Goal: Task Accomplishment & Management: Manage account settings

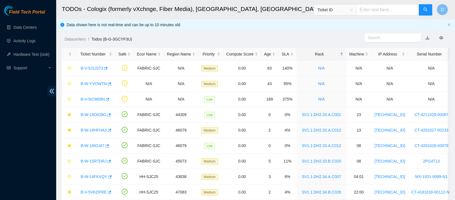
scroll to position [61, 0]
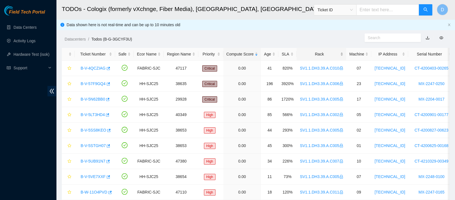
click at [311, 51] on div "Rack" at bounding box center [321, 54] width 43 height 6
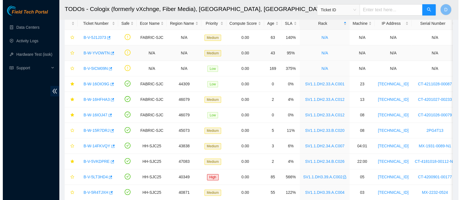
scroll to position [31, 0]
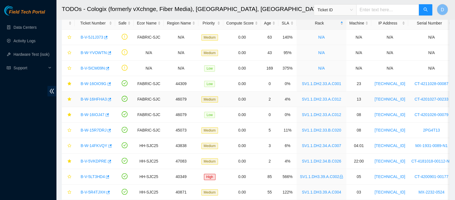
click at [89, 101] on div "B-W-16HFHA3" at bounding box center [95, 98] width 34 height 9
click at [90, 100] on link "B-W-16HFHA3" at bounding box center [94, 99] width 26 height 4
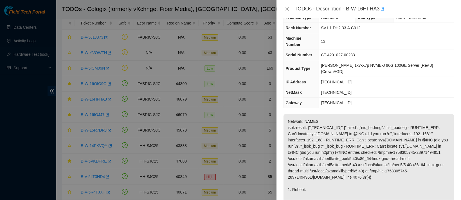
scroll to position [0, 0]
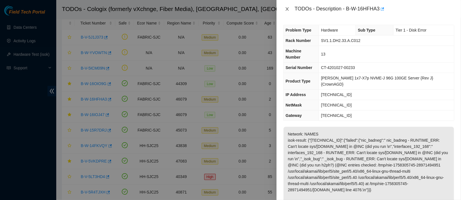
click at [288, 8] on icon "close" at bounding box center [287, 9] width 4 height 4
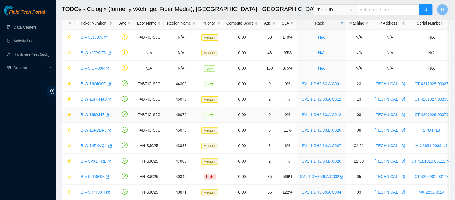
drag, startPoint x: 94, startPoint y: 114, endPoint x: 217, endPoint y: 106, distance: 123.4
click at [94, 114] on link "B-W-16IOJ47" at bounding box center [93, 114] width 24 height 4
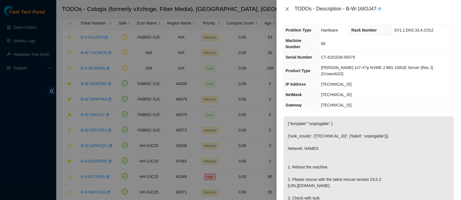
click at [289, 7] on icon "close" at bounding box center [287, 9] width 4 height 4
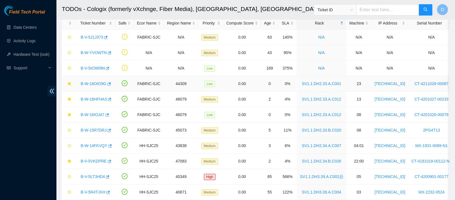
click at [89, 84] on link "B-W-16OIO9G" at bounding box center [94, 83] width 26 height 4
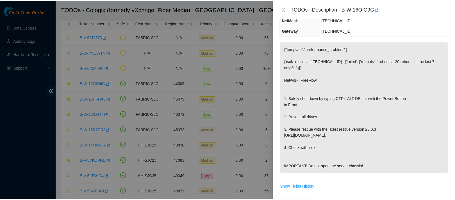
scroll to position [73, 0]
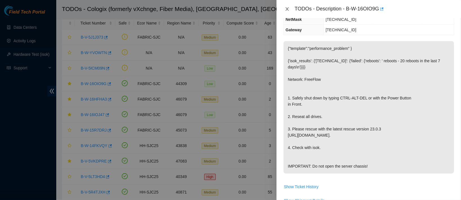
click at [288, 10] on icon "close" at bounding box center [287, 8] width 3 height 3
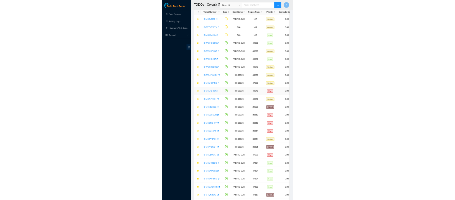
scroll to position [0, 0]
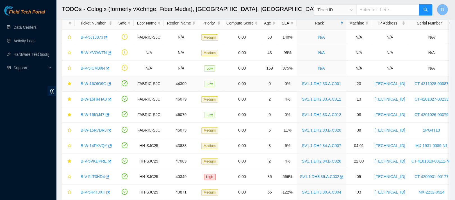
click at [230, 84] on td "0.00" at bounding box center [242, 83] width 38 height 15
click at [98, 160] on link "B-V-5VKDPRE" at bounding box center [94, 161] width 26 height 4
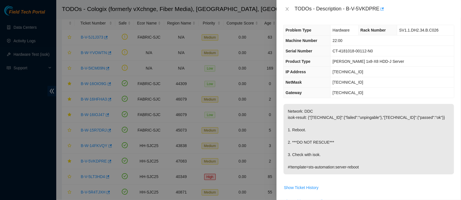
click at [285, 12] on div "TODOs - Description - B-V-5VKDPRE" at bounding box center [368, 8] width 171 height 9
click at [286, 11] on icon "close" at bounding box center [287, 9] width 4 height 4
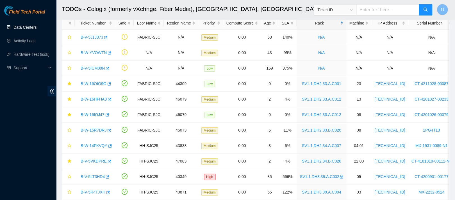
click at [19, 30] on link "Data Centers" at bounding box center [24, 27] width 23 height 4
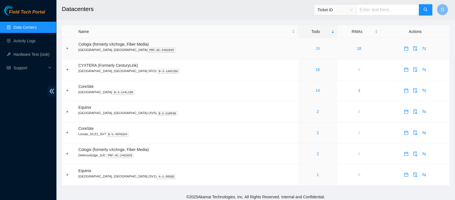
click at [316, 47] on link "26" at bounding box center [318, 48] width 4 height 4
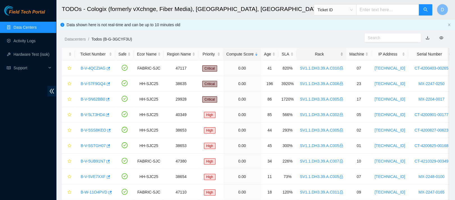
click at [313, 51] on div "Rack" at bounding box center [321, 54] width 43 height 6
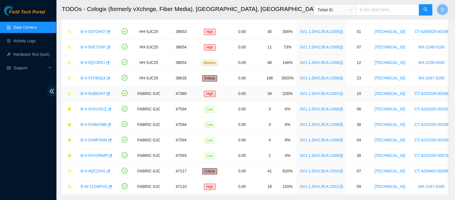
scroll to position [254, 0]
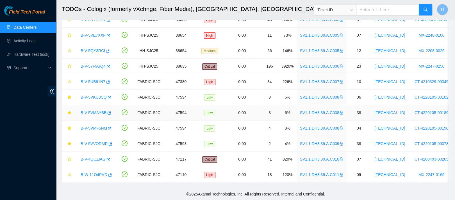
click at [90, 110] on link "B-V-5VMAYBB" at bounding box center [94, 112] width 26 height 4
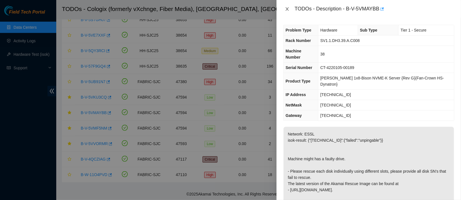
click at [285, 10] on icon "close" at bounding box center [287, 9] width 4 height 4
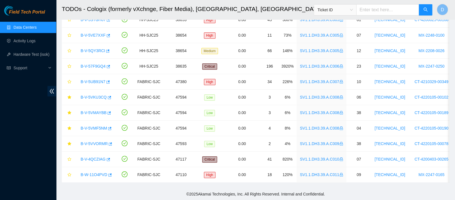
click at [16, 27] on link "Data Centers" at bounding box center [24, 27] width 23 height 4
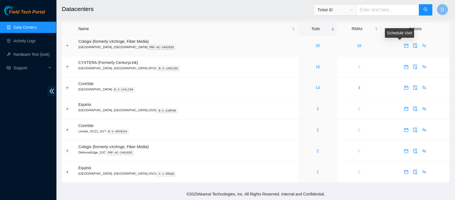
click at [404, 45] on icon "calendar" at bounding box center [406, 45] width 4 height 4
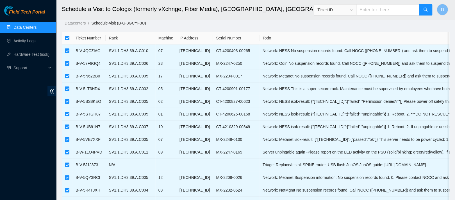
click at [67, 37] on input "checkbox" at bounding box center [67, 38] width 4 height 4
checkbox input "false"
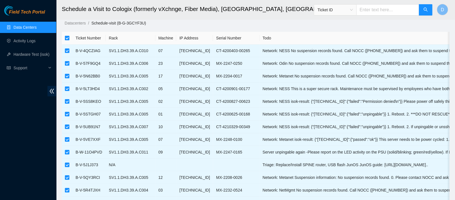
checkbox input "false"
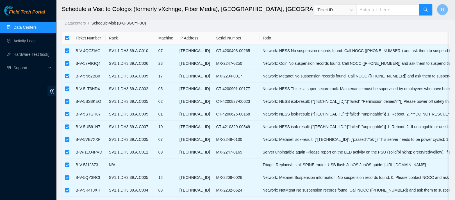
checkbox input "false"
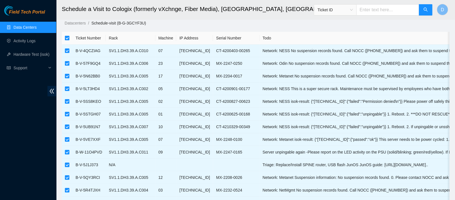
checkbox input "false"
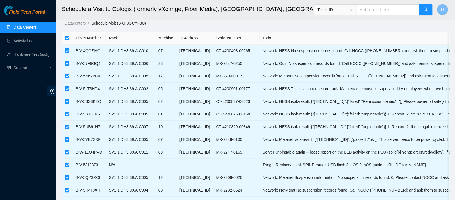
checkbox input "false"
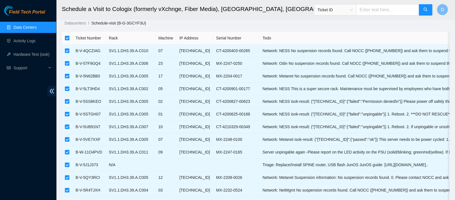
checkbox input "false"
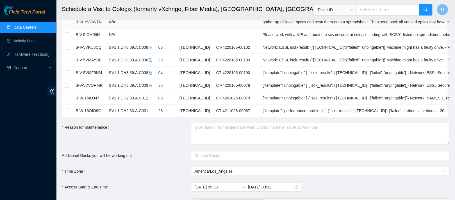
scroll to position [237, 0]
click at [73, 73] on td "B-V-5VMF5NM" at bounding box center [89, 72] width 33 height 13
click at [69, 71] on input "checkbox" at bounding box center [67, 72] width 4 height 4
checkbox input "true"
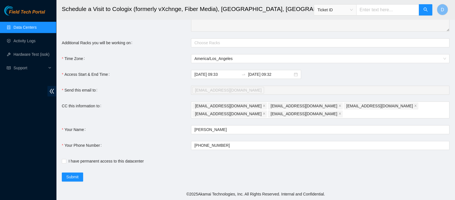
scroll to position [353, 0]
click at [280, 74] on input "2025-09-23 09:32" at bounding box center [270, 74] width 45 height 6
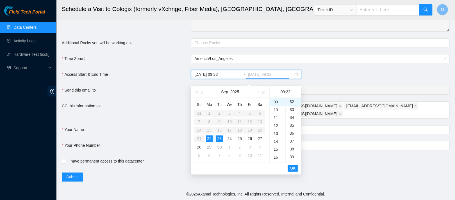
click at [209, 135] on div "22" at bounding box center [209, 138] width 7 height 7
click at [277, 133] on div "14" at bounding box center [278, 137] width 16 height 8
click at [292, 98] on div "00" at bounding box center [293, 102] width 15 height 8
type input "2025-09-22 14:00"
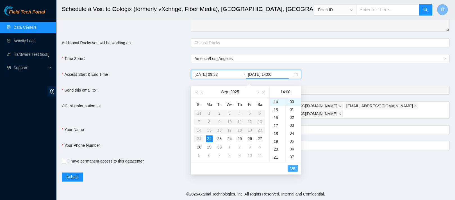
click at [294, 165] on span "OK" at bounding box center [293, 168] width 6 height 6
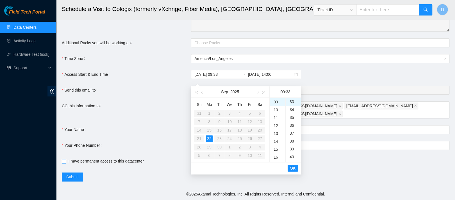
click at [62, 161] on input "I have permanent access to this datacenter" at bounding box center [64, 161] width 4 height 4
checkbox input "true"
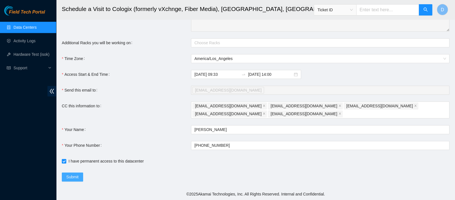
click at [70, 177] on span "Submit" at bounding box center [72, 176] width 12 height 6
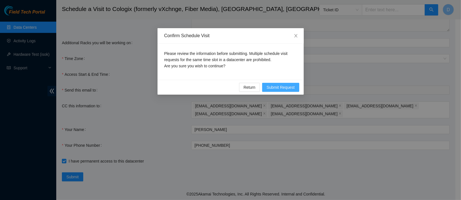
click at [283, 86] on span "Submit Request" at bounding box center [281, 87] width 28 height 6
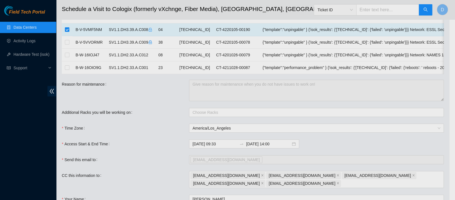
type input "2025-09-22 09:34"
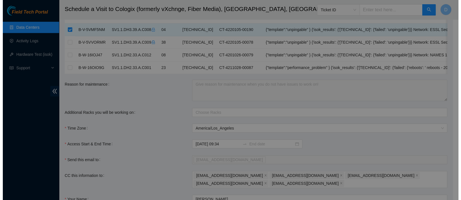
scroll to position [214, 0]
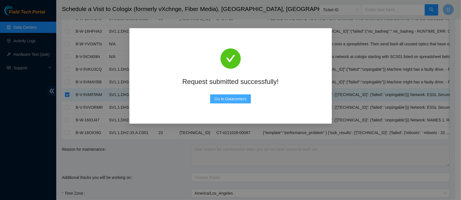
click at [237, 96] on span "Go to Datacenters" at bounding box center [230, 99] width 32 height 6
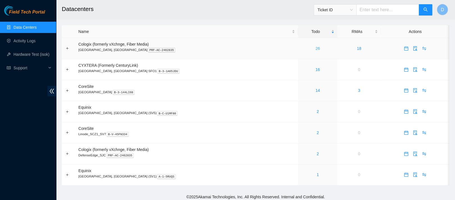
click at [316, 50] on link "26" at bounding box center [318, 48] width 4 height 4
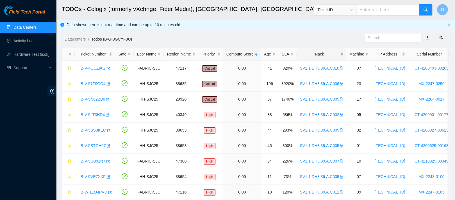
click at [320, 54] on div "Rack" at bounding box center [321, 54] width 43 height 6
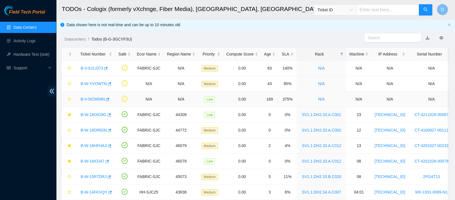
click at [95, 98] on link "B-V-5ICM09N" at bounding box center [93, 99] width 24 height 4
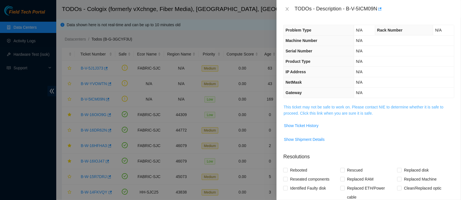
click at [306, 109] on link "This ticket may not be safe to work on. Please contact NIE to determine whether…" at bounding box center [363, 110] width 160 height 11
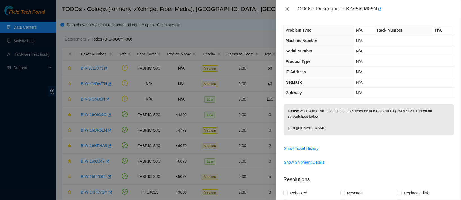
click at [286, 8] on icon "close" at bounding box center [287, 9] width 4 height 4
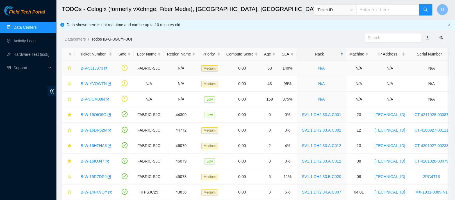
click at [98, 69] on link "B-V-5J1J373" at bounding box center [92, 68] width 22 height 4
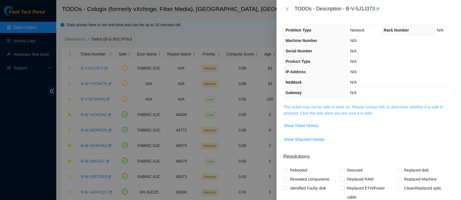
click at [297, 111] on link "This ticket may not be safe to work on. Please contact NIE to determine whether…" at bounding box center [363, 110] width 160 height 11
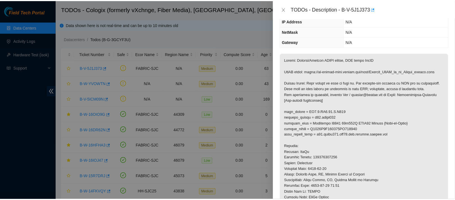
scroll to position [51, 0]
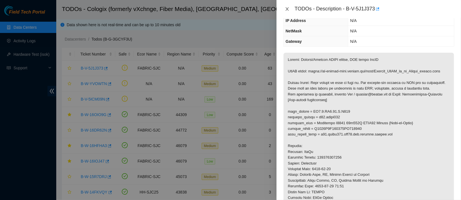
click at [286, 7] on icon "close" at bounding box center [287, 8] width 3 height 3
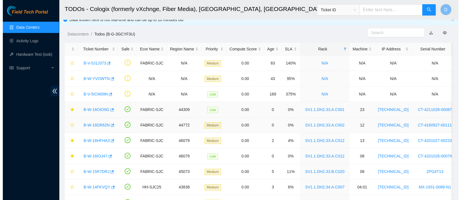
scroll to position [6, 0]
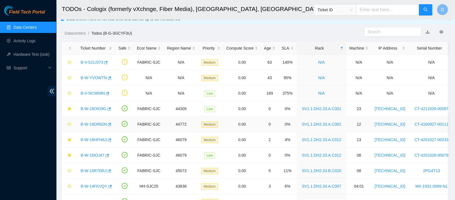
click at [93, 124] on link "B-W-16DR62N" at bounding box center [94, 124] width 26 height 4
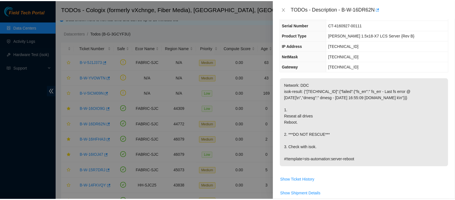
scroll to position [0, 0]
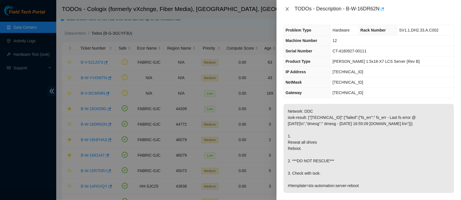
click at [291, 9] on button "Close" at bounding box center [287, 8] width 8 height 5
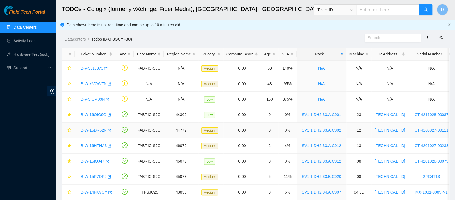
click at [98, 128] on link "B-W-16DR62N" at bounding box center [94, 130] width 26 height 4
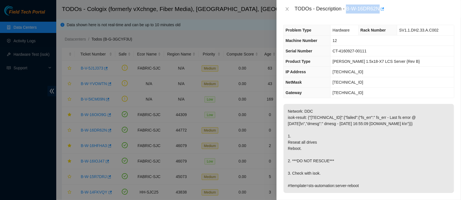
drag, startPoint x: 365, startPoint y: 9, endPoint x: 410, endPoint y: 13, distance: 45.0
click at [410, 13] on div "TODOs - Description - B-W-16DR62N" at bounding box center [368, 9] width 184 height 18
copy div "B-W-16DR62N"
click at [1, 108] on div at bounding box center [230, 100] width 461 height 200
click at [286, 9] on icon "close" at bounding box center [287, 9] width 4 height 4
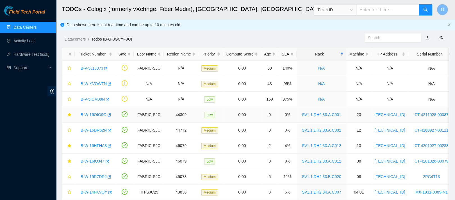
drag, startPoint x: 95, startPoint y: 114, endPoint x: 276, endPoint y: 103, distance: 181.6
click at [95, 114] on link "B-W-16OIO9G" at bounding box center [94, 114] width 26 height 4
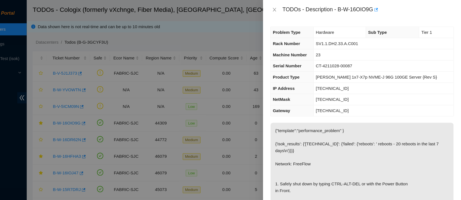
click at [288, 6] on div "TODOs - Description - B-W-16OIO9G" at bounding box center [368, 8] width 171 height 9
click at [288, 8] on icon "close" at bounding box center [287, 8] width 3 height 3
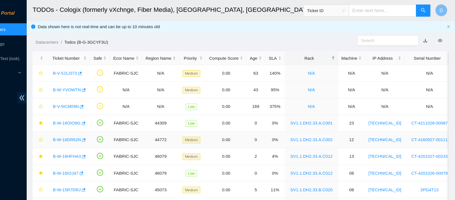
click at [88, 128] on link "B-W-16DR62N" at bounding box center [94, 130] width 26 height 4
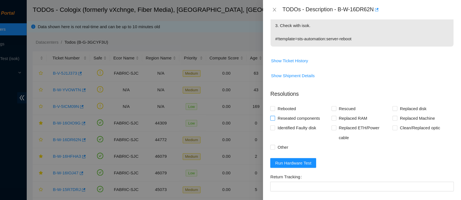
scroll to position [198, 0]
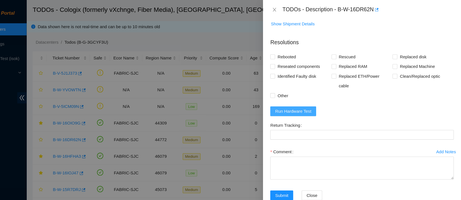
click at [310, 105] on span "Run Hardware Test" at bounding box center [305, 103] width 34 height 6
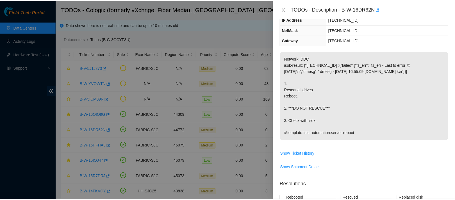
scroll to position [51, 0]
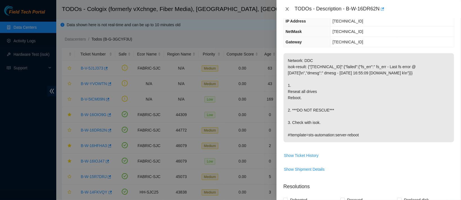
click at [288, 10] on icon "close" at bounding box center [287, 9] width 4 height 4
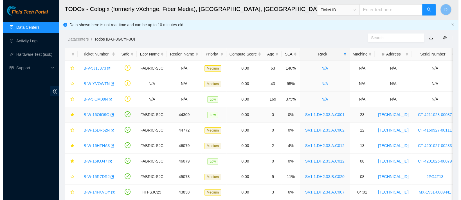
scroll to position [75, 0]
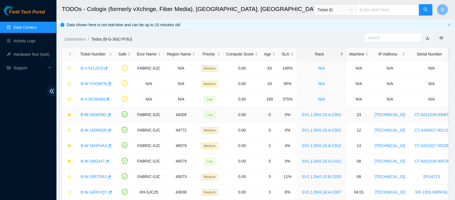
click at [90, 114] on link "B-W-16OIO9G" at bounding box center [94, 114] width 26 height 4
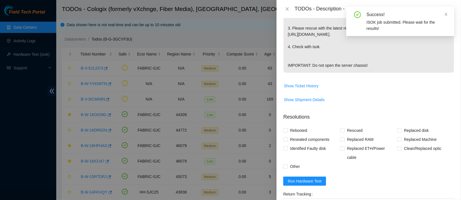
scroll to position [196, 0]
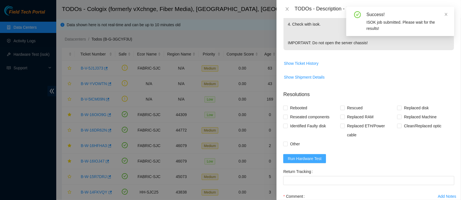
click at [302, 156] on span "Run Hardware Test" at bounding box center [305, 158] width 34 height 6
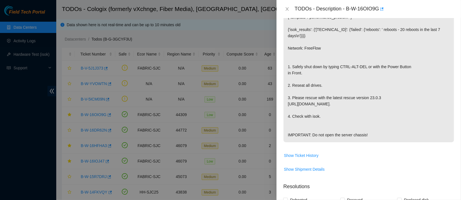
scroll to position [276, 0]
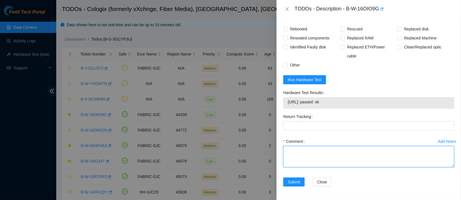
click at [307, 157] on textarea "Comment" at bounding box center [368, 156] width 171 height 21
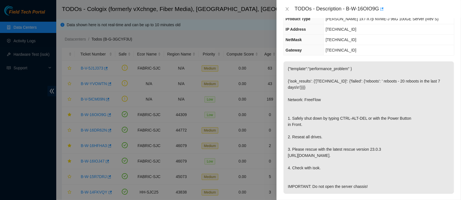
scroll to position [0, 0]
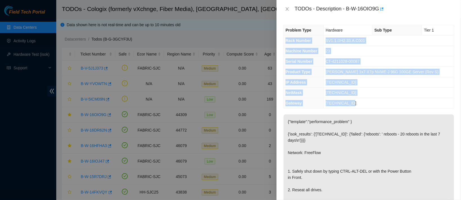
drag, startPoint x: 286, startPoint y: 41, endPoint x: 369, endPoint y: 103, distance: 103.4
click at [369, 103] on tbody "Problem Type Hardware Sub Type Tier 1 Rack Number SV1.1.DH2.33.A.C001 Machine N…" at bounding box center [368, 66] width 170 height 83
copy tbody "Rack Number SV1.1.DH2.33.A.C001 Machine Number 23 Serial Number CT-4211028-0008…"
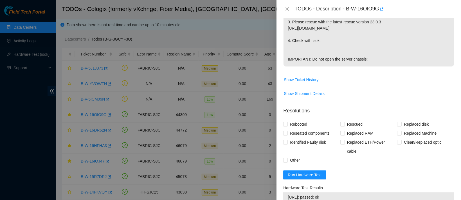
scroll to position [276, 0]
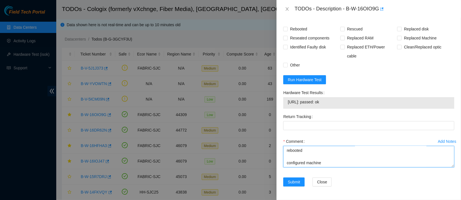
click at [297, 161] on textarea "contacted nocc to confirmthat ticket was safe verified sn on machine powered do…" at bounding box center [368, 156] width 171 height 21
click at [289, 166] on textarea "contacted nocc to confirmthat ticket was safe verified sn on machine powered do…" at bounding box center [368, 156] width 171 height 21
paste textarea "Rack Number SV1.1.DH2.33.A.C001 Machine Number 23 Serial Number CT-4211028-0008…"
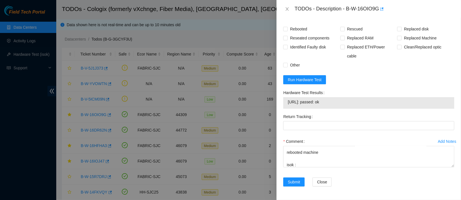
click at [304, 102] on span "23.44.226.218: passed: ok" at bounding box center [369, 102] width 162 height 6
copy span "23.44.226.218: passed: ok"
click at [307, 167] on div "Comment contacted nocc to confirmthat ticket was safe verified sn on machine po…" at bounding box center [368, 154] width 171 height 34
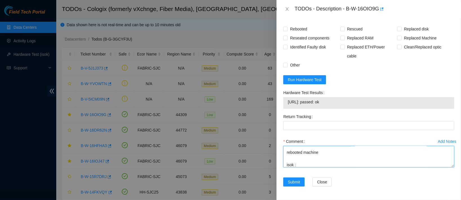
click at [301, 163] on textarea "contacted nocc to confirmthat ticket was safe verified sn on machine powered do…" at bounding box center [368, 156] width 171 height 21
paste textarea "23.44.226.218: passed: ok"
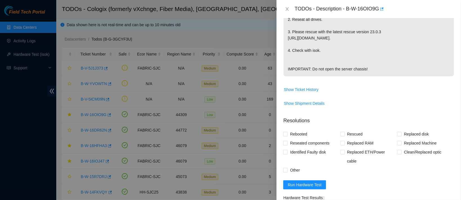
scroll to position [167, 0]
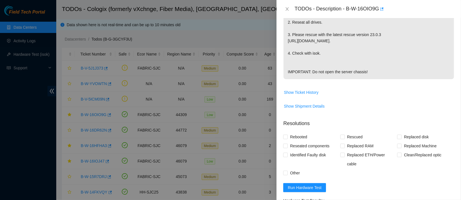
type textarea "contacted nocc to confirmthat ticket was safe verified sn on machine powered do…"
click at [280, 150] on div "Problem Type Hardware Sub Type Tier 1 Rack Number SV1.1.DH2.33.A.C001 Machine N…" at bounding box center [368, 109] width 184 height 182
click at [284, 139] on span at bounding box center [285, 136] width 4 height 4
click at [284, 138] on input "Rebooted" at bounding box center [285, 136] width 4 height 4
checkbox input "true"
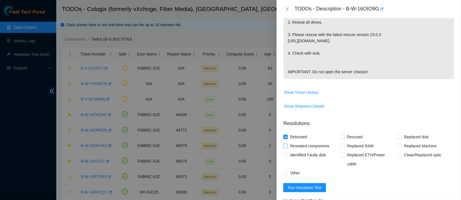
click at [286, 147] on input "Reseated components" at bounding box center [285, 145] width 4 height 4
checkbox input "true"
click at [345, 141] on span "Rescued" at bounding box center [355, 136] width 20 height 9
click at [344, 138] on input "Rescued" at bounding box center [342, 136] width 4 height 4
checkbox input "true"
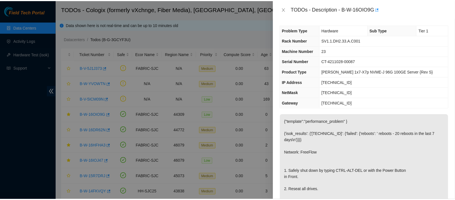
scroll to position [276, 0]
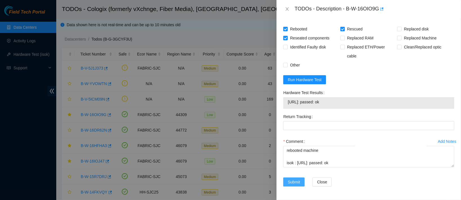
click at [298, 180] on span "Submit" at bounding box center [294, 182] width 12 height 6
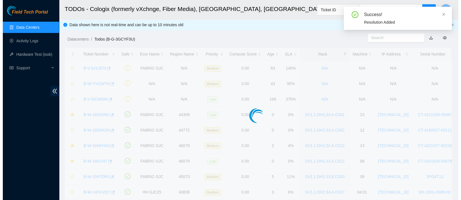
scroll to position [161, 0]
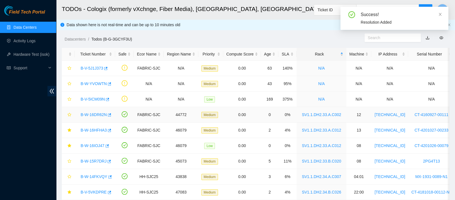
click at [97, 114] on link "B-W-16DR62N" at bounding box center [94, 114] width 26 height 4
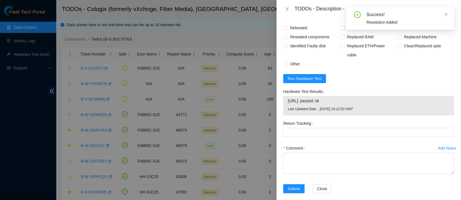
scroll to position [213, 0]
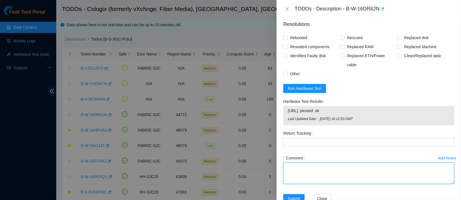
click at [301, 170] on textarea "Comment" at bounding box center [368, 172] width 171 height 21
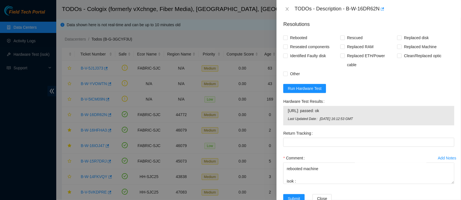
click at [303, 113] on span "23.67.78.79: passed: ok" at bounding box center [369, 110] width 162 height 6
copy span "23.67.78.79: passed: ok"
click at [306, 181] on textarea "contactred nocc to confirm that ticket was safe verified sn on machine connecte…" at bounding box center [368, 172] width 171 height 21
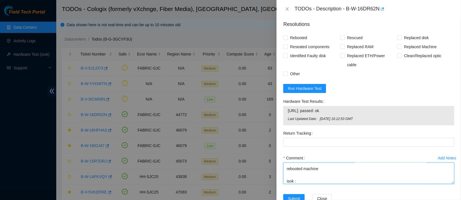
paste textarea "23.67.78.79: passed: ok"
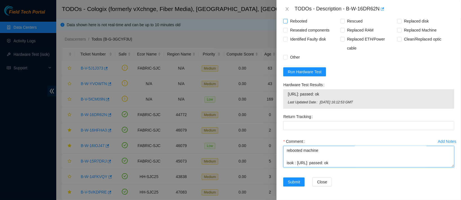
type textarea "contactred nocc to confirm that ticket was safe verified sn on machine connecte…"
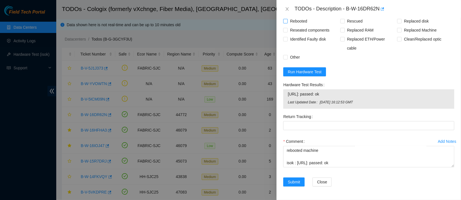
click at [290, 26] on span "Rebooted" at bounding box center [299, 21] width 22 height 9
click at [287, 23] on input "Rebooted" at bounding box center [285, 21] width 4 height 4
checkbox input "true"
click at [301, 35] on span "Reseated components" at bounding box center [310, 30] width 44 height 9
click at [287, 32] on input "Reseated components" at bounding box center [285, 30] width 4 height 4
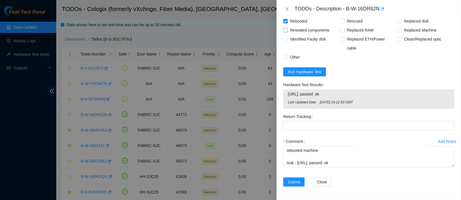
checkbox input "true"
click at [297, 183] on span "Submit" at bounding box center [294, 182] width 12 height 6
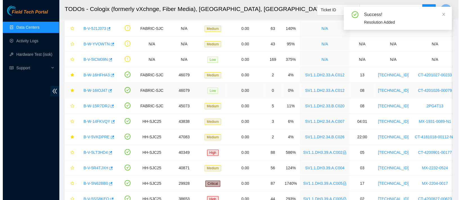
scroll to position [43, 0]
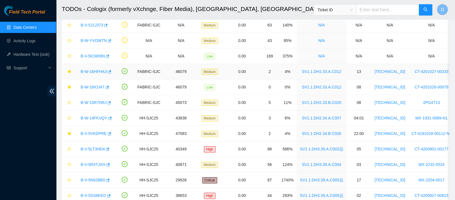
click at [93, 71] on link "B-W-16HFHA3" at bounding box center [94, 71] width 26 height 4
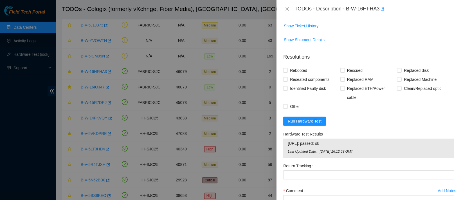
scroll to position [278, 0]
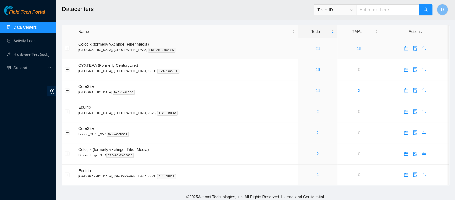
click at [301, 48] on div "24" at bounding box center [317, 48] width 33 height 6
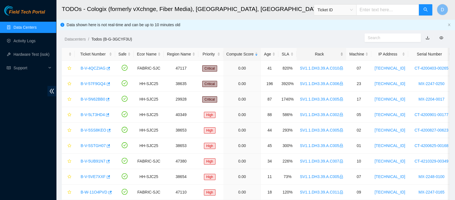
click at [313, 53] on div "Rack" at bounding box center [321, 54] width 43 height 6
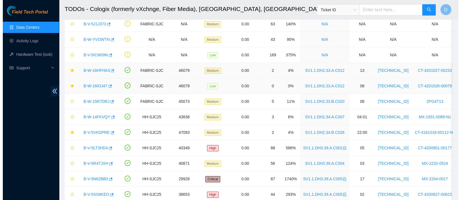
scroll to position [44, 0]
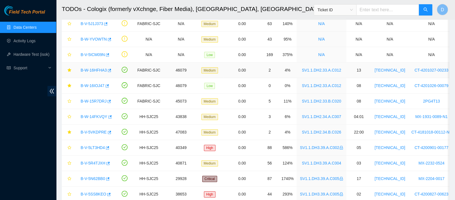
click at [89, 70] on link "B-W-16HFHA3" at bounding box center [94, 70] width 26 height 4
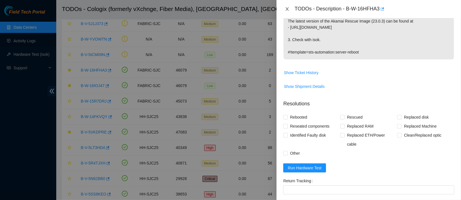
click at [287, 9] on icon "close" at bounding box center [287, 8] width 3 height 3
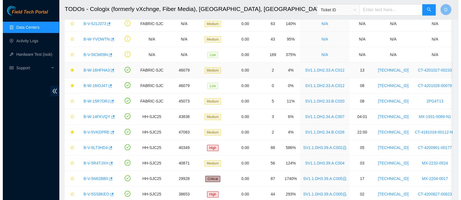
scroll to position [197, 0]
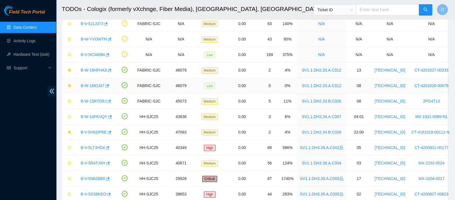
drag, startPoint x: 95, startPoint y: 85, endPoint x: 143, endPoint y: 86, distance: 48.1
click at [95, 85] on link "B-W-16IOJ47" at bounding box center [93, 85] width 24 height 4
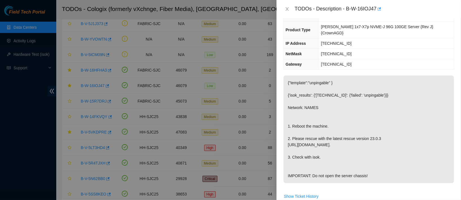
scroll to position [0, 0]
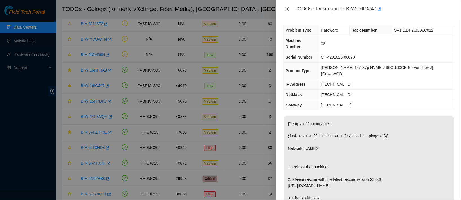
click at [284, 8] on button "Close" at bounding box center [287, 8] width 8 height 5
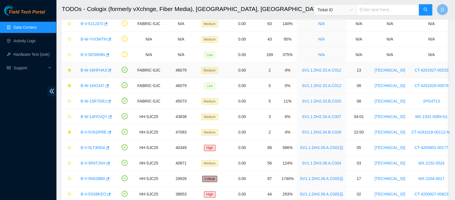
drag, startPoint x: 95, startPoint y: 69, endPoint x: 105, endPoint y: 69, distance: 9.8
click at [95, 69] on link "B-W-16HFHA3" at bounding box center [94, 70] width 26 height 4
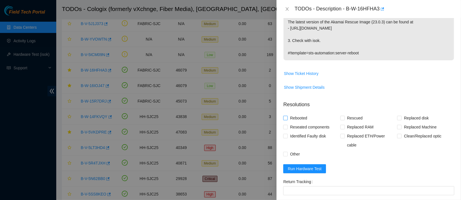
scroll to position [204, 0]
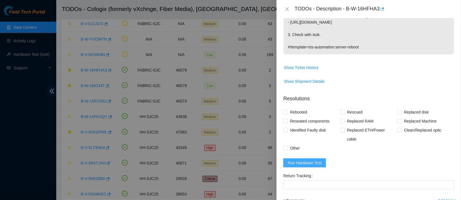
click at [293, 159] on span "Run Hardware Test" at bounding box center [305, 162] width 34 height 6
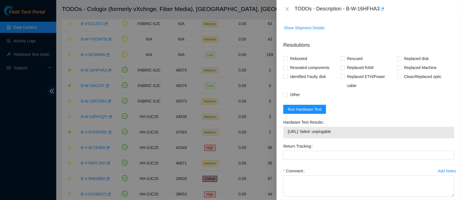
scroll to position [270, 0]
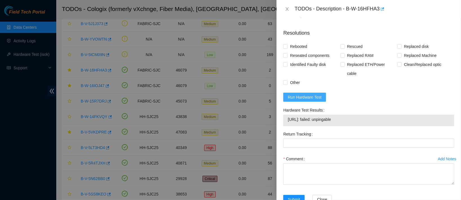
click at [304, 94] on span "Run Hardware Test" at bounding box center [305, 97] width 34 height 6
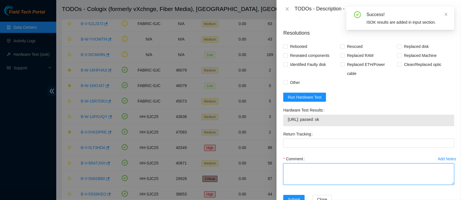
click at [304, 163] on textarea "Comment" at bounding box center [368, 173] width 171 height 21
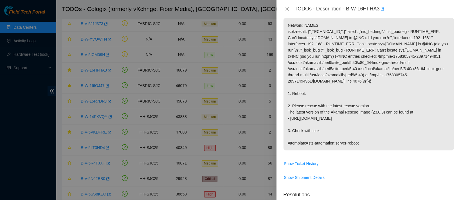
scroll to position [0, 0]
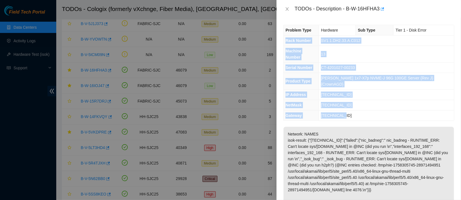
drag, startPoint x: 286, startPoint y: 39, endPoint x: 365, endPoint y: 104, distance: 102.7
click at [365, 104] on tbody "Problem Type Hardware Sub Type Tier 1 - Disk Error Rack Number SV1.1.DH2.33.A.C…" at bounding box center [368, 72] width 170 height 95
copy tbody "Rack Number SV1.1.DH2.33.A.C012 Machine Number 13 Serial Number CT-4201027-0023…"
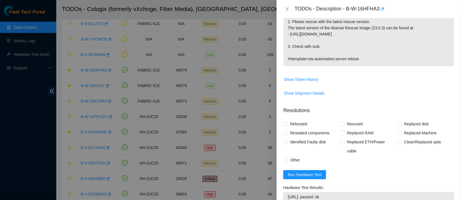
scroll to position [270, 0]
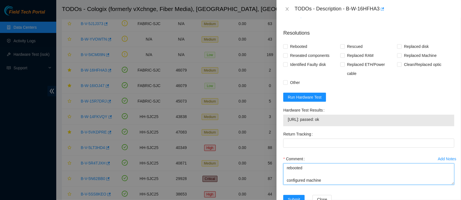
click at [293, 166] on textarea "contacted nocc to confirm that ticket was safe verified sn on machine connected…" at bounding box center [368, 173] width 171 height 21
paste textarea "Rack Number SV1.1.DH2.33.A.C012 Machine Number 13 Serial Number CT-4201027-0023…"
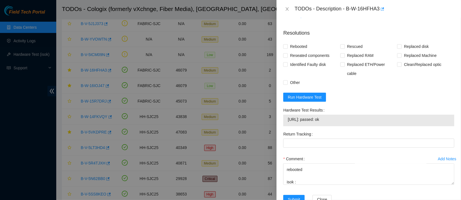
click at [306, 116] on span "23.202.98.16: passed: ok" at bounding box center [369, 119] width 162 height 6
copy span "23.202.98.16: passed: ok"
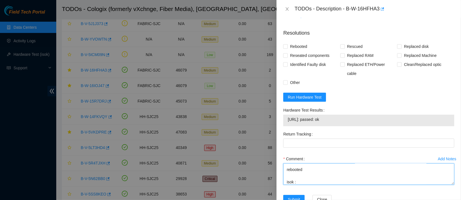
click at [301, 163] on textarea "contacted nocc to confirm that ticket was safe verified sn on machine connected…" at bounding box center [368, 173] width 171 height 21
click at [299, 164] on textarea "contacted nocc to confirm that ticket was safe verified sn on machine connected…" at bounding box center [368, 173] width 171 height 21
paste textarea "23.202.98.16: passed: ok"
type textarea "contacted nocc to confirm that ticket was safe verified sn on machine connected…"
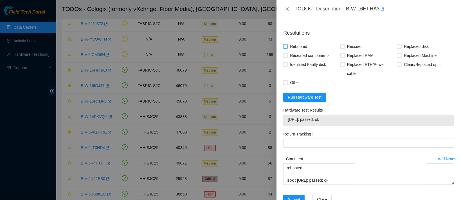
click at [297, 42] on span "Rebooted" at bounding box center [299, 46] width 22 height 9
click at [287, 44] on input "Rebooted" at bounding box center [285, 46] width 4 height 4
checkbox input "true"
click at [346, 42] on span "Rescued" at bounding box center [355, 46] width 20 height 9
click at [344, 44] on input "Rescued" at bounding box center [342, 46] width 4 height 4
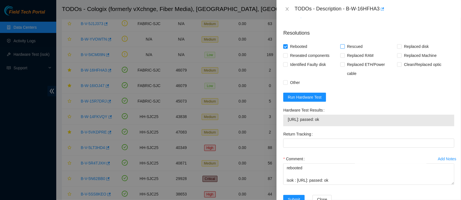
checkbox input "true"
click at [291, 60] on span "Identified Faulty disk" at bounding box center [308, 64] width 40 height 9
click at [287, 62] on input "Identified Faulty disk" at bounding box center [285, 64] width 4 height 4
click at [300, 60] on span "Identified Faulty disk" at bounding box center [308, 64] width 40 height 9
click at [287, 62] on input "Identified Faulty disk" at bounding box center [285, 64] width 4 height 4
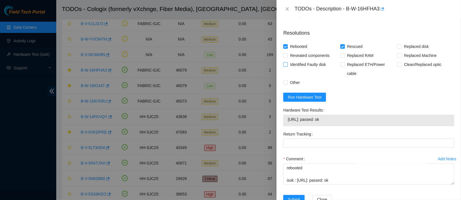
click at [289, 60] on span "Identified Faulty disk" at bounding box center [308, 64] width 40 height 9
click at [287, 62] on input "Identified Faulty disk" at bounding box center [285, 64] width 4 height 4
click at [289, 60] on span "Identified Faulty disk" at bounding box center [308, 64] width 40 height 9
click at [287, 62] on input "Identified Faulty disk" at bounding box center [285, 64] width 4 height 4
checkbox input "false"
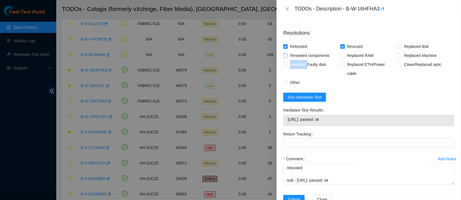
click at [286, 53] on input "Reseated components" at bounding box center [285, 55] width 4 height 4
checkbox input "true"
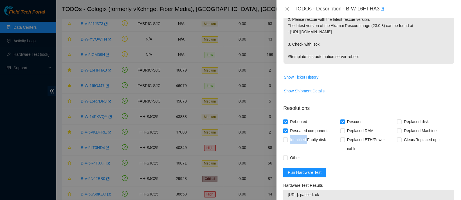
scroll to position [270, 0]
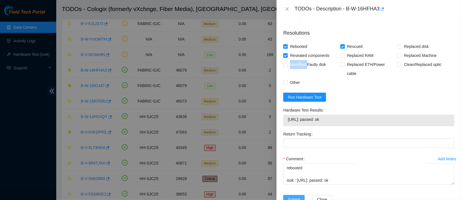
click at [294, 195] on button "Submit" at bounding box center [293, 199] width 21 height 9
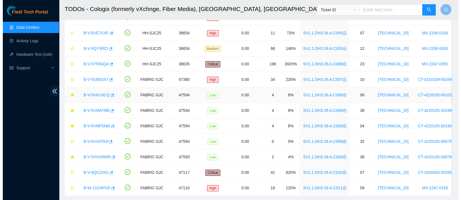
scroll to position [216, 0]
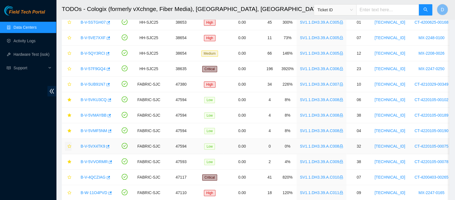
click at [71, 144] on icon "star" at bounding box center [69, 146] width 4 height 4
click at [69, 160] on icon "star" at bounding box center [69, 161] width 4 height 4
click at [95, 146] on link "B-V-5VX4TK9" at bounding box center [93, 146] width 24 height 4
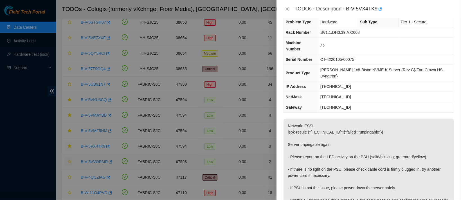
scroll to position [0, 0]
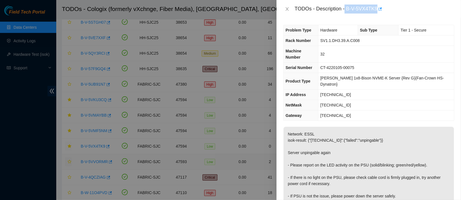
drag, startPoint x: 362, startPoint y: 7, endPoint x: 407, endPoint y: 14, distance: 45.0
click at [407, 14] on div "TODOs - Description - B-V-5VX4TK9" at bounding box center [368, 9] width 184 height 18
copy div "B-V-5VX4TK9"
click at [287, 10] on icon "close" at bounding box center [287, 8] width 3 height 3
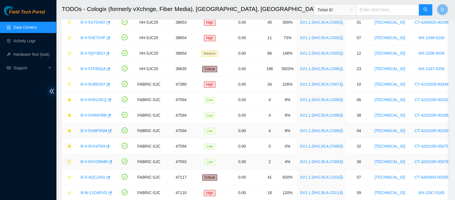
drag, startPoint x: 96, startPoint y: 129, endPoint x: 278, endPoint y: 83, distance: 187.0
click at [96, 128] on link "B-V-5VMF5NM" at bounding box center [94, 130] width 26 height 4
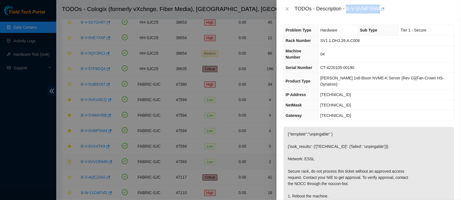
drag, startPoint x: 365, startPoint y: 8, endPoint x: 413, endPoint y: 10, distance: 48.1
click at [413, 10] on div "TODOs - Description - B-V-5VMF5NM" at bounding box center [374, 8] width 160 height 9
copy div "B-V-5VMF5NM"
click at [288, 10] on icon "close" at bounding box center [287, 9] width 4 height 4
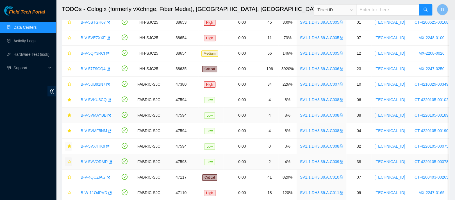
click at [94, 115] on link "B-V-5VMAYBB" at bounding box center [94, 115] width 26 height 4
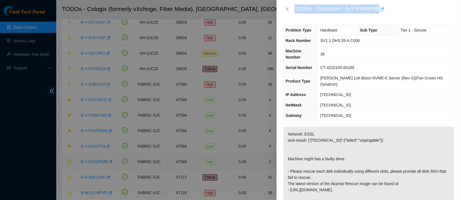
click at [367, 11] on div "TODOs - Description - B-V-5VMAYBB" at bounding box center [374, 8] width 160 height 9
drag, startPoint x: 366, startPoint y: 8, endPoint x: 391, endPoint y: 9, distance: 25.0
click at [391, 9] on div "TODOs - Description - B-V-5VMAYBB" at bounding box center [374, 8] width 160 height 9
click at [365, 7] on div "TODOs - Description - B-V-5VMAYBB" at bounding box center [374, 8] width 160 height 9
drag, startPoint x: 365, startPoint y: 7, endPoint x: 403, endPoint y: 2, distance: 38.3
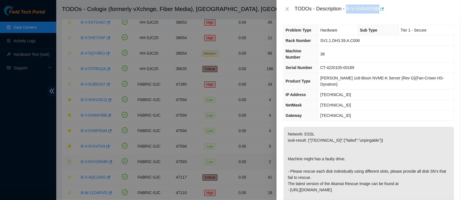
click at [403, 2] on div "TODOs - Description - B-V-5VMAYBB" at bounding box center [368, 9] width 184 height 18
copy div "B-V-5VMAYBB"
click at [286, 10] on icon "close" at bounding box center [287, 9] width 4 height 4
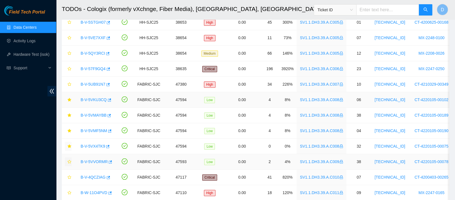
click at [91, 98] on link "B-V-5VKU3CQ" at bounding box center [94, 99] width 26 height 4
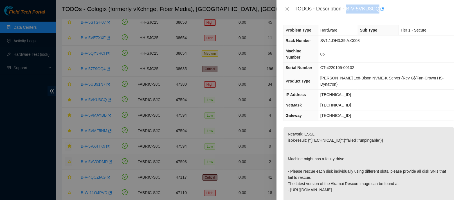
drag, startPoint x: 364, startPoint y: 6, endPoint x: 405, endPoint y: 6, distance: 41.6
click at [405, 6] on div "TODOs - Description - B-V-5VKU3CQ" at bounding box center [374, 8] width 160 height 9
copy div "B-V-5VKU3CQ"
click at [288, 8] on icon "close" at bounding box center [287, 8] width 3 height 3
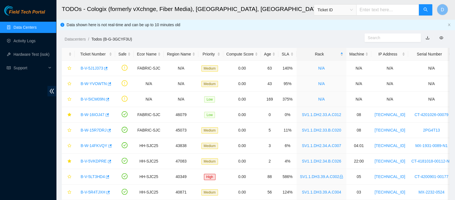
click at [37, 29] on link "Data Centers" at bounding box center [24, 27] width 23 height 4
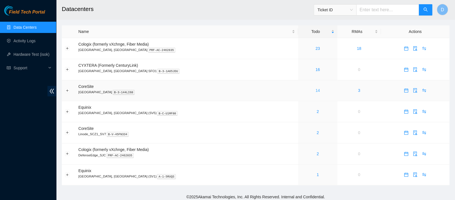
click at [316, 91] on link "14" at bounding box center [318, 90] width 4 height 4
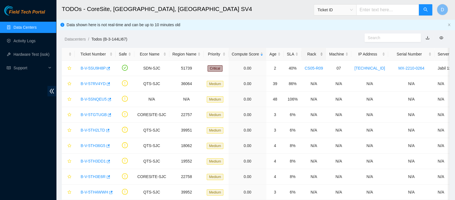
click at [305, 54] on div "Rack" at bounding box center [314, 54] width 18 height 6
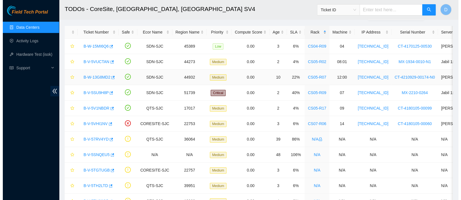
scroll to position [18, 0]
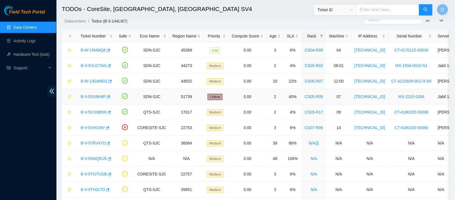
click at [87, 95] on link "B-V-5SU9H8P" at bounding box center [93, 96] width 25 height 4
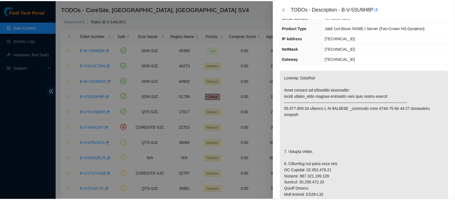
scroll to position [44, 0]
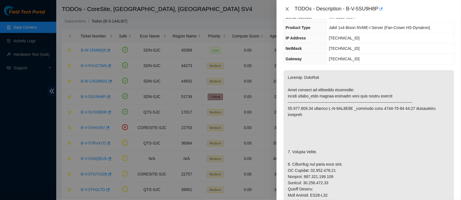
click at [286, 11] on icon "close" at bounding box center [287, 9] width 4 height 4
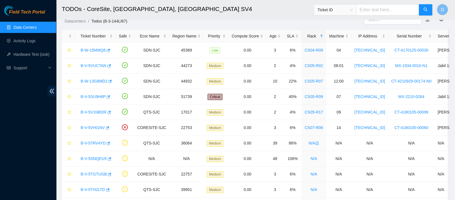
scroll to position [62, 0]
click at [36, 25] on link "Data Centers" at bounding box center [24, 27] width 23 height 4
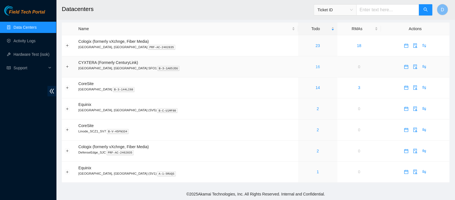
click at [316, 64] on link "16" at bounding box center [318, 66] width 4 height 4
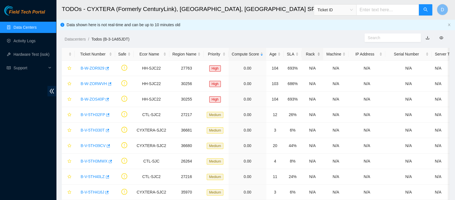
click at [308, 52] on div "Rack" at bounding box center [312, 54] width 15 height 6
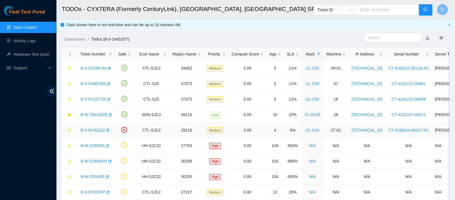
click at [89, 128] on link "B-V-5V3GJ2Z" at bounding box center [93, 130] width 24 height 4
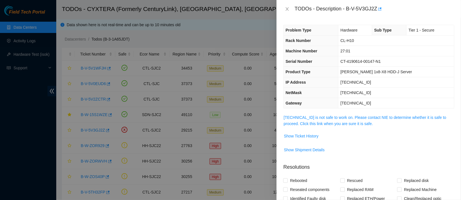
click at [334, 113] on div "Problem Type Hardware Sub Type Tier 1 - Secure Rack Number CL-H10 Machine Numbe…" at bounding box center [368, 109] width 184 height 182
click at [328, 118] on link "23.50.49.21 is not safe to work on. Please contact NIE to determine whether it …" at bounding box center [364, 120] width 162 height 11
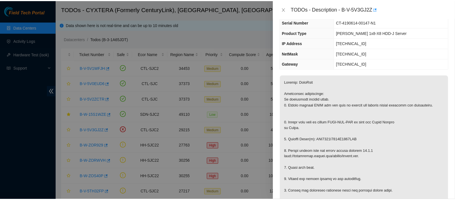
scroll to position [40, 0]
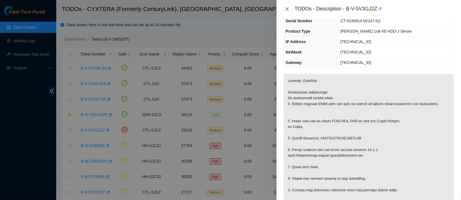
click at [288, 9] on icon "close" at bounding box center [287, 9] width 4 height 4
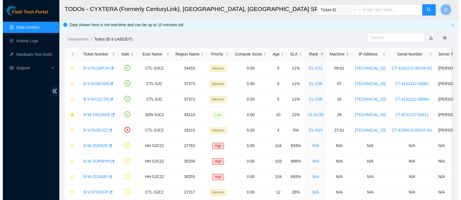
scroll to position [59, 0]
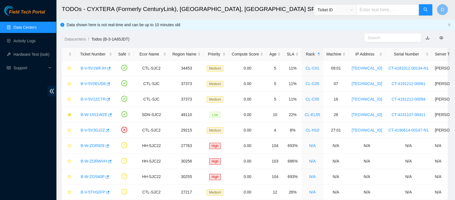
click at [37, 25] on link "Data Centers" at bounding box center [24, 27] width 23 height 4
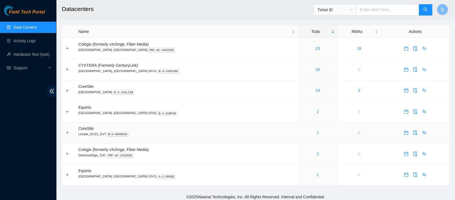
click at [317, 133] on link "2" at bounding box center [318, 132] width 2 height 4
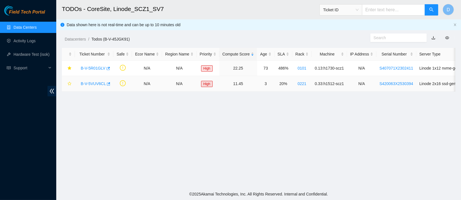
click at [88, 82] on link "B-V-5VUV6CL" at bounding box center [93, 83] width 25 height 4
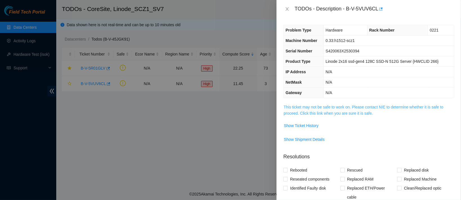
click at [304, 106] on link "This ticket may not be safe to work on. Please contact NIE to determine whether…" at bounding box center [363, 110] width 160 height 11
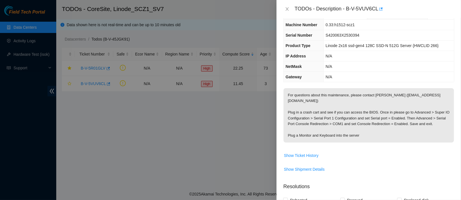
scroll to position [16, 0]
click at [288, 11] on button "Close" at bounding box center [287, 8] width 8 height 5
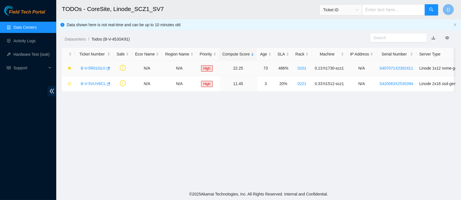
click at [92, 67] on link "B-V-5R01GLV" at bounding box center [93, 68] width 25 height 4
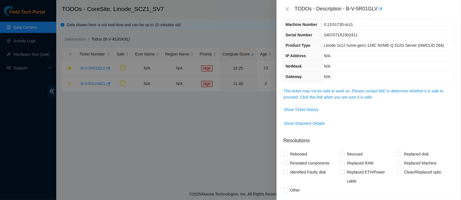
click at [303, 100] on td "This ticket may not be safe to work on. Please contact NIE to determine whether…" at bounding box center [368, 95] width 171 height 17
click at [307, 94] on link "This ticket may not be safe to work on. Please contact NIE to determine whether…" at bounding box center [363, 94] width 160 height 11
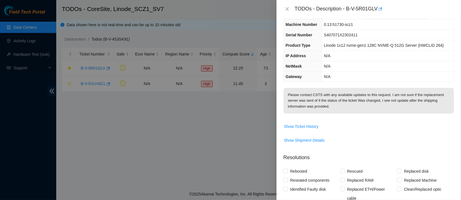
scroll to position [0, 0]
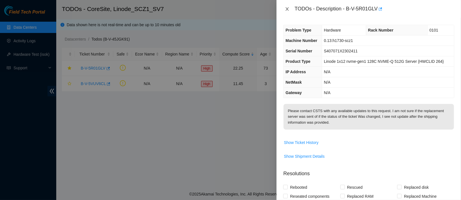
click at [290, 10] on button "Close" at bounding box center [287, 8] width 8 height 5
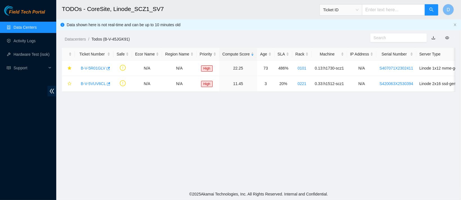
click at [35, 25] on link "Data Centers" at bounding box center [24, 27] width 23 height 4
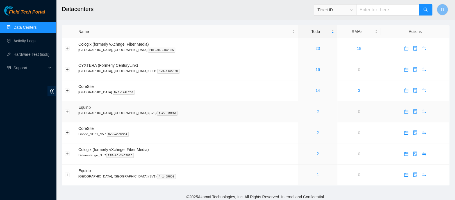
click at [301, 114] on div "2" at bounding box center [317, 111] width 33 height 6
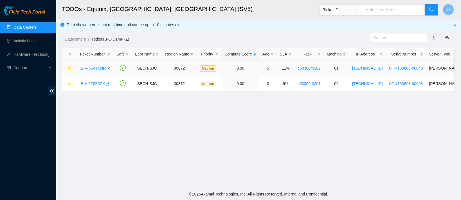
click at [92, 66] on link "B-V-5S4Y5NR" at bounding box center [93, 68] width 25 height 4
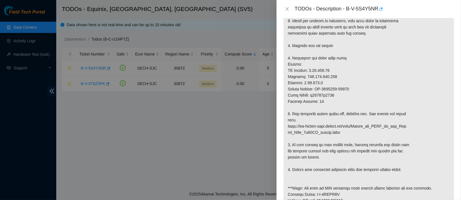
scroll to position [153, 0]
click at [287, 12] on div "TODOs - Description - B-V-5S4Y5NR" at bounding box center [368, 8] width 171 height 9
click at [286, 9] on icon "close" at bounding box center [287, 9] width 4 height 4
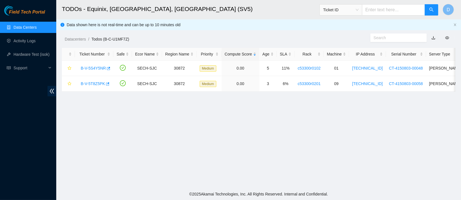
scroll to position [178, 0]
click at [28, 29] on link "Data Centers" at bounding box center [24, 27] width 23 height 4
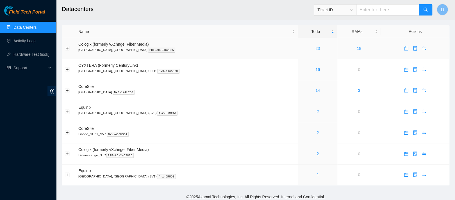
click at [316, 50] on link "23" at bounding box center [318, 48] width 4 height 4
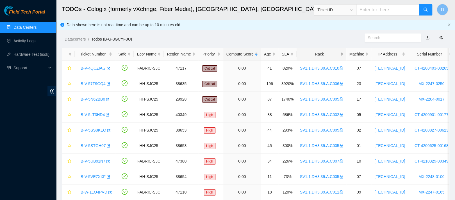
click at [314, 53] on div "Rack" at bounding box center [321, 54] width 43 height 6
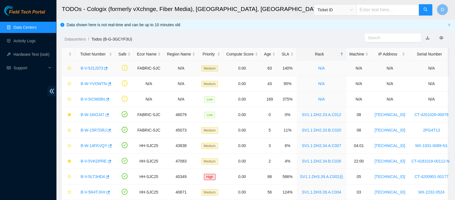
click at [90, 67] on link "B-V-5J1J373" at bounding box center [92, 68] width 22 height 4
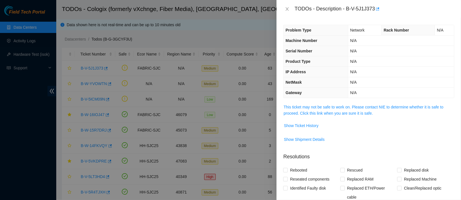
click at [322, 104] on span "This ticket may not be safe to work on. Please contact NIE to determine whether…" at bounding box center [368, 110] width 170 height 12
click at [320, 108] on link "This ticket may not be safe to work on. Please contact NIE to determine whether…" at bounding box center [363, 110] width 160 height 11
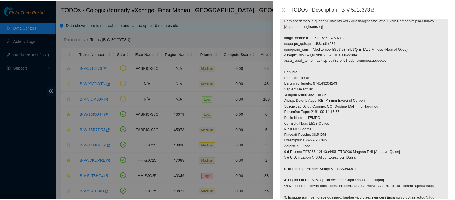
scroll to position [126, 0]
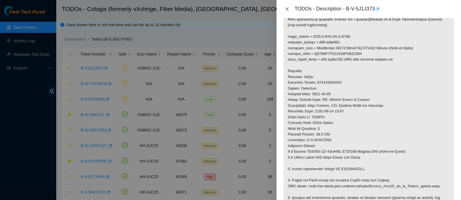
click at [288, 9] on icon "close" at bounding box center [287, 9] width 4 height 4
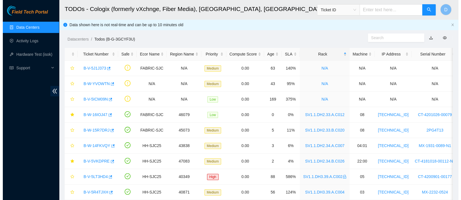
scroll to position [125, 0]
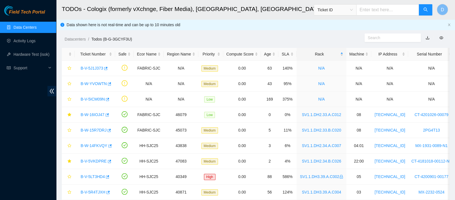
click at [37, 27] on link "Data Centers" at bounding box center [24, 27] width 23 height 4
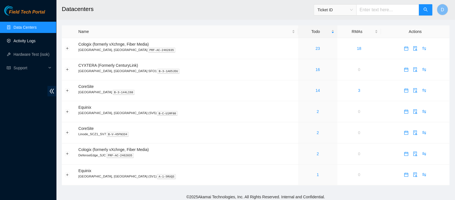
click at [31, 39] on link "Activity Logs" at bounding box center [24, 41] width 22 height 4
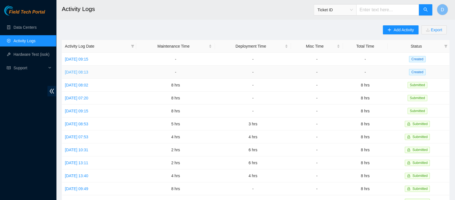
click at [88, 72] on link "[DATE] 08:13" at bounding box center [76, 72] width 23 height 4
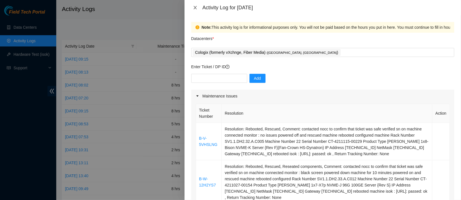
click at [196, 8] on icon "close" at bounding box center [195, 7] width 4 height 4
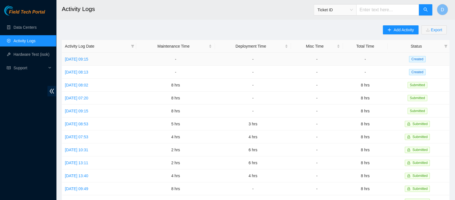
click at [83, 61] on td "[DATE] 09:15" at bounding box center [99, 59] width 74 height 13
click at [88, 57] on link "[DATE] 09:15" at bounding box center [76, 59] width 23 height 4
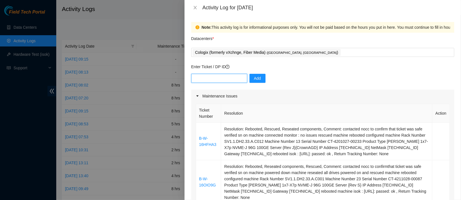
click at [225, 79] on input "text" at bounding box center [219, 78] width 56 height 9
paste input "B-V-5VGDLY4"
type input "B-V-5VGDLY4"
click at [262, 77] on button "Add" at bounding box center [257, 78] width 16 height 9
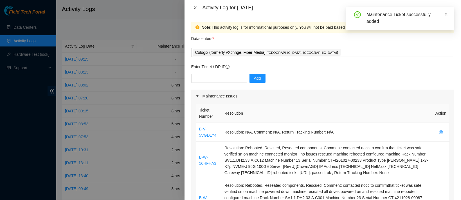
click at [195, 7] on icon "close" at bounding box center [195, 7] width 4 height 4
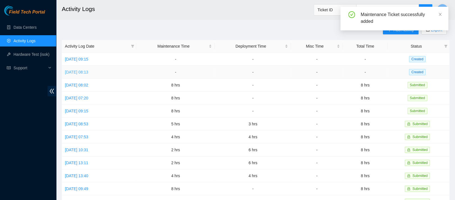
click at [80, 72] on link "[DATE] 08:13" at bounding box center [76, 72] width 23 height 4
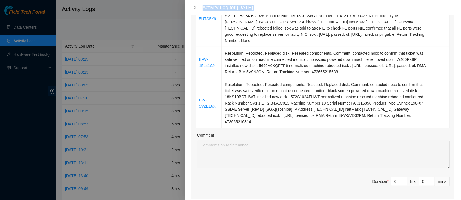
scroll to position [281, 0]
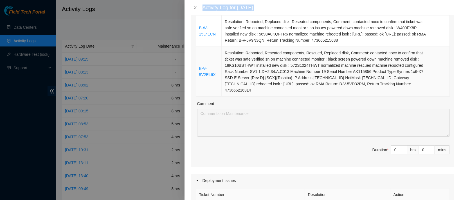
drag, startPoint x: 200, startPoint y: 34, endPoint x: 399, endPoint y: 77, distance: 203.4
copy tbody "-V-5VHSLNG Resolution: Rebooted, Rescued, Comment: contacted nocc to confirm th…"
type input "1"
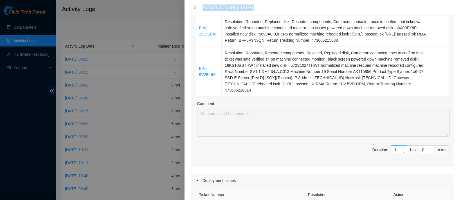
click at [403, 147] on icon "up" at bounding box center [404, 148] width 2 height 2
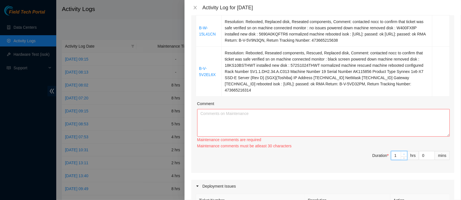
type input "2"
click at [403, 153] on icon "up" at bounding box center [404, 154] width 2 height 2
type input "3"
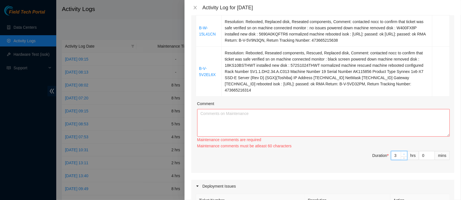
click at [402, 152] on span "up" at bounding box center [403, 153] width 3 height 3
type input "4"
click at [401, 151] on span "Increase Value" at bounding box center [404, 153] width 6 height 5
type input "5"
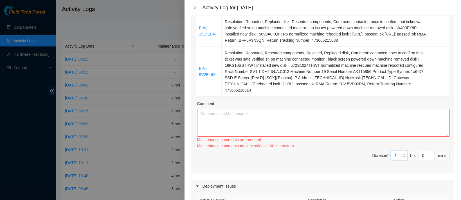
type input "5"
click at [401, 151] on span "Increase Value" at bounding box center [404, 153] width 6 height 5
click at [398, 143] on div "Maintenance comments must be atleast 100 characters" at bounding box center [323, 146] width 252 height 6
click at [401, 151] on span "Increase Value" at bounding box center [404, 153] width 6 height 5
type input "6"
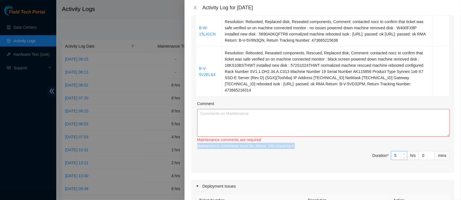
type input "6"
type input "7"
click at [401, 151] on span "Increase Value" at bounding box center [404, 153] width 6 height 5
type input "8"
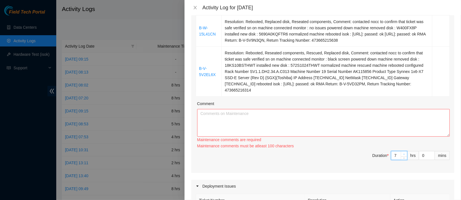
type input "8"
click at [401, 151] on span "Increase Value" at bounding box center [404, 153] width 6 height 5
click at [348, 109] on textarea "Comment" at bounding box center [323, 123] width 252 height 28
paste textarea "-V-5VHSLNG Resolution: Rebooted, Rescued, Comment: contacted nocc to confirm th…"
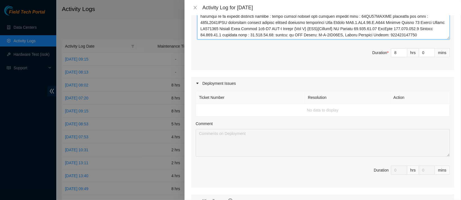
scroll to position [499, 0]
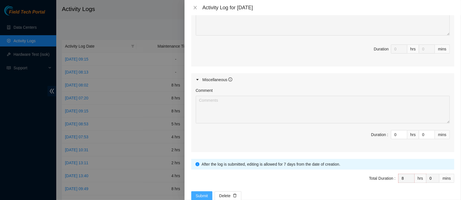
type textarea "-V-5VHSLNG Resolution: Rebooted, Rescued, Comment: contacted nocc to confirm th…"
click at [206, 192] on span "Submit" at bounding box center [202, 195] width 12 height 6
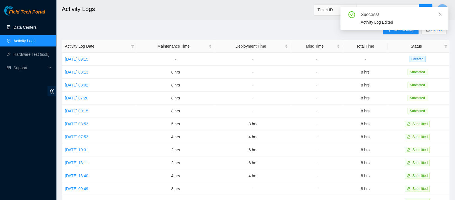
click at [37, 28] on link "Data Centers" at bounding box center [24, 27] width 23 height 4
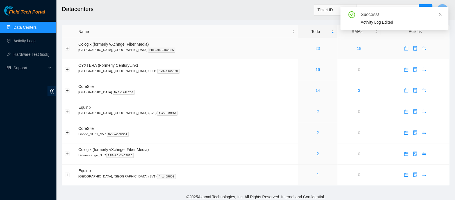
click at [316, 47] on link "23" at bounding box center [318, 48] width 4 height 4
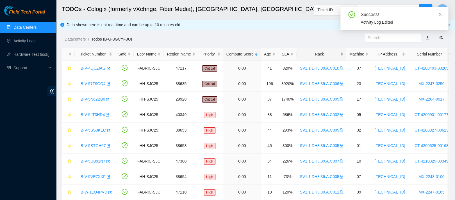
click at [322, 51] on div "Rack" at bounding box center [321, 54] width 43 height 6
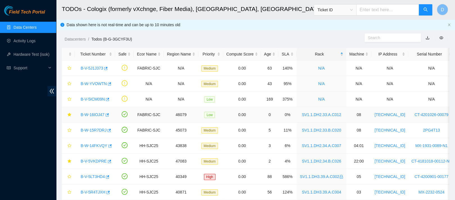
click at [90, 113] on link "B-W-16IOJ47" at bounding box center [93, 114] width 24 height 4
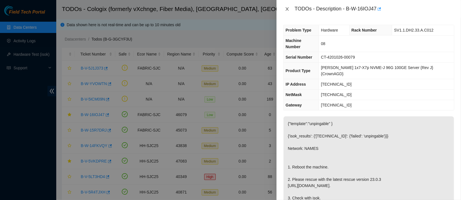
click at [288, 7] on icon "close" at bounding box center [287, 9] width 4 height 4
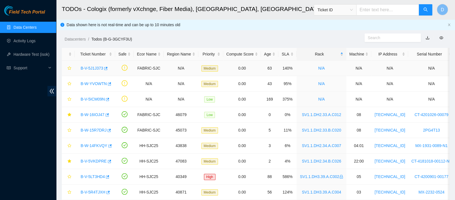
click at [86, 67] on link "B-V-5J1J373" at bounding box center [92, 68] width 22 height 4
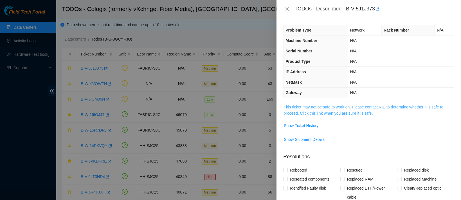
click at [308, 111] on link "This ticket may not be safe to work on. Please contact NIE to determine whether…" at bounding box center [363, 110] width 160 height 11
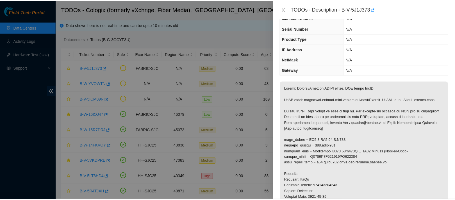
scroll to position [33, 0]
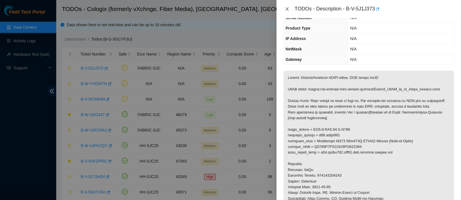
click at [286, 8] on icon "close" at bounding box center [287, 9] width 4 height 4
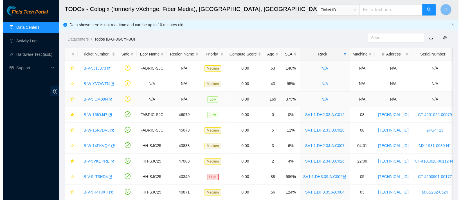
scroll to position [46, 0]
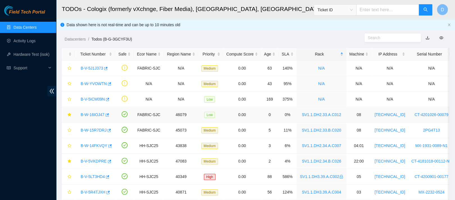
click at [95, 114] on link "B-W-16IOJ47" at bounding box center [93, 114] width 24 height 4
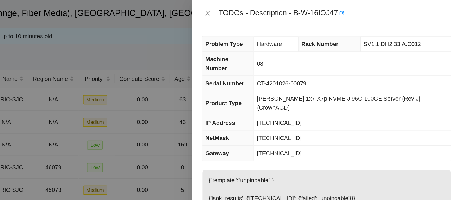
scroll to position [0, 0]
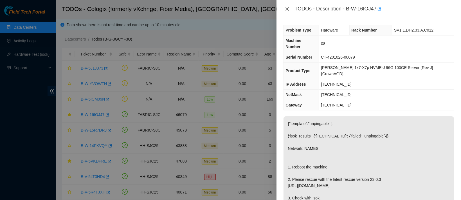
click at [288, 8] on icon "close" at bounding box center [287, 9] width 4 height 4
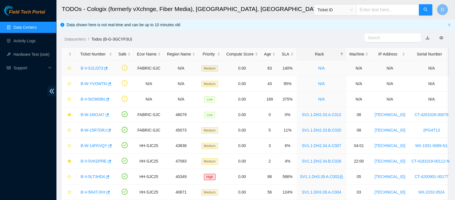
click at [93, 66] on link "B-V-5J1J373" at bounding box center [92, 68] width 22 height 4
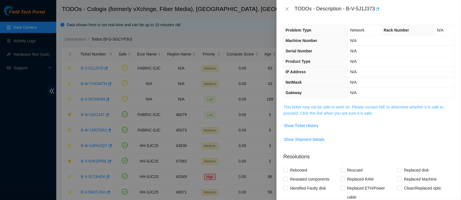
click at [335, 114] on link "This ticket may not be safe to work on. Please contact NIE to determine whether…" at bounding box center [363, 110] width 160 height 11
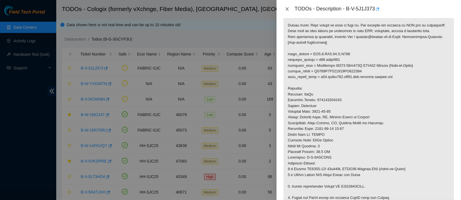
click at [288, 10] on icon "close" at bounding box center [287, 8] width 3 height 3
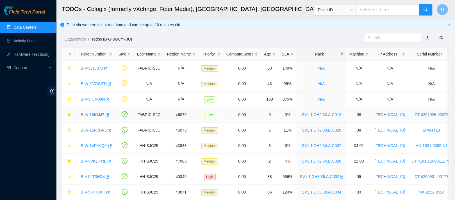
drag, startPoint x: 91, startPoint y: 114, endPoint x: 164, endPoint y: 99, distance: 74.9
click at [90, 114] on link "B-W-16IOJ47" at bounding box center [93, 114] width 24 height 4
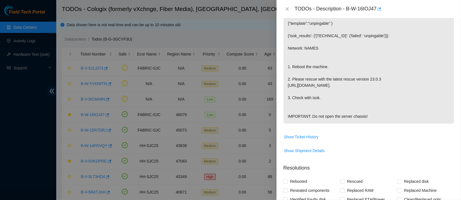
scroll to position [223, 0]
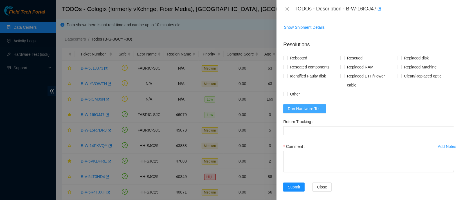
click at [307, 105] on span "Run Hardware Test" at bounding box center [305, 108] width 34 height 6
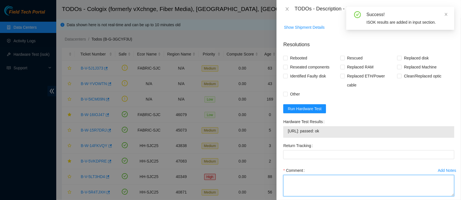
click at [295, 176] on textarea "Comment" at bounding box center [368, 185] width 171 height 21
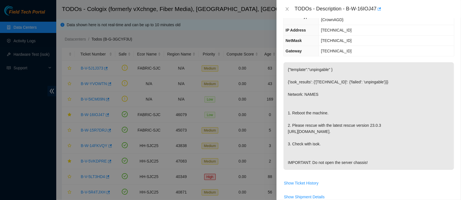
scroll to position [0, 0]
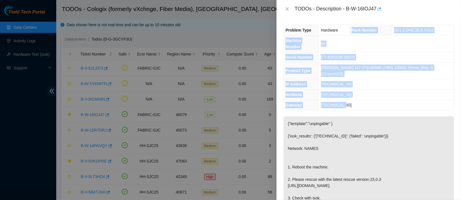
drag, startPoint x: 356, startPoint y: 28, endPoint x: 363, endPoint y: 88, distance: 60.6
click at [363, 88] on tbody "Problem Type Hardware Rack Number SV1.1.DH2.33.A.C012 Machine Number 08 Serial …" at bounding box center [368, 67] width 170 height 85
copy tbody "Rack Number SV1.1.DH2.33.A.C012 Machine Number 08 Serial Number CT-4201026-0007…"
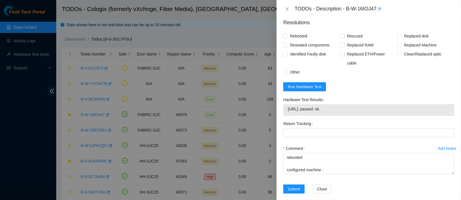
scroll to position [247, 0]
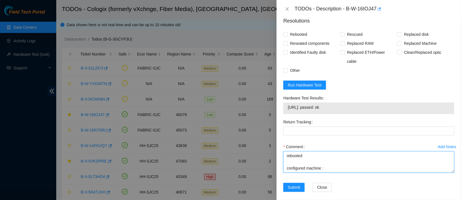
click at [312, 163] on textarea "contacted nocc to confirm that ticket was safe verified sn on machine connected…" at bounding box center [368, 161] width 171 height 21
paste textarea "Rack Number SV1.1.DH2.33.A.C012 Machine Number 08 Serial Number CT-4201026-0007…"
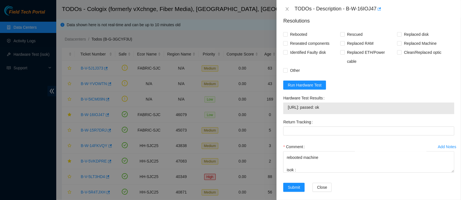
click at [304, 105] on span "23.202.98.11: passed: ok" at bounding box center [369, 107] width 162 height 6
copy span "23.202.98.11: passed: ok"
click at [306, 165] on textarea "contacted nocc to confirm that ticket was safe verified sn on machine connected…" at bounding box center [368, 161] width 171 height 21
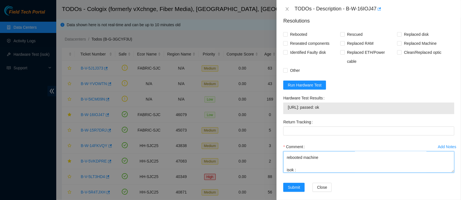
paste textarea "23.202.98.11: passed: ok"
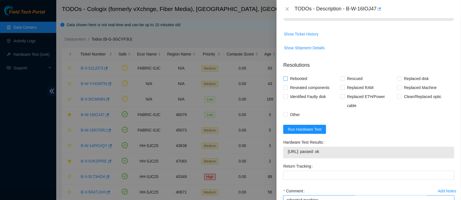
scroll to position [202, 0]
type textarea "contacted nocc to confirm that ticket was safe verified sn on machine connected…"
click at [295, 83] on span "Rebooted" at bounding box center [299, 78] width 22 height 9
click at [287, 81] on input "Rebooted" at bounding box center [285, 79] width 4 height 4
checkbox input "true"
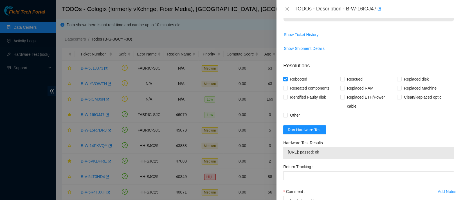
click at [343, 78] on form "Resolutions Rebooted Rescued Replaced disk Reseated components Replaced RAM Rep…" at bounding box center [368, 150] width 171 height 186
click at [342, 80] on label "Rescued" at bounding box center [352, 78] width 24 height 9
click at [342, 80] on input "Rescued" at bounding box center [342, 79] width 4 height 4
checkbox input "true"
click at [304, 90] on span "Reseated components" at bounding box center [310, 87] width 44 height 9
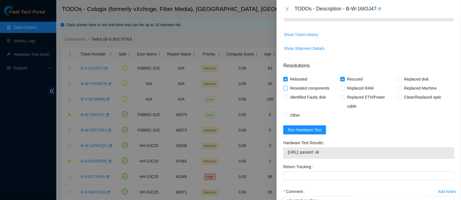
click at [287, 90] on input "Reseated components" at bounding box center [285, 88] width 4 height 4
checkbox input "true"
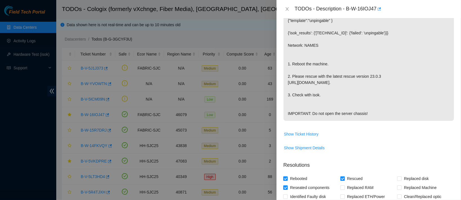
scroll to position [247, 0]
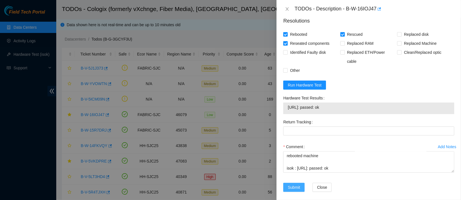
click at [292, 184] on span "Submit" at bounding box center [294, 187] width 12 height 6
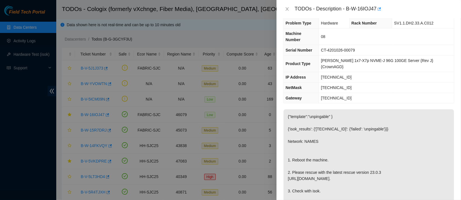
scroll to position [0, 0]
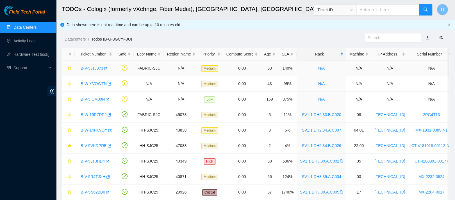
click at [88, 69] on link "B-V-5J1J373" at bounding box center [92, 68] width 22 height 4
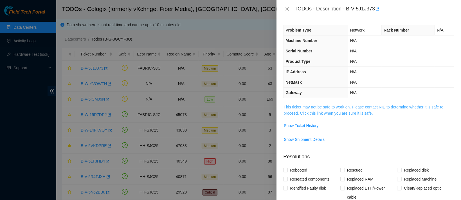
click at [317, 105] on link "This ticket may not be safe to work on. Please contact NIE to determine whether…" at bounding box center [363, 110] width 160 height 11
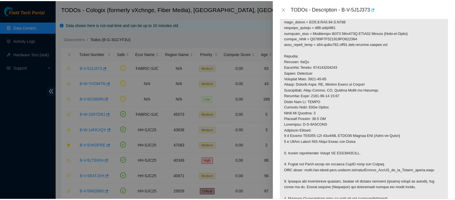
scroll to position [150, 0]
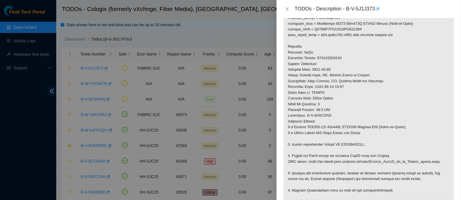
click at [286, 12] on div "TODOs - Description - B-V-5J1J373" at bounding box center [368, 8] width 171 height 9
click at [286, 11] on icon "close" at bounding box center [287, 9] width 4 height 4
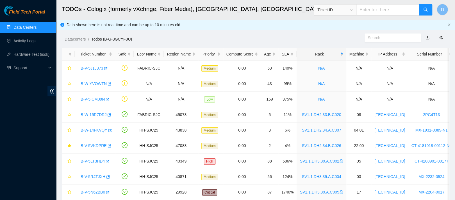
scroll to position [125, 0]
click at [37, 29] on link "Data Centers" at bounding box center [24, 27] width 23 height 4
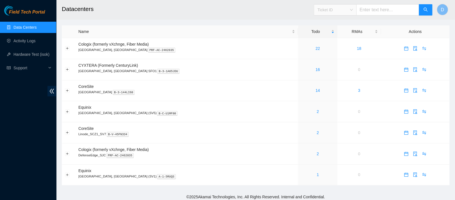
click at [336, 9] on span "Ticket ID" at bounding box center [335, 10] width 35 height 8
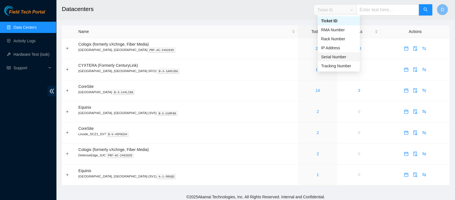
click at [335, 60] on div "Serial Number" at bounding box center [339, 56] width 42 height 9
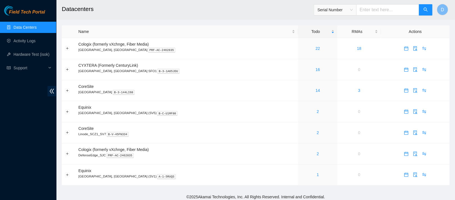
click at [377, 11] on input "text" at bounding box center [387, 9] width 63 height 11
paste input "739263649290"
type input "739263649290"
click at [423, 7] on button "button" at bounding box center [425, 9] width 13 height 11
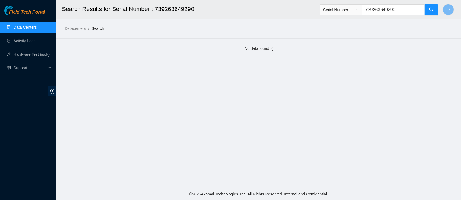
click at [381, 7] on input "739263649290" at bounding box center [393, 9] width 63 height 11
click at [353, 11] on span "Serial Number" at bounding box center [340, 10] width 35 height 8
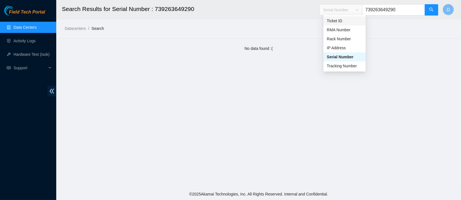
click at [343, 19] on div "Ticket ID" at bounding box center [344, 21] width 35 height 6
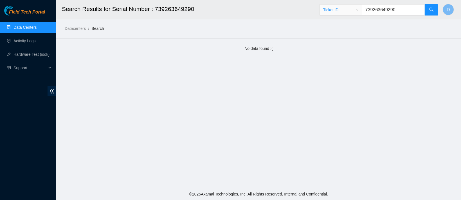
click at [392, 15] on input "739263649290" at bounding box center [393, 9] width 63 height 11
paste input "B-V-5JHM4QG"
type input "B-V-5JHM4QG"
click at [429, 8] on icon "search" at bounding box center [431, 9] width 4 height 4
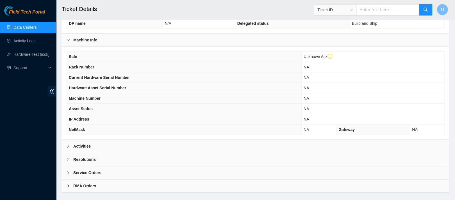
scroll to position [173, 0]
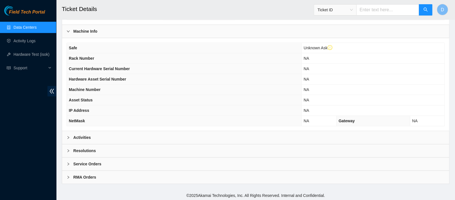
click at [94, 134] on div "Activities" at bounding box center [255, 137] width 387 height 13
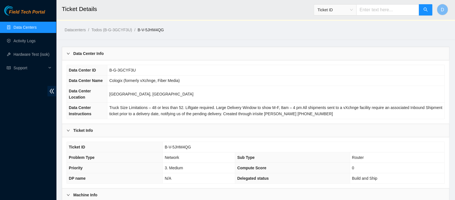
scroll to position [0, 0]
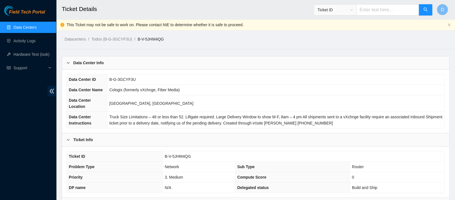
click at [37, 27] on link "Data Centers" at bounding box center [24, 27] width 23 height 4
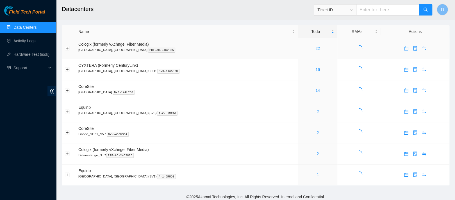
click at [316, 49] on link "22" at bounding box center [318, 48] width 4 height 4
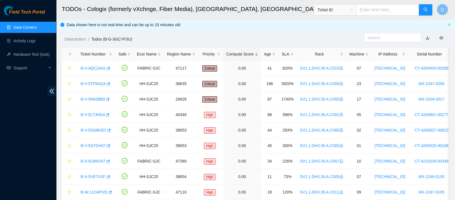
click at [323, 44] on main "TODOs - Cologix (formerly vXchnge, Fiber Media), Santa Clara, CA Ticket ID D Da…" at bounding box center [255, 203] width 399 height 406
click at [319, 54] on div "Rack" at bounding box center [321, 54] width 43 height 6
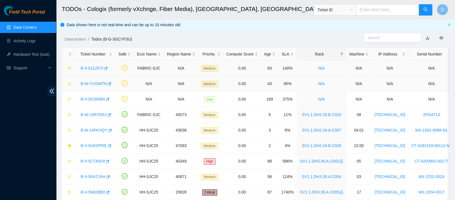
scroll to position [0, 0]
click at [364, 4] on input "text" at bounding box center [387, 9] width 63 height 11
paste input "B-V-5JHM4QG"
type input "B-V-5JHM4QG"
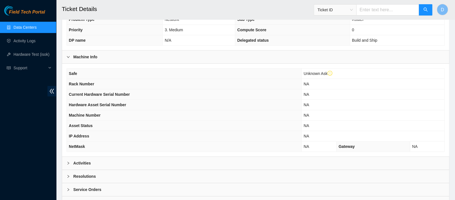
scroll to position [173, 0]
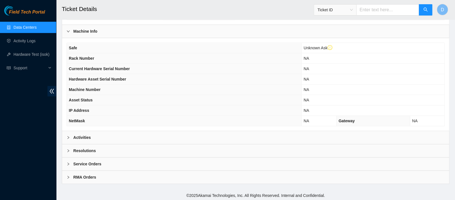
click at [78, 134] on b "Activities" at bounding box center [81, 137] width 17 height 6
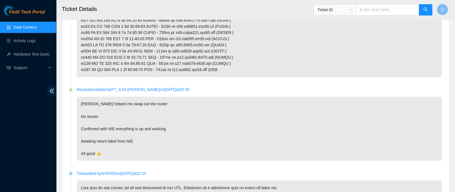
scroll to position [496, 0]
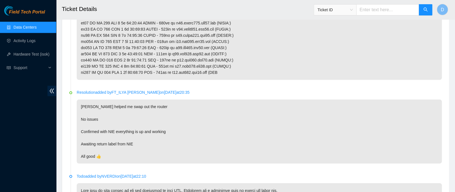
click at [31, 33] on ul "Data Centers Activity Logs Hardware Test (isok) Support" at bounding box center [28, 48] width 56 height 54
click at [35, 30] on link "Data Centers" at bounding box center [24, 27] width 23 height 4
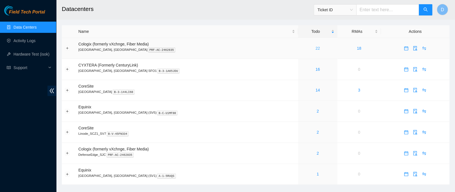
click at [316, 49] on link "22" at bounding box center [318, 48] width 4 height 4
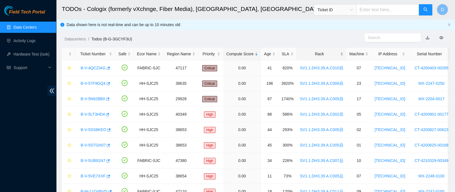
click at [317, 55] on div "Rack" at bounding box center [321, 54] width 43 height 6
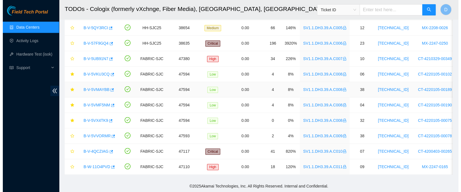
scroll to position [230, 0]
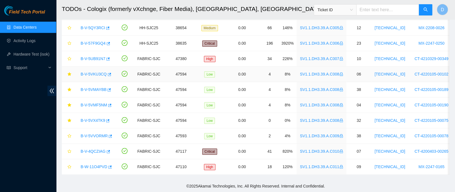
click at [88, 72] on link "B-V-5VKU3CQ" at bounding box center [94, 74] width 26 height 4
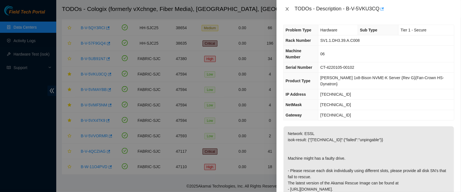
click at [286, 7] on icon "close" at bounding box center [287, 9] width 4 height 4
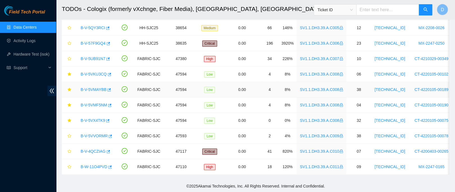
drag, startPoint x: 93, startPoint y: 85, endPoint x: 98, endPoint y: 83, distance: 6.0
click at [93, 87] on link "B-V-5VMAYBB" at bounding box center [94, 89] width 26 height 4
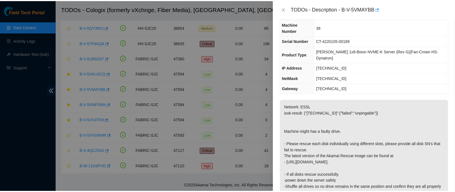
scroll to position [28, 0]
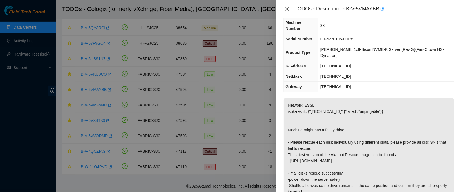
click at [287, 11] on icon "close" at bounding box center [287, 9] width 4 height 4
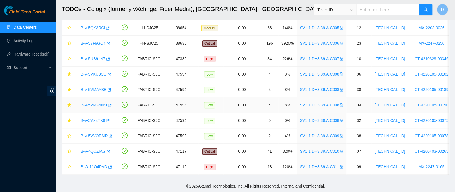
click at [93, 103] on link "B-V-5VMF5NM" at bounding box center [94, 105] width 26 height 4
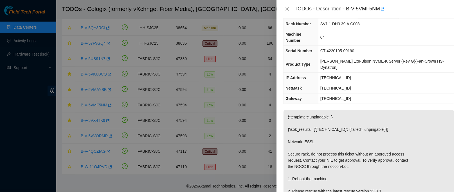
scroll to position [0, 0]
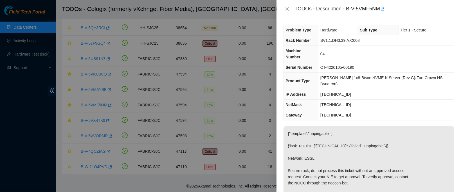
click at [289, 6] on div "TODOs - Description - B-V-5VMF5NM" at bounding box center [368, 8] width 171 height 9
click at [288, 8] on icon "close" at bounding box center [287, 8] width 3 height 3
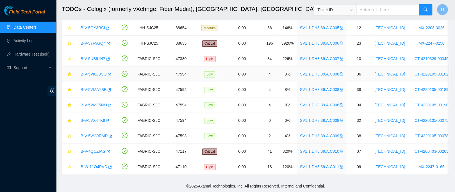
click at [96, 72] on link "B-V-5VKU3CQ" at bounding box center [94, 74] width 26 height 4
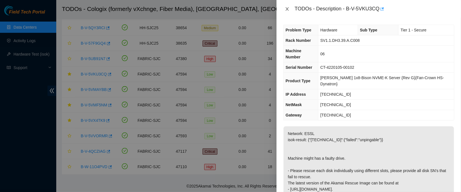
click at [288, 9] on icon "close" at bounding box center [287, 9] width 4 height 4
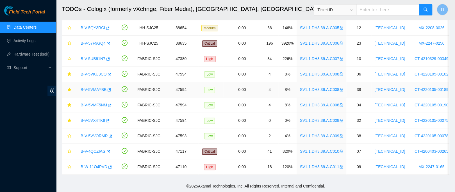
click at [94, 87] on link "B-V-5VMAYBB" at bounding box center [94, 89] width 26 height 4
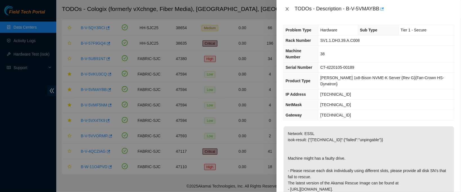
click at [285, 10] on icon "close" at bounding box center [287, 9] width 4 height 4
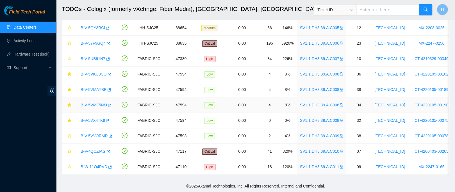
click at [89, 103] on link "B-V-5VMF5NM" at bounding box center [94, 105] width 26 height 4
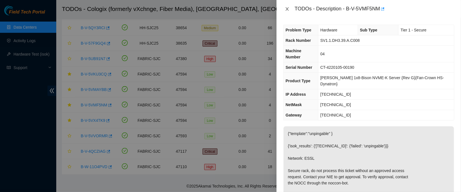
click at [288, 8] on icon "close" at bounding box center [287, 8] width 3 height 3
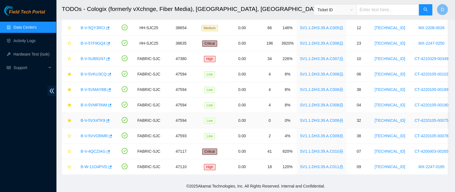
click at [97, 118] on link "B-V-5VX4TK9" at bounding box center [93, 120] width 24 height 4
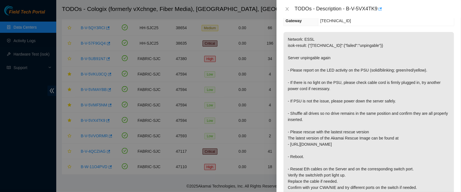
scroll to position [92, 0]
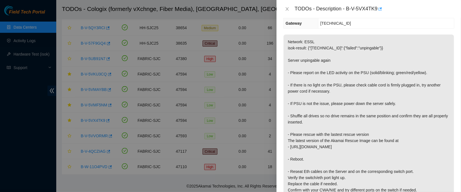
click at [242, 105] on div at bounding box center [230, 96] width 461 height 192
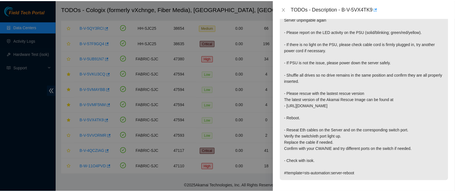
scroll to position [133, 0]
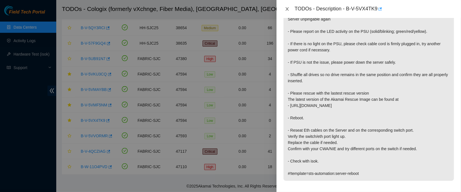
click at [287, 11] on button "Close" at bounding box center [287, 8] width 8 height 5
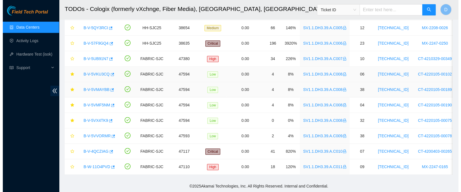
scroll to position [148, 0]
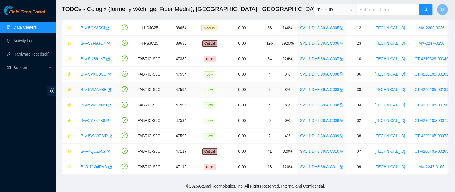
click at [93, 87] on link "B-V-5VMAYBB" at bounding box center [94, 89] width 26 height 4
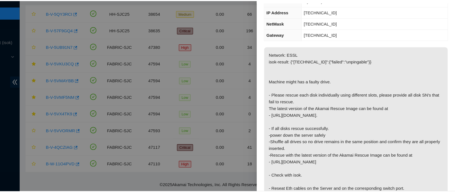
scroll to position [230, 0]
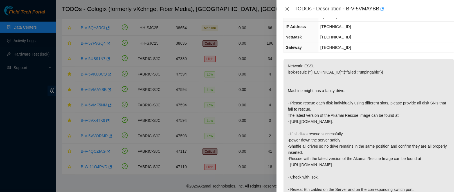
click at [287, 8] on icon "close" at bounding box center [287, 9] width 4 height 4
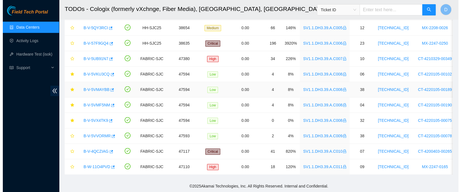
scroll to position [92, 0]
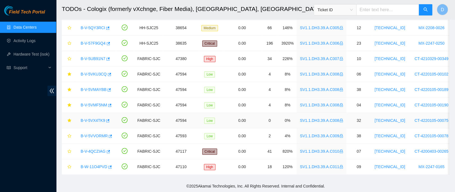
click at [95, 118] on link "B-V-5VX4TK9" at bounding box center [93, 120] width 24 height 4
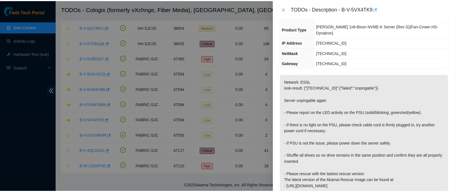
scroll to position [55, 0]
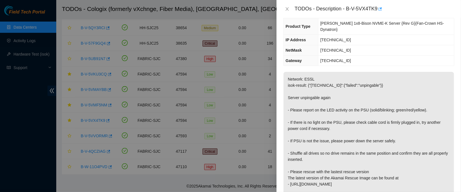
click at [289, 12] on div "TODOs - Description - B-V-5VX4TK9" at bounding box center [368, 8] width 171 height 9
click at [288, 10] on icon "close" at bounding box center [287, 8] width 3 height 3
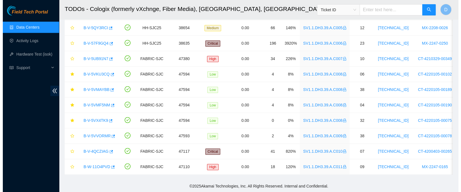
scroll to position [79, 0]
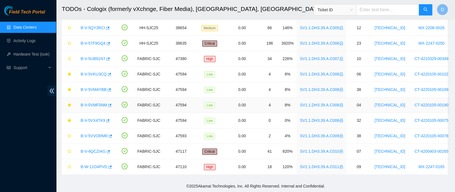
click at [93, 103] on link "B-V-5VMF5NM" at bounding box center [94, 105] width 26 height 4
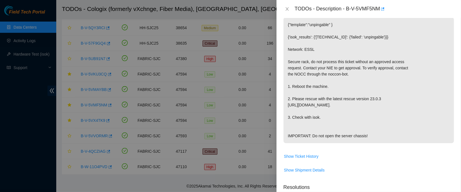
scroll to position [0, 0]
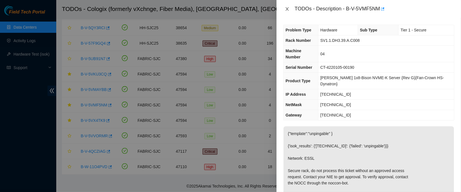
click at [287, 9] on icon "close" at bounding box center [287, 8] width 3 height 3
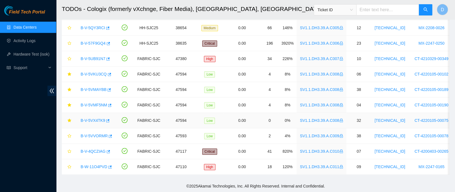
click at [92, 118] on link "B-V-5VX4TK9" at bounding box center [93, 120] width 24 height 4
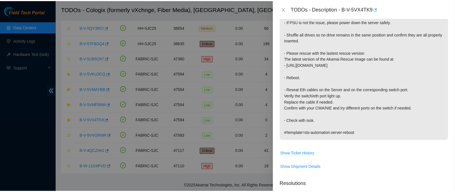
scroll to position [174, 0]
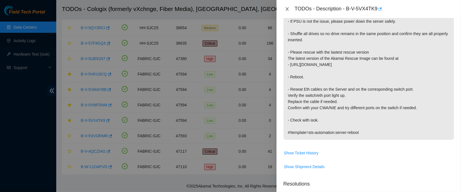
click at [290, 8] on button "Close" at bounding box center [287, 8] width 8 height 5
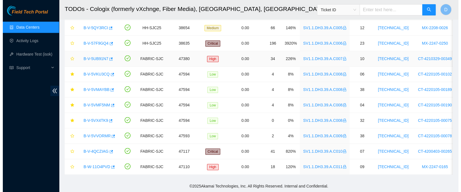
scroll to position [189, 0]
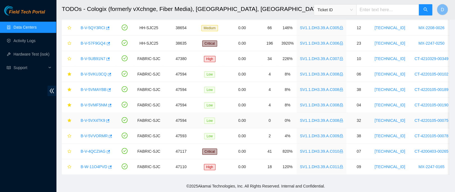
click at [92, 118] on link "B-V-5VX4TK9" at bounding box center [93, 120] width 24 height 4
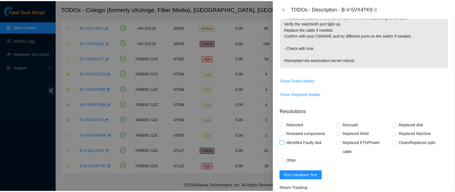
scroll to position [263, 0]
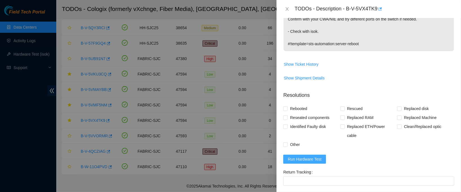
click at [301, 156] on span "Run Hardware Test" at bounding box center [305, 159] width 34 height 6
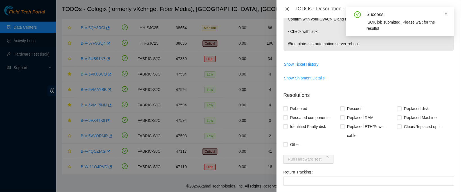
click at [286, 10] on icon "close" at bounding box center [287, 8] width 3 height 3
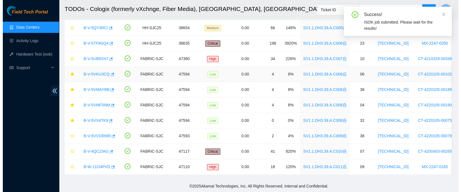
scroll to position [204, 0]
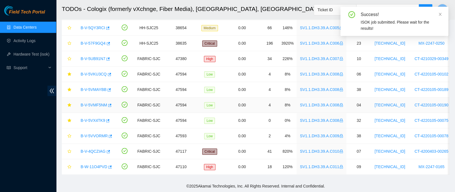
click at [94, 103] on link "B-V-5VMF5NM" at bounding box center [94, 105] width 26 height 4
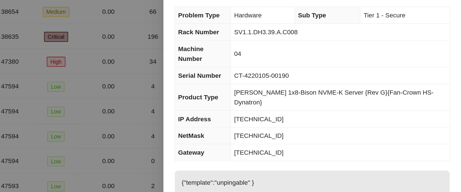
scroll to position [230, 0]
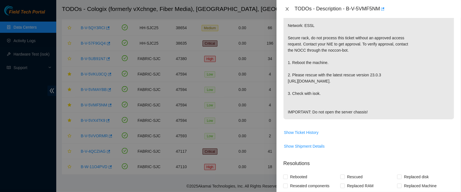
click at [290, 11] on button "Close" at bounding box center [287, 8] width 8 height 5
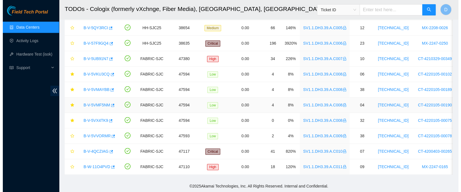
scroll to position [147, 0]
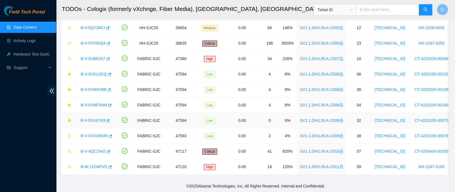
click at [90, 118] on link "B-V-5VX4TK9" at bounding box center [93, 120] width 24 height 4
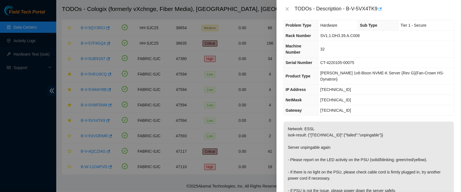
scroll to position [0, 0]
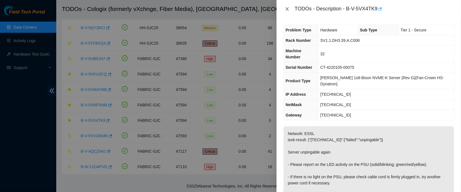
click at [288, 8] on icon "close" at bounding box center [287, 9] width 4 height 4
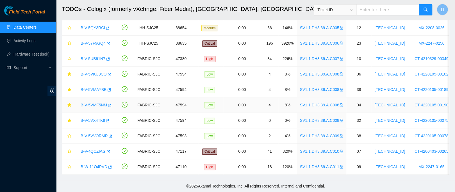
click at [96, 103] on link "B-V-5VMF5NM" at bounding box center [94, 105] width 26 height 4
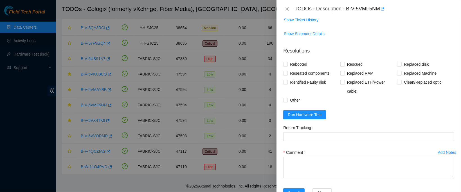
scroll to position [259, 0]
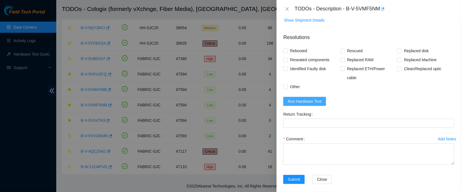
click at [313, 98] on span "Run Hardware Test" at bounding box center [305, 101] width 34 height 6
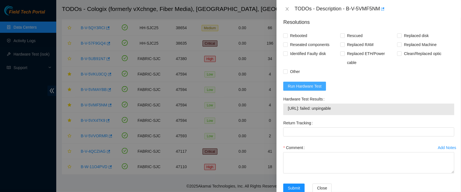
click at [307, 83] on span "Run Hardware Test" at bounding box center [305, 86] width 34 height 6
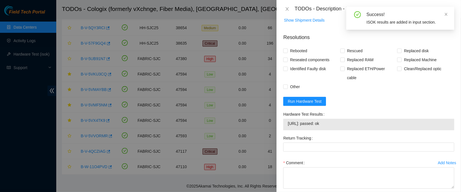
scroll to position [274, 0]
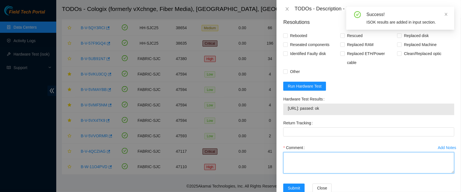
click at [314, 156] on textarea "Comment" at bounding box center [368, 162] width 171 height 21
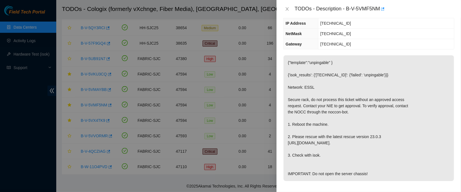
scroll to position [0, 0]
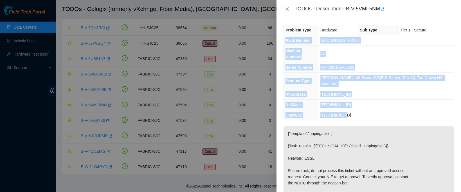
drag, startPoint x: 284, startPoint y: 41, endPoint x: 364, endPoint y: 104, distance: 101.6
click at [364, 104] on tbody "Problem Type Hardware Sub Type Tier 1 - Secure Rack Number SV1.1.DH3.39.A.C008 …" at bounding box center [368, 72] width 170 height 95
copy tbody "Rack Number SV1.1.DH3.39.A.C008 Machine Number 04 Serial Number CT-4220105-0019…"
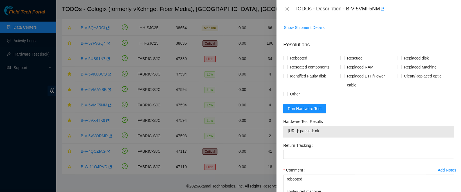
scroll to position [283, 0]
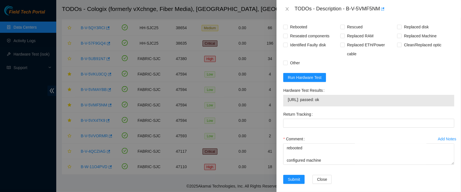
click at [299, 160] on div "Comment got approval from nie to work this essl ticket contacted nocc to confir…" at bounding box center [368, 152] width 171 height 34
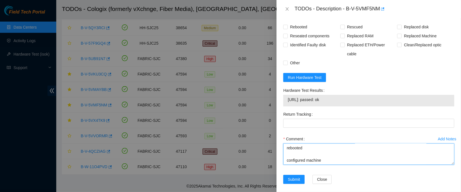
click at [297, 157] on textarea "got approval from nie to work this essl ticket contacted nocc to confirm that t…" at bounding box center [368, 154] width 171 height 21
paste textarea "Rack Number SV1.1.DH3.39.A.C008 Machine Number 04 Serial Number CT-4220105-0019…"
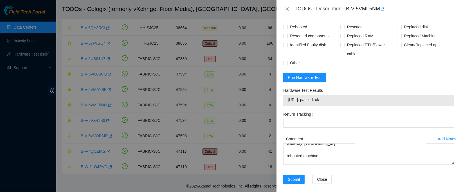
click at [309, 97] on span "23.203.167.7: passed: ok" at bounding box center [369, 100] width 162 height 6
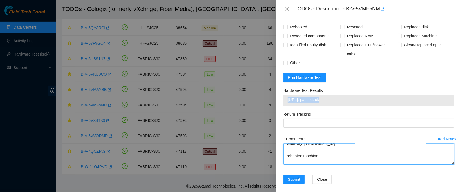
click at [306, 156] on textarea "got approval from nie to work this essl ticket contacted nocc to confirm that t…" at bounding box center [368, 154] width 171 height 21
paste textarea "23.203.167.7: passed: ok"
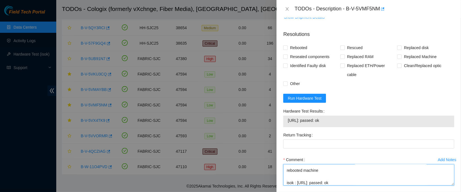
scroll to position [256, 0]
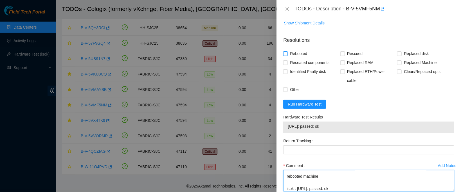
type textarea "got approval from nie to work this essl ticket contacted nocc to confirm that t…"
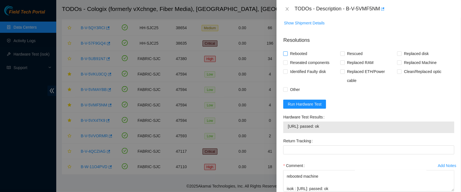
click at [296, 58] on span "Rebooted" at bounding box center [299, 53] width 22 height 9
click at [287, 55] on input "Rebooted" at bounding box center [285, 53] width 4 height 4
checkbox input "true"
click at [345, 58] on span "Rescued" at bounding box center [355, 53] width 20 height 9
click at [344, 55] on input "Rescued" at bounding box center [342, 53] width 4 height 4
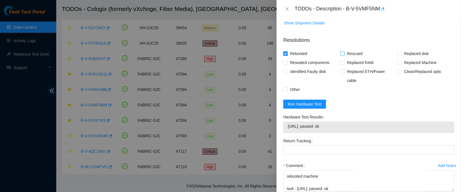
checkbox input "true"
click at [310, 67] on span "Reseated components" at bounding box center [310, 62] width 44 height 9
click at [287, 64] on input "Reseated components" at bounding box center [285, 62] width 4 height 4
checkbox input "true"
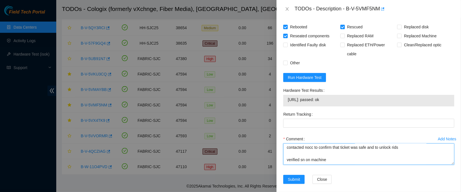
scroll to position [0, 0]
drag, startPoint x: 328, startPoint y: 158, endPoint x: 274, endPoint y: 132, distance: 60.5
click at [274, 132] on div "TODOs - Description - B-V-5VMF5NM Problem Type Hardware Sub Type Tier 1 - Secur…" at bounding box center [230, 96] width 461 height 192
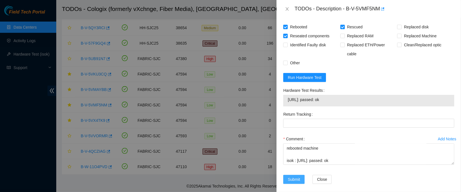
click at [294, 177] on span "Submit" at bounding box center [294, 180] width 12 height 6
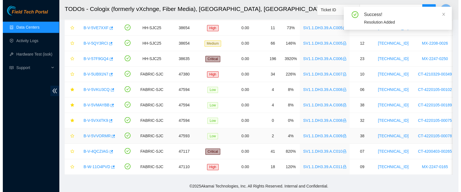
scroll to position [214, 0]
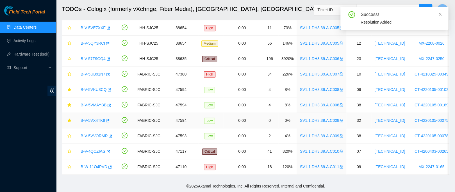
drag, startPoint x: 96, startPoint y: 115, endPoint x: 127, endPoint y: 110, distance: 31.3
click at [96, 118] on link "B-V-5VX4TK9" at bounding box center [93, 120] width 24 height 4
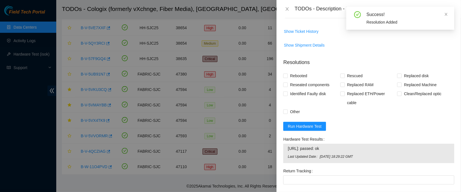
scroll to position [331, 0]
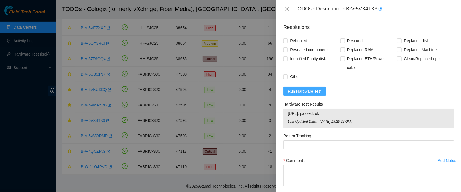
click at [314, 88] on span "Run Hardware Test" at bounding box center [305, 91] width 34 height 6
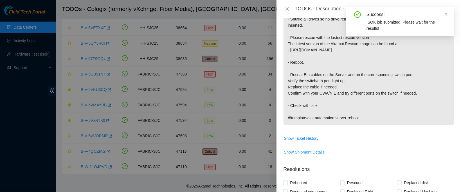
scroll to position [309, 0]
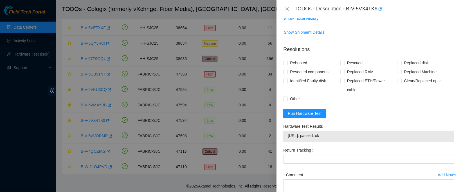
click at [384, 171] on div "Comment" at bounding box center [368, 175] width 171 height 9
click at [337, 180] on textarea "Comment" at bounding box center [368, 190] width 171 height 21
paste textarea "got approval from nie to work this essl ticket contacted nocc to confirm that t…"
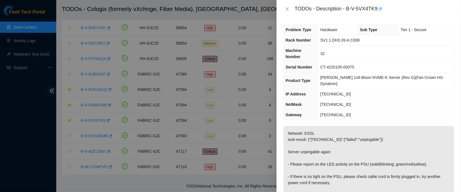
scroll to position [0, 0]
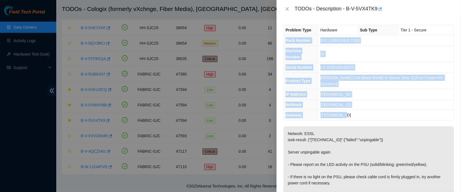
drag, startPoint x: 286, startPoint y: 40, endPoint x: 355, endPoint y: 101, distance: 92.0
click at [355, 101] on tbody "Problem Type Hardware Sub Type Tier 1 - Secure Rack Number SV1.1.DH3.39.A.C008 …" at bounding box center [368, 72] width 170 height 95
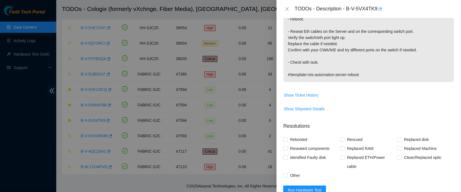
scroll to position [333, 0]
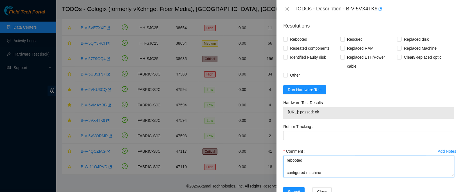
click at [314, 156] on textarea "got approval from nie to work this essl ticket contacted nocc to confirm that t…" at bounding box center [368, 166] width 171 height 21
paste textarea "Rack Number SV1.1.DH3.39.A.C008 Machine Number 32 Serial Number CT-4220105-0007…"
click at [324, 156] on textarea "got approval from nie to work this essl ticket contacted nocc to confirm that t…" at bounding box center [368, 166] width 171 height 21
click at [312, 156] on textarea "got approval from nie to work this essl ticket contacted nocc to confirm that t…" at bounding box center [368, 166] width 171 height 21
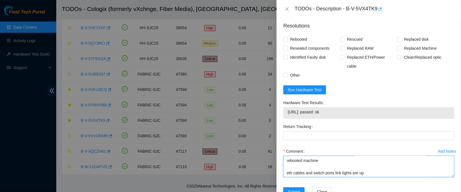
scroll to position [190, 0]
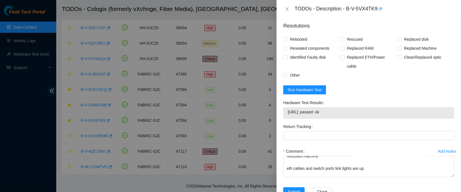
click at [314, 109] on span "23.203.167.35: passed: ok" at bounding box center [369, 112] width 162 height 6
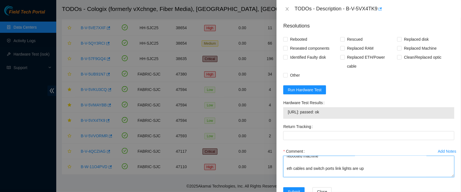
click at [303, 156] on textarea "got approval from nie to work this essl ticket contacted nocc to confirm that t…" at bounding box center [368, 166] width 171 height 21
paste textarea "23.203.167.35: passed: ok"
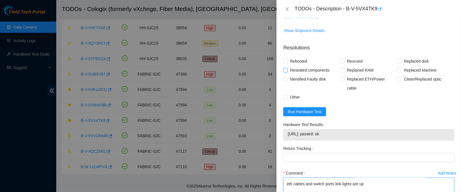
type textarea "got approval from nie to work this essl ticket contacted nocc to confirm that t…"
click at [304, 66] on span "Reseated components" at bounding box center [310, 70] width 44 height 9
click at [287, 68] on input "Reseated components" at bounding box center [285, 70] width 4 height 4
checkbox input "true"
click at [294, 57] on span "Rebooted" at bounding box center [299, 61] width 22 height 9
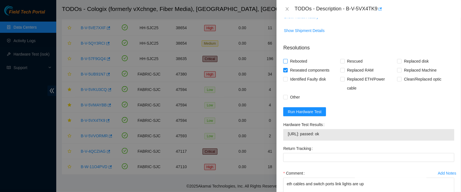
click at [287, 59] on input "Rebooted" at bounding box center [285, 61] width 4 height 4
checkbox input "true"
click at [360, 57] on span "Rescued" at bounding box center [355, 61] width 20 height 9
click at [344, 59] on input "Rescued" at bounding box center [342, 61] width 4 height 4
checkbox input "true"
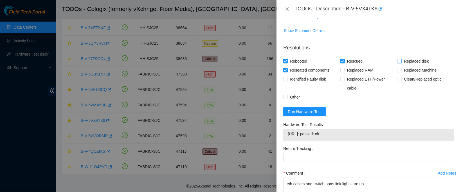
click at [412, 57] on span "Replaced disk" at bounding box center [415, 61] width 29 height 9
click at [401, 59] on input "Replaced disk" at bounding box center [399, 61] width 4 height 4
click at [404, 57] on span "Replaced disk" at bounding box center [415, 61] width 29 height 9
click at [401, 59] on input "Replaced disk" at bounding box center [399, 61] width 4 height 4
checkbox input "false"
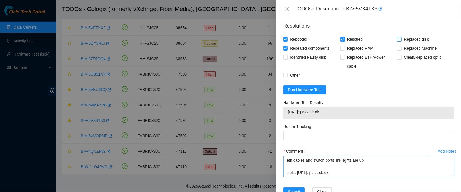
scroll to position [202, 0]
click at [293, 189] on span "Submit" at bounding box center [294, 192] width 12 height 6
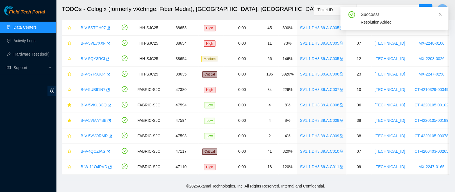
scroll to position [199, 0]
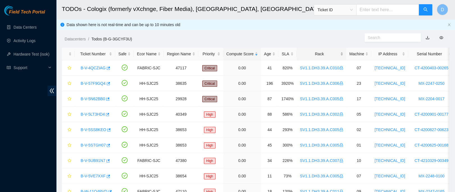
click at [318, 55] on div "Rack" at bounding box center [321, 54] width 43 height 6
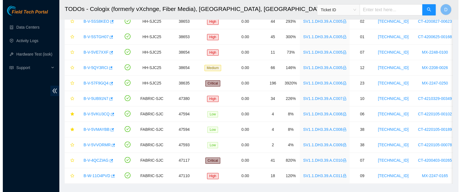
scroll to position [199, 0]
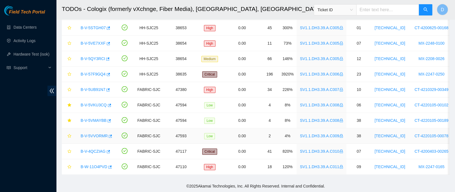
click at [91, 134] on div "B-V-5VVORMR" at bounding box center [95, 136] width 34 height 9
click at [91, 134] on link "B-V-5VVORMR" at bounding box center [94, 136] width 27 height 4
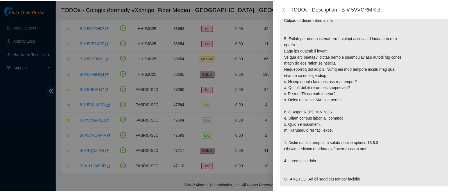
scroll to position [171, 0]
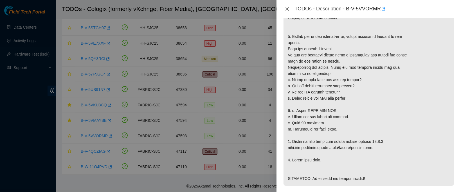
click at [286, 7] on icon "close" at bounding box center [287, 9] width 4 height 4
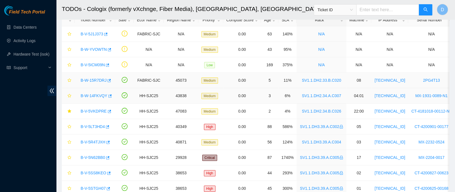
scroll to position [39, 0]
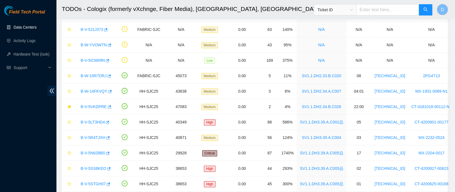
click at [34, 25] on link "Data Centers" at bounding box center [24, 27] width 23 height 4
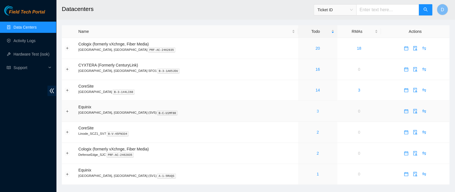
click at [317, 113] on link "3" at bounding box center [318, 111] width 2 height 4
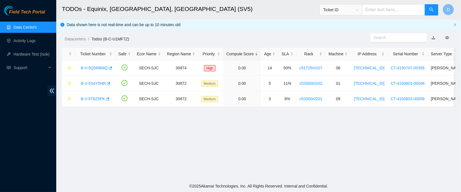
click at [34, 25] on link "Data Centers" at bounding box center [24, 27] width 23 height 4
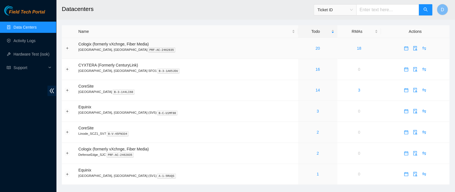
click at [298, 53] on td "20" at bounding box center [317, 48] width 39 height 21
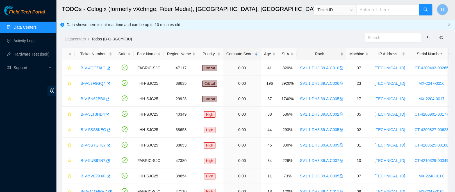
click at [306, 53] on div "Rack" at bounding box center [321, 54] width 43 height 6
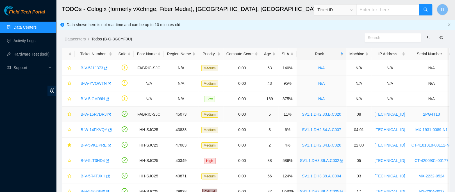
click at [96, 114] on link "B-W-15R7DRJ" at bounding box center [94, 114] width 26 height 4
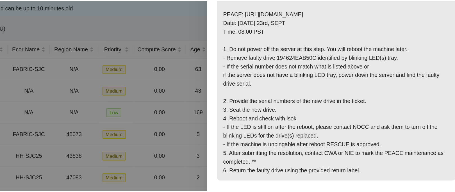
scroll to position [123, 0]
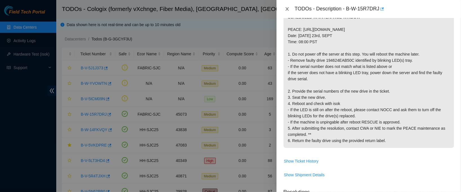
click at [286, 8] on icon "close" at bounding box center [287, 9] width 4 height 4
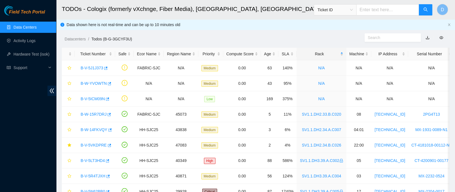
scroll to position [125, 0]
click at [33, 28] on link "Data Centers" at bounding box center [24, 27] width 23 height 4
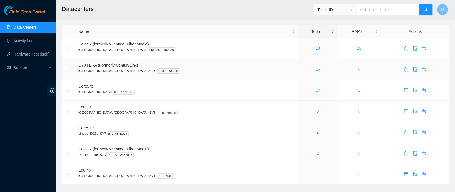
click at [316, 69] on link "16" at bounding box center [318, 69] width 4 height 4
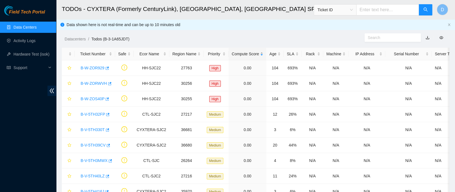
click at [239, 53] on div "Compute Score" at bounding box center [247, 54] width 31 height 6
click at [353, 53] on div "IP Address" at bounding box center [367, 54] width 31 height 6
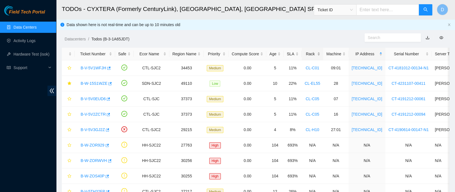
click at [309, 53] on div "Rack" at bounding box center [312, 54] width 15 height 6
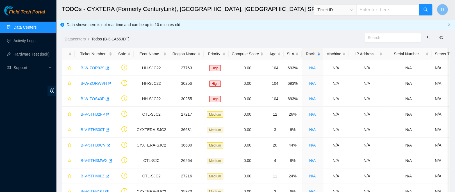
click at [308, 55] on div "Rack" at bounding box center [312, 54] width 15 height 6
click at [270, 53] on div "Age" at bounding box center [275, 54] width 11 height 6
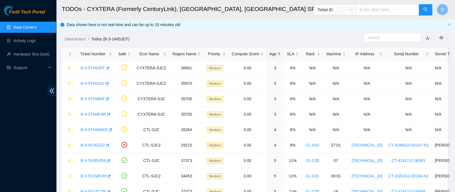
click at [270, 53] on div "Age" at bounding box center [275, 54] width 11 height 6
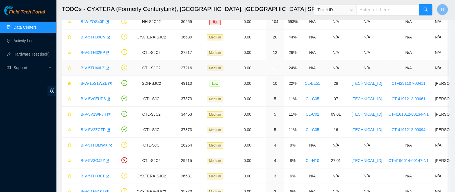
scroll to position [80, 0]
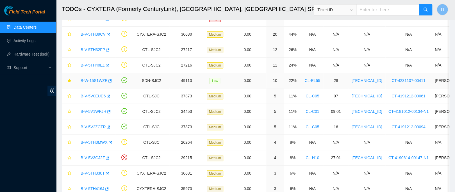
click at [96, 78] on link "B-W-15S1WZE" at bounding box center [94, 80] width 27 height 4
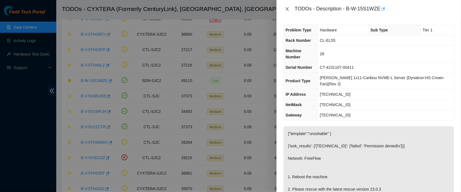
click at [288, 8] on icon "close" at bounding box center [287, 9] width 4 height 4
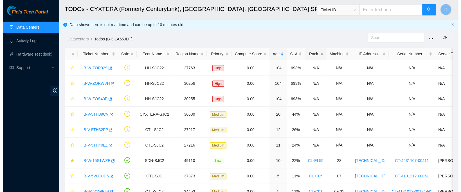
scroll to position [0, 0]
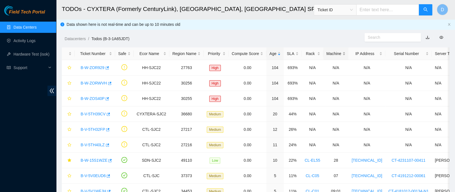
click at [327, 53] on div "Machine" at bounding box center [336, 54] width 19 height 6
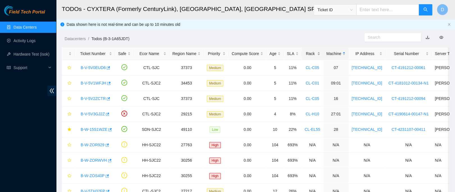
click at [305, 54] on div "Rack" at bounding box center [312, 54] width 15 height 6
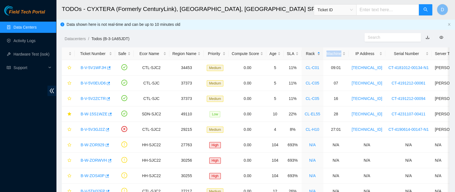
click at [305, 54] on div "Rack" at bounding box center [312, 54] width 15 height 6
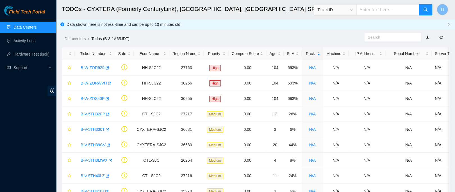
click at [305, 54] on div "Rack" at bounding box center [312, 54] width 15 height 6
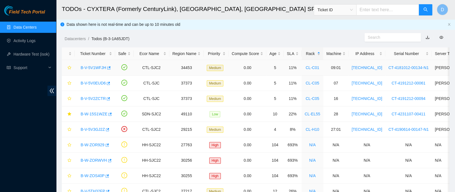
click at [95, 69] on link "B-V-5V1WFJH" at bounding box center [94, 68] width 26 height 4
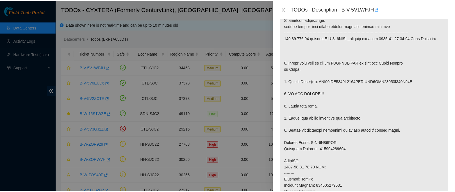
scroll to position [105, 0]
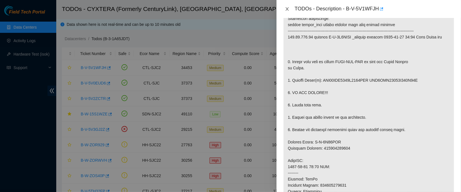
click at [286, 8] on icon "close" at bounding box center [287, 9] width 4 height 4
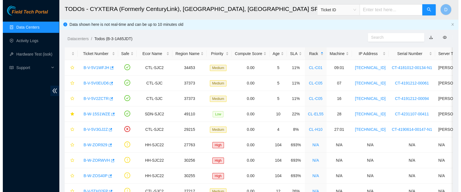
scroll to position [130, 0]
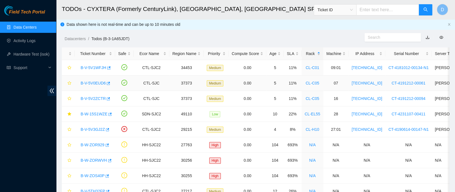
click at [90, 85] on link "B-V-5V0EUD6" at bounding box center [93, 83] width 25 height 4
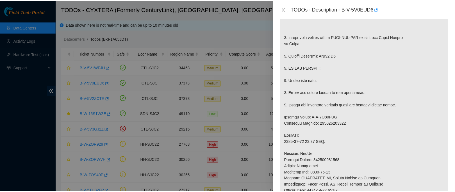
scroll to position [105, 0]
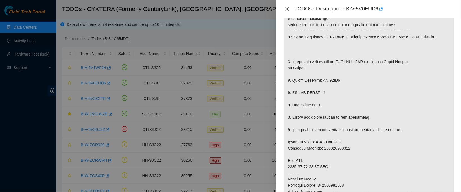
click at [288, 9] on icon "close" at bounding box center [287, 9] width 4 height 4
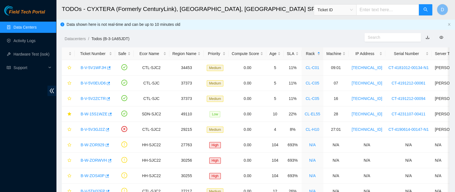
scroll to position [130, 0]
click at [23, 30] on link "Data Centers" at bounding box center [24, 27] width 23 height 4
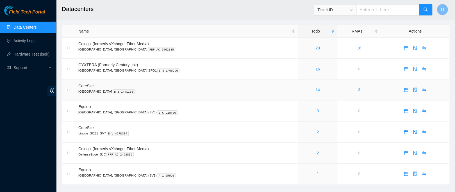
click at [316, 90] on link "14" at bounding box center [318, 90] width 4 height 4
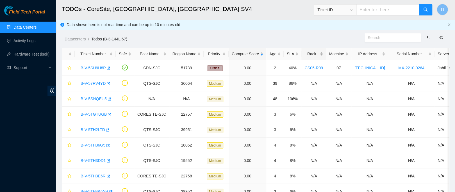
click at [310, 55] on div "Rack" at bounding box center [314, 54] width 18 height 6
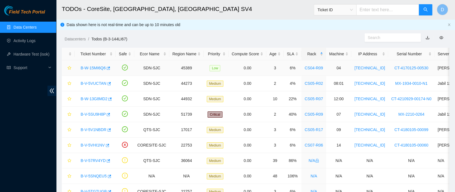
click at [91, 67] on link "B-W-15MI6Q6" at bounding box center [93, 68] width 25 height 4
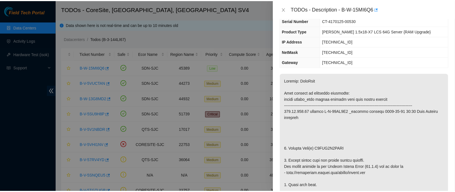
scroll to position [41, 0]
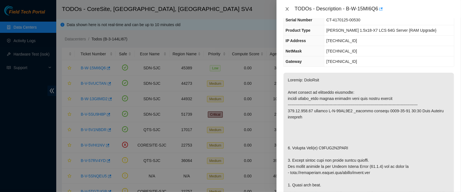
click at [288, 7] on icon "close" at bounding box center [287, 9] width 4 height 4
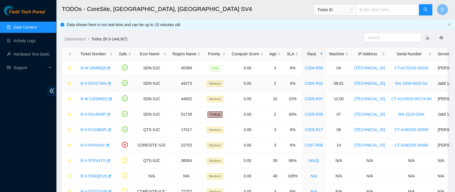
click at [90, 82] on link "B-V-5VUCTAN" at bounding box center [94, 83] width 26 height 4
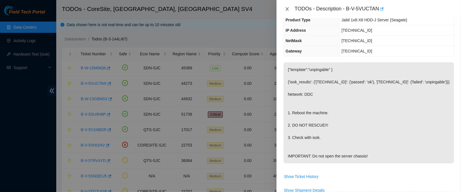
click at [289, 8] on icon "close" at bounding box center [287, 9] width 4 height 4
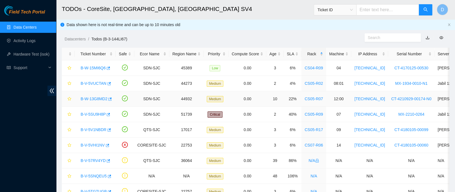
click at [99, 100] on link "B-W-13G8MD2" at bounding box center [94, 99] width 27 height 4
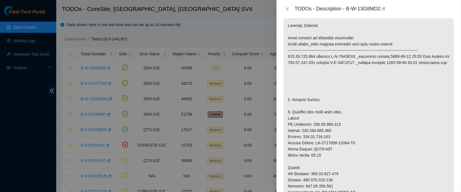
scroll to position [96, 0]
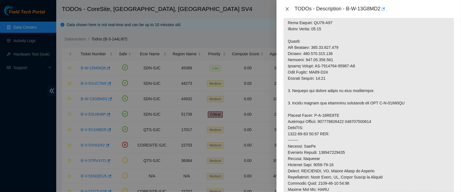
click at [290, 10] on button "Close" at bounding box center [287, 8] width 8 height 5
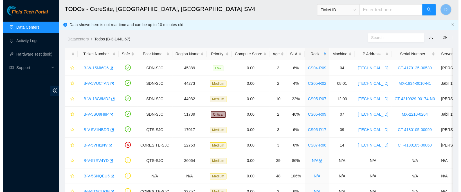
scroll to position [204, 0]
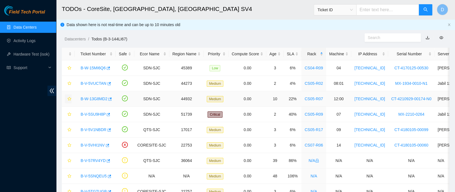
click at [69, 100] on icon "star" at bounding box center [69, 99] width 4 height 4
click at [69, 85] on icon "star" at bounding box center [69, 84] width 4 height 4
click at [69, 67] on icon "star" at bounding box center [69, 68] width 4 height 4
click at [69, 115] on icon "star" at bounding box center [69, 114] width 4 height 4
click at [90, 116] on link "B-V-5SU9H8P" at bounding box center [93, 114] width 25 height 4
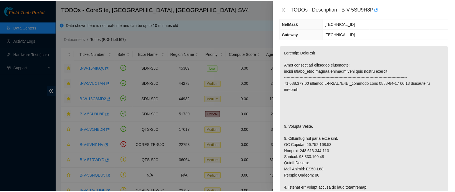
scroll to position [69, 0]
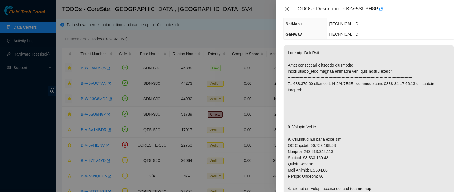
click at [286, 10] on icon "close" at bounding box center [287, 9] width 4 height 4
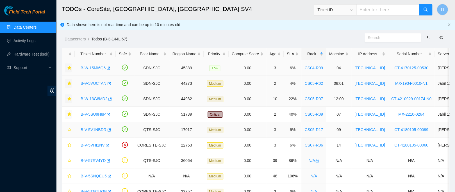
click at [87, 129] on link "B-V-5V1NBDR" at bounding box center [94, 130] width 26 height 4
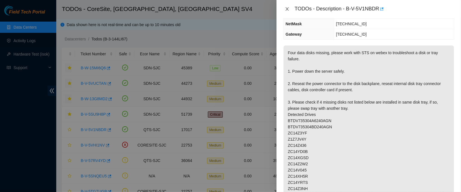
click at [287, 8] on icon "close" at bounding box center [287, 9] width 4 height 4
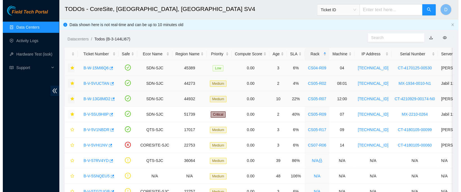
scroll to position [93, 0]
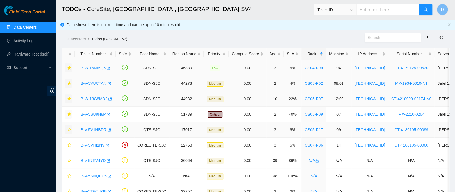
click at [68, 130] on icon "star" at bounding box center [69, 130] width 4 height 4
click at [89, 146] on link "B-V-5VHI1NV" at bounding box center [93, 145] width 24 height 4
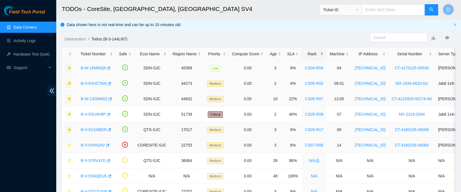
scroll to position [69, 0]
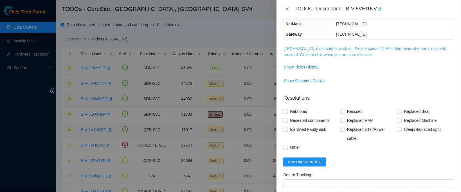
click at [345, 46] on link "184.25.57.28 is not safe to work on. Please contact NIE to determine whether it…" at bounding box center [364, 51] width 162 height 11
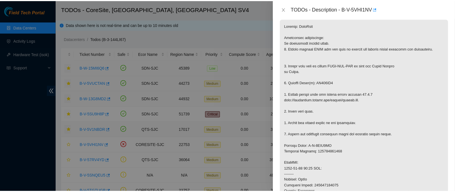
scroll to position [108, 0]
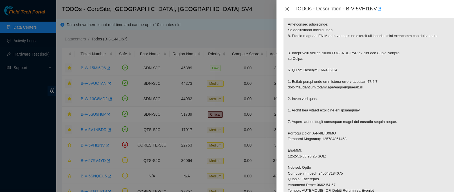
click at [285, 7] on icon "close" at bounding box center [287, 9] width 4 height 4
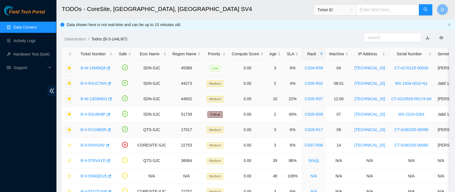
scroll to position [132, 0]
click at [69, 142] on button "button" at bounding box center [68, 145] width 7 height 9
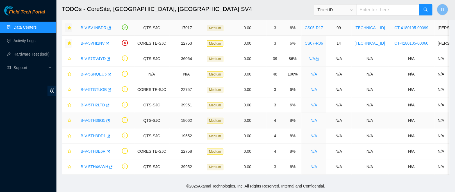
scroll to position [0, 0]
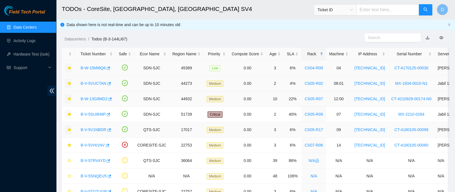
click at [23, 30] on link "Data Centers" at bounding box center [24, 27] width 23 height 4
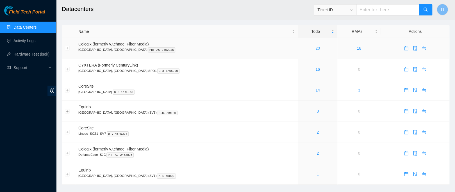
click at [316, 49] on link "20" at bounding box center [318, 48] width 4 height 4
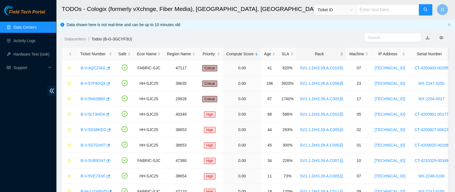
click at [314, 54] on div "Rack" at bounding box center [321, 54] width 43 height 6
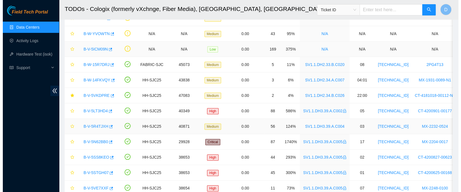
scroll to position [49, 0]
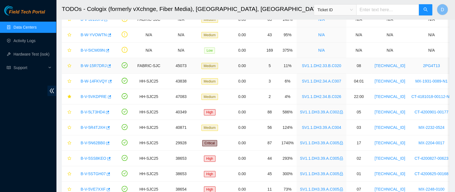
click at [84, 66] on link "B-W-15R7DRJ" at bounding box center [94, 66] width 26 height 4
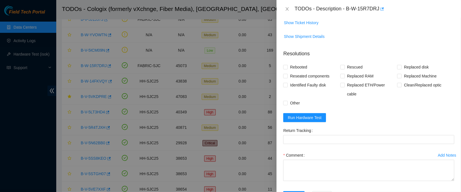
scroll to position [261, 0]
click at [309, 26] on span "Show Ticket History" at bounding box center [301, 23] width 35 height 6
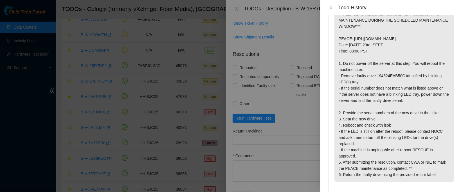
scroll to position [27, 0]
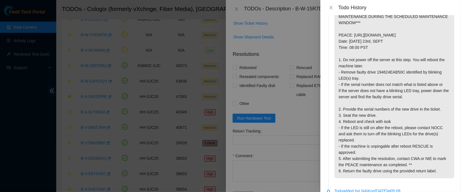
click at [332, 11] on div "Todo History" at bounding box center [390, 7] width 141 height 15
click at [328, 9] on button "Close" at bounding box center [331, 7] width 8 height 5
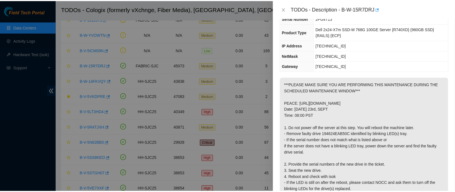
scroll to position [0, 0]
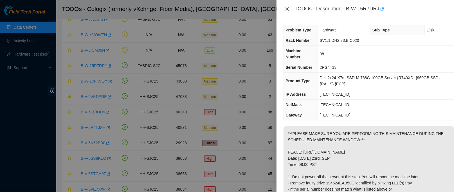
click at [291, 10] on button "Close" at bounding box center [287, 8] width 8 height 5
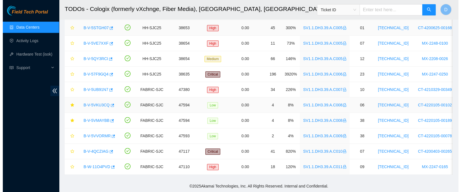
scroll to position [199, 0]
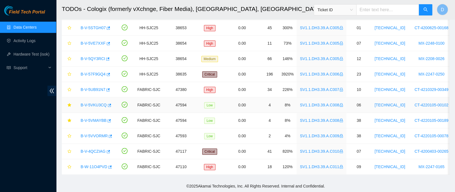
click at [97, 103] on link "B-V-5VKU3CQ" at bounding box center [94, 105] width 26 height 4
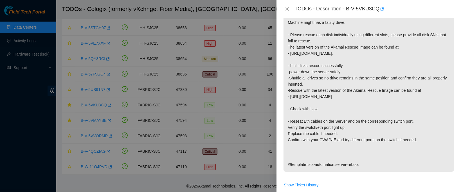
scroll to position [0, 0]
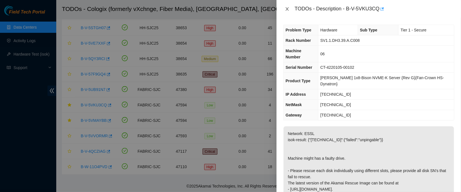
click at [289, 7] on icon "close" at bounding box center [287, 9] width 4 height 4
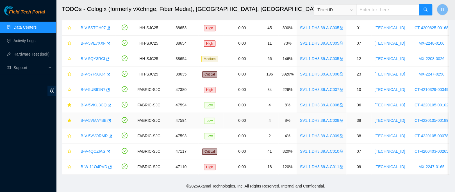
click at [94, 118] on link "B-V-5VMAYBB" at bounding box center [94, 120] width 26 height 4
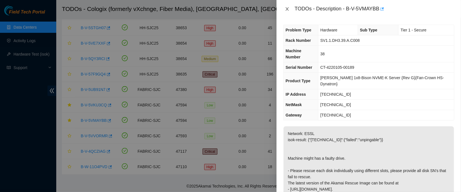
click at [289, 6] on button "Close" at bounding box center [287, 8] width 8 height 5
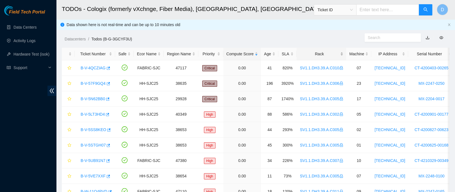
click at [314, 54] on div "Rack" at bounding box center [321, 54] width 43 height 6
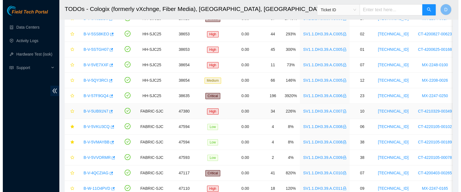
scroll to position [187, 0]
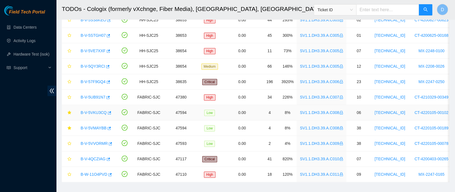
click at [94, 112] on link "B-V-5VKU3CQ" at bounding box center [94, 112] width 26 height 4
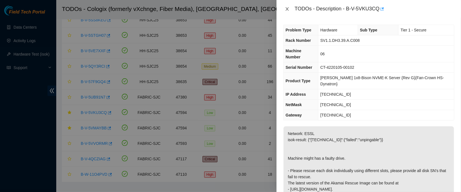
click at [286, 7] on icon "close" at bounding box center [287, 9] width 4 height 4
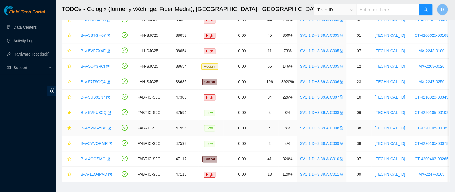
click at [83, 126] on link "B-V-5VMAYBB" at bounding box center [94, 128] width 26 height 4
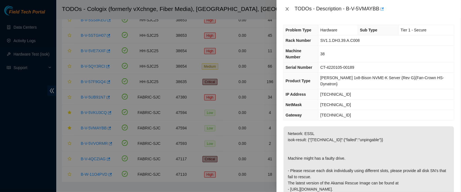
click at [287, 8] on icon "close" at bounding box center [287, 9] width 4 height 4
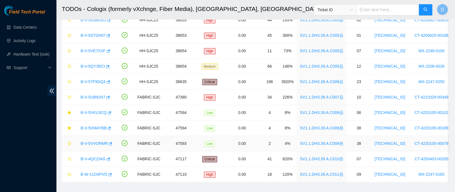
click at [94, 142] on link "B-V-5VVORMR" at bounding box center [94, 143] width 27 height 4
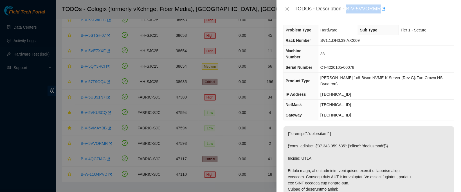
drag, startPoint x: 363, startPoint y: 8, endPoint x: 417, endPoint y: 6, distance: 53.2
click at [417, 6] on div "TODOs - Description - B-V-5VVORMR" at bounding box center [374, 8] width 160 height 9
copy div "B-V-5VVORMR"
click at [288, 8] on icon "close" at bounding box center [287, 8] width 3 height 3
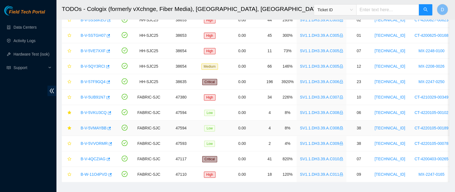
click at [99, 127] on link "B-V-5VMAYBB" at bounding box center [94, 128] width 26 height 4
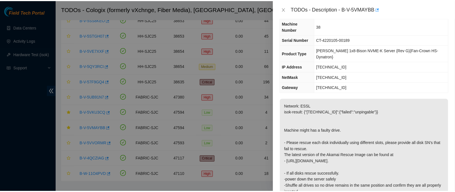
scroll to position [31, 0]
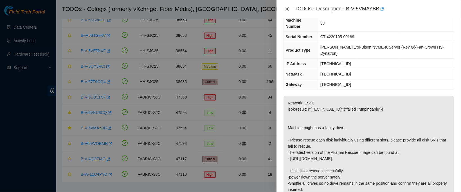
click at [287, 10] on icon "close" at bounding box center [287, 9] width 4 height 4
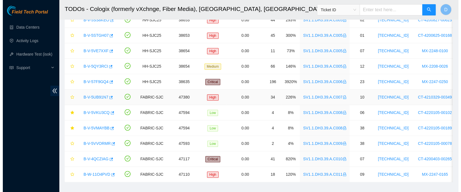
scroll to position [43, 0]
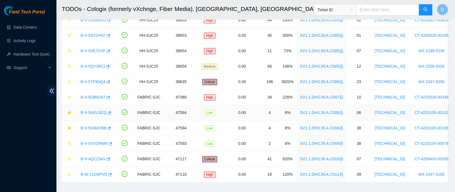
click at [85, 114] on link "B-V-5VKU3CQ" at bounding box center [94, 112] width 26 height 4
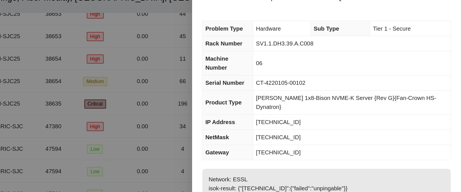
scroll to position [187, 0]
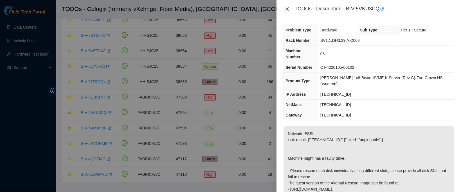
click at [284, 6] on button "Close" at bounding box center [287, 8] width 8 height 5
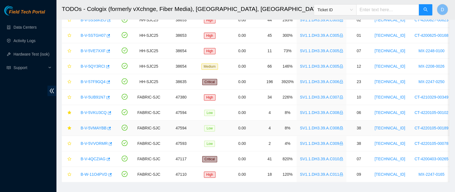
click at [90, 124] on div "B-V-5VMAYBB" at bounding box center [95, 128] width 34 height 9
click at [91, 128] on link "B-V-5VMAYBB" at bounding box center [94, 128] width 26 height 4
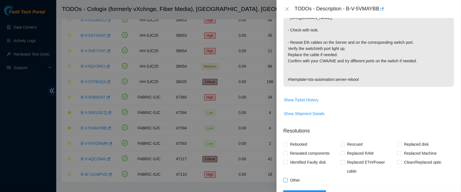
scroll to position [215, 0]
click at [303, 192] on span "Run Hardware Test" at bounding box center [305, 195] width 34 height 6
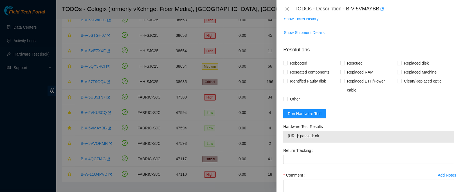
scroll to position [320, 0]
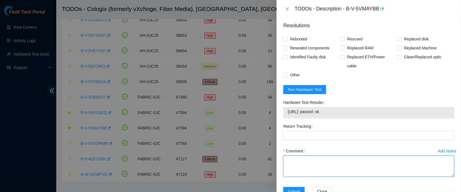
click at [396, 156] on textarea "Comment" at bounding box center [368, 166] width 171 height 21
paste textarea "got approval from nie to work this essl ticket contacted nocc to confirm that t…"
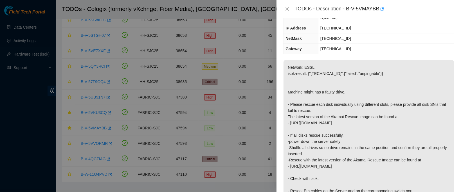
scroll to position [69, 0]
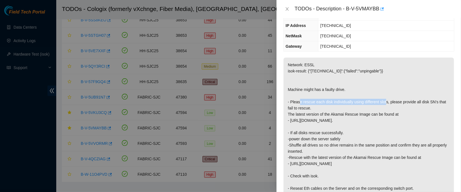
drag, startPoint x: 302, startPoint y: 88, endPoint x: 387, endPoint y: 89, distance: 85.2
click at [387, 89] on p "Network: ESSL isok-result: {"23.203.167.41":{"failed":"unpingable"}} Machine mi…" at bounding box center [368, 145] width 170 height 175
copy p "rescue each disk individually using different slots"
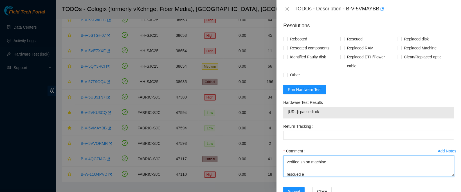
scroll to position [24, 0]
drag, startPoint x: 309, startPoint y: 158, endPoint x: 282, endPoint y: 154, distance: 27.3
click at [282, 154] on div "Add Notes Comment got approval from nie to work this essl ticket contacted nocc…" at bounding box center [368, 167] width 175 height 40
paste textarea "rescue each disk individually using different slots"
click at [299, 156] on textarea "got approval from nie to work this essl ticket contacted nocc to confirm that t…" at bounding box center [368, 166] width 171 height 21
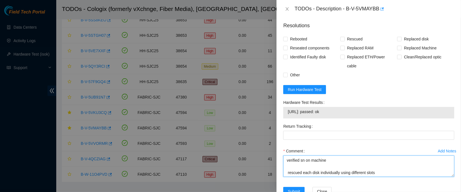
drag, startPoint x: 381, startPoint y: 155, endPoint x: 340, endPoint y: 157, distance: 41.4
click at [340, 157] on textarea "got approval from nie to work this essl ticket contacted nocc to confirm that t…" at bounding box center [368, 166] width 171 height 21
click at [288, 156] on textarea "got approval from nie to work this essl ticket contacted nocc to confirm that t…" at bounding box center [368, 166] width 171 height 21
click at [344, 157] on textarea "got approval from nie to work this essl ticket contacted nocc to confirm that t…" at bounding box center [368, 166] width 171 height 21
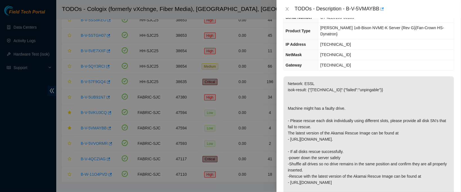
scroll to position [0, 0]
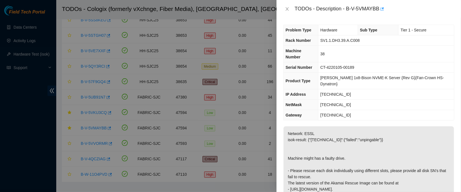
click at [286, 42] on span "Rack Number" at bounding box center [297, 40] width 25 height 4
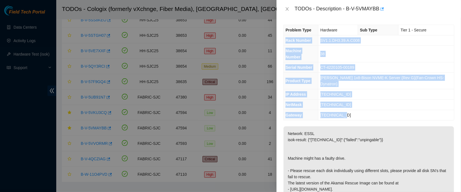
drag, startPoint x: 285, startPoint y: 40, endPoint x: 353, endPoint y: 101, distance: 91.2
click at [353, 101] on tbody "Problem Type Hardware Sub Type Tier 1 - Secure Rack Number SV1.1.DH3.39.A.C008 …" at bounding box center [368, 72] width 170 height 95
copy tbody "Rack Number SV1.1.DH3.39.A.C008 Machine Number 38 Serial Number CT-4220105-0018…"
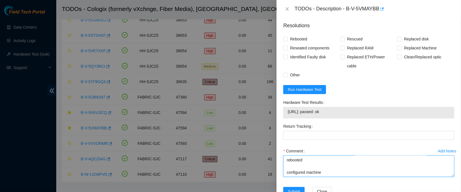
click at [301, 158] on textarea "got approval from nie to work this essl ticket contacted nocc to confirm that t…" at bounding box center [368, 166] width 171 height 21
paste textarea "Rack Number SV1.1.DH3.39.A.C008 Machine Number 38 Serial Number CT-4220105-0018…"
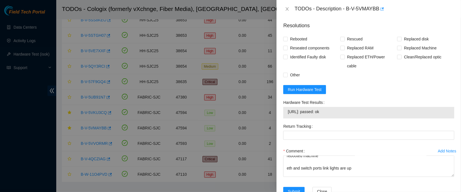
click at [315, 109] on td "23.203.167.41: passed: ok" at bounding box center [368, 113] width 162 height 9
copy span "23.203.167.41: passed: ok"
click at [300, 160] on div "Comment got approval from nie to work this essl ticket contacted nocc to confir…" at bounding box center [368, 164] width 171 height 34
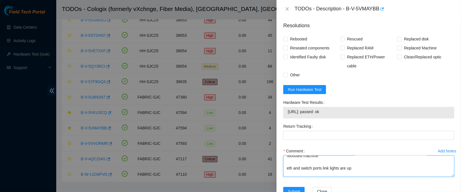
click at [299, 158] on textarea "got approval from nie to work this essl ticket contacted nocc to confirm that t…" at bounding box center [368, 166] width 171 height 21
paste textarea "23.203.167.41: passed: ok"
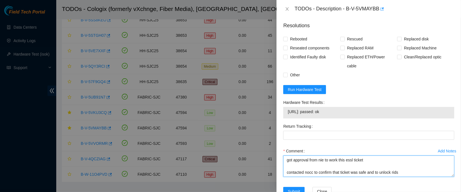
drag, startPoint x: 345, startPoint y: 156, endPoint x: 270, endPoint y: 112, distance: 86.9
click at [270, 112] on div "TODOs - Description - B-V-5VMAYBB Problem Type Hardware Sub Type Tier 1 - Secur…" at bounding box center [230, 96] width 461 height 192
type textarea "got approval from nie to work this essl ticket contacted nocc to confirm that t…"
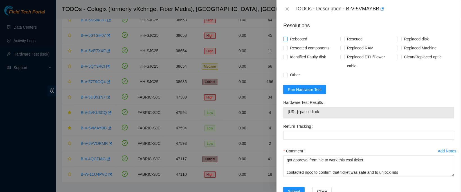
click at [292, 35] on span "Rebooted" at bounding box center [299, 39] width 22 height 9
click at [287, 37] on input "Rebooted" at bounding box center [285, 39] width 4 height 4
checkbox input "true"
click at [295, 44] on span "Reseated components" at bounding box center [310, 48] width 44 height 9
click at [287, 46] on input "Reseated components" at bounding box center [285, 48] width 4 height 4
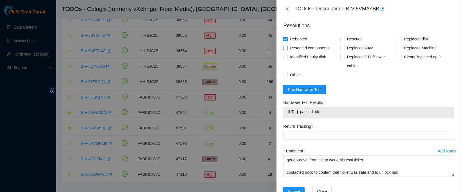
checkbox input "true"
click at [355, 35] on span "Rescued" at bounding box center [355, 39] width 20 height 9
click at [344, 37] on input "Rescued" at bounding box center [342, 39] width 4 height 4
checkbox input "true"
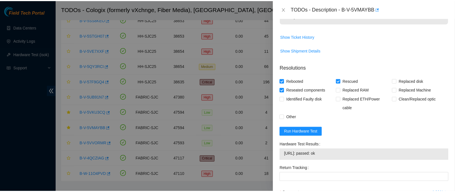
scroll to position [320, 0]
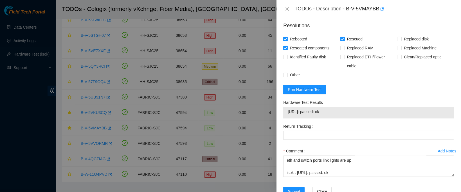
click at [292, 187] on div "Submit" at bounding box center [295, 195] width 29 height 16
click at [295, 189] on span "Submit" at bounding box center [294, 192] width 12 height 6
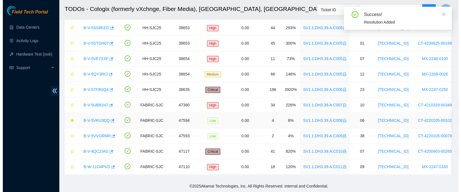
scroll to position [184, 0]
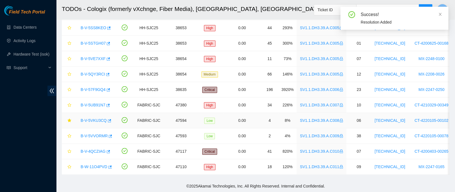
click at [97, 118] on link "B-V-5VKU3CQ" at bounding box center [94, 120] width 26 height 4
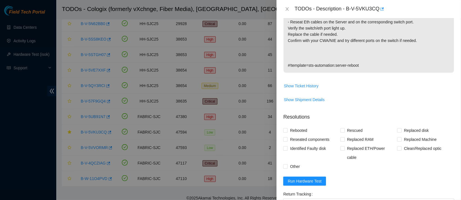
scroll to position [239, 0]
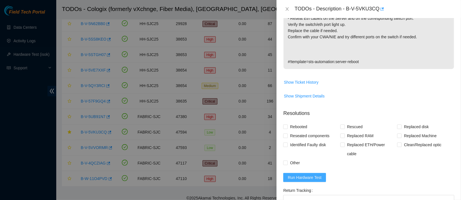
click at [302, 173] on button "Run Hardware Test" at bounding box center [304, 177] width 43 height 9
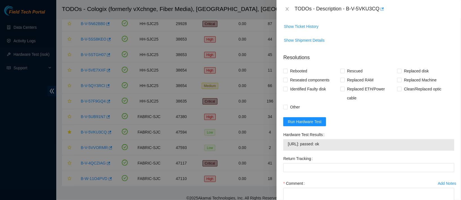
scroll to position [299, 0]
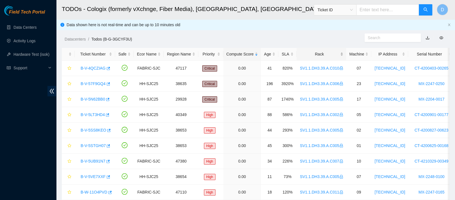
click at [312, 51] on div "Rack" at bounding box center [321, 54] width 43 height 6
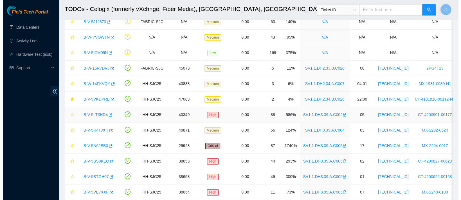
scroll to position [177, 0]
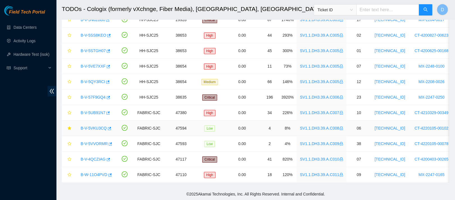
click at [94, 126] on link "B-V-5VKU3CQ" at bounding box center [94, 128] width 26 height 4
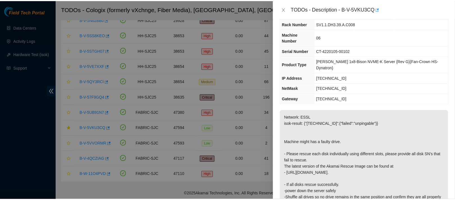
scroll to position [0, 0]
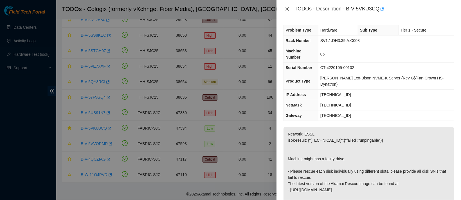
click at [284, 9] on button "Close" at bounding box center [287, 8] width 8 height 5
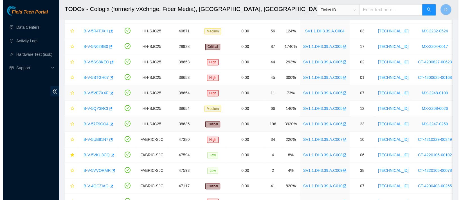
scroll to position [143, 0]
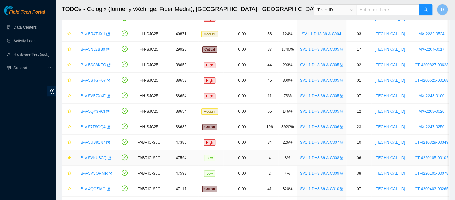
click at [97, 156] on link "B-V-5VKU3CQ" at bounding box center [94, 157] width 26 height 4
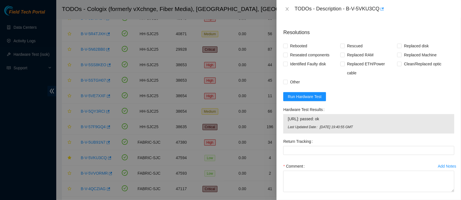
scroll to position [322, 0]
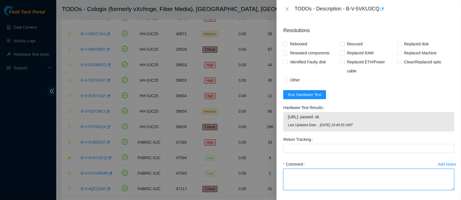
click at [320, 168] on textarea "Comment" at bounding box center [368, 178] width 171 height 21
click at [394, 168] on textarea "Comment" at bounding box center [368, 178] width 171 height 21
paste textarea "got approval from nie to work this essl ticket contacted nocc to confirm that t…"
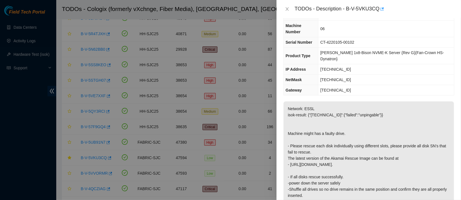
scroll to position [0, 0]
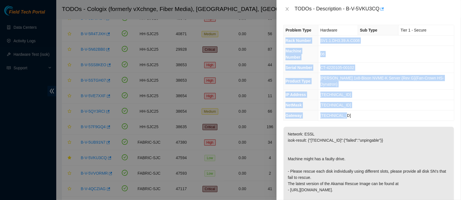
drag, startPoint x: 284, startPoint y: 40, endPoint x: 353, endPoint y: 102, distance: 93.0
click at [353, 102] on tbody "Problem Type Hardware Sub Type Tier 1 - Secure Rack Number SV1.1.DH3.39.A.C008 …" at bounding box center [368, 72] width 170 height 95
copy tbody "Rack Number SV1.1.DH3.39.A.C008 Machine Number 06 Serial Number CT-4220105-0010…"
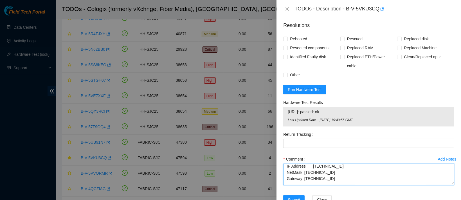
scroll to position [122, 0]
drag, startPoint x: 286, startPoint y: 157, endPoint x: 334, endPoint y: 155, distance: 47.5
click at [334, 163] on textarea "got approval from nie to work this essl ticket contacted nocc to confirm that t…" at bounding box center [368, 173] width 171 height 21
paste textarea "06 Serial Number CT-4220105-00102 Product Type [PERSON_NAME] 1x8-Bison NVME-K S…"
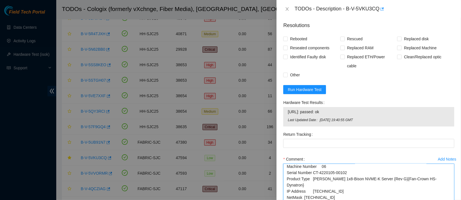
drag, startPoint x: 445, startPoint y: 167, endPoint x: 447, endPoint y: 194, distance: 27.3
click at [447, 194] on div "Comment got approval from nie to work this essl ticket contacted nocc to confir…" at bounding box center [368, 184] width 171 height 61
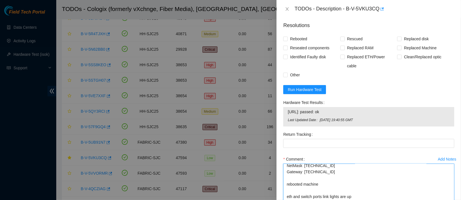
scroll to position [134, 0]
drag, startPoint x: 347, startPoint y: 186, endPoint x: 295, endPoint y: 185, distance: 51.2
click at [295, 185] on textarea "got approval from nie to work this essl ticket contacted nocc to confirm that t…" at bounding box center [368, 187] width 171 height 48
drag, startPoint x: 286, startPoint y: 94, endPoint x: 334, endPoint y: 94, distance: 47.5
click at [334, 107] on div "[URL]: passed: ok Last Updated Date [DATE] 19:40:55 GMT" at bounding box center [368, 116] width 171 height 19
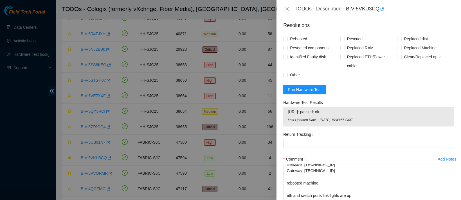
copy tbody "[URL]: passed: ok"
click at [301, 185] on textarea "got approval from nie to work this essl ticket contacted nocc to confirm that t…" at bounding box center [368, 187] width 171 height 48
paste textarea "[URL]: passed: ok"
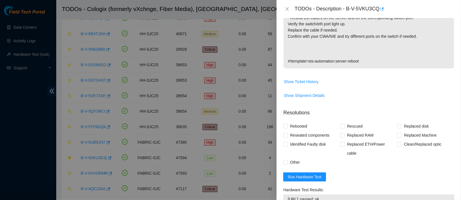
scroll to position [236, 0]
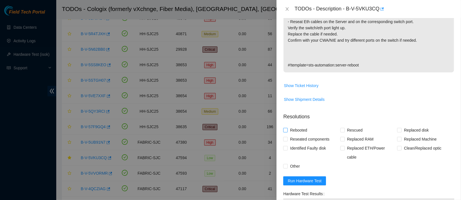
type textarea "got approval from nie to work this essl ticket contacted nocc to confirm that t…"
click at [302, 125] on span "Rebooted" at bounding box center [299, 129] width 22 height 9
click at [287, 128] on input "Rebooted" at bounding box center [285, 130] width 4 height 4
checkbox input "true"
click at [354, 125] on span "Rescued" at bounding box center [355, 129] width 20 height 9
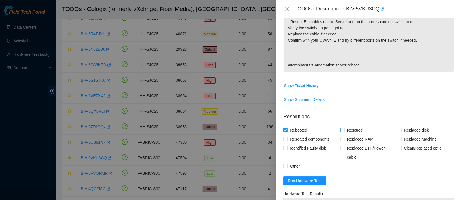
click at [344, 128] on input "Rescued" at bounding box center [342, 130] width 4 height 4
checkbox input "true"
click at [302, 134] on span "Reseated components" at bounding box center [310, 138] width 44 height 9
click at [287, 137] on input "Reseated components" at bounding box center [285, 139] width 4 height 4
checkbox input "true"
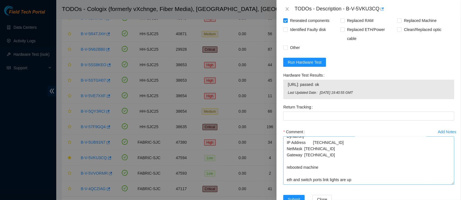
scroll to position [134, 0]
click at [347, 157] on textarea "got approval from nie to work this essl ticket contacted nocc to confirm that t…" at bounding box center [368, 160] width 171 height 48
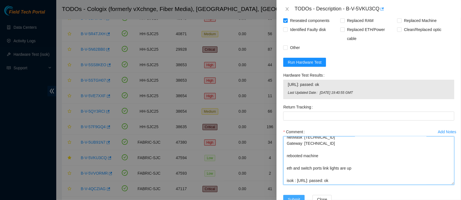
type textarea "got approval from nie to work this essl ticket contacted nocc to confirm that t…"
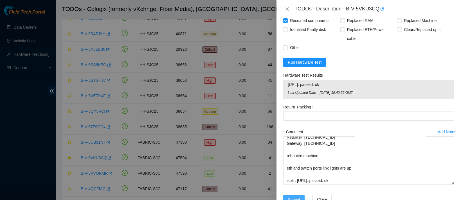
click at [300, 195] on button "Submit" at bounding box center [293, 199] width 21 height 9
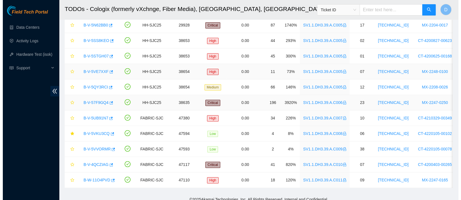
scroll to position [177, 0]
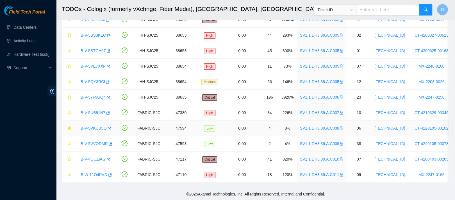
click at [94, 126] on link "B-V-5VKU3CQ" at bounding box center [94, 128] width 26 height 4
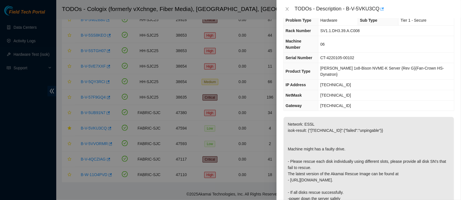
scroll to position [0, 0]
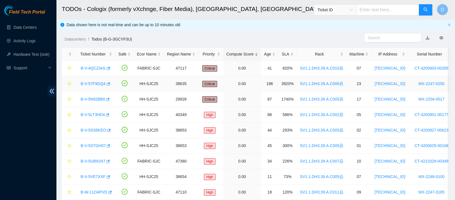
scroll to position [14, 0]
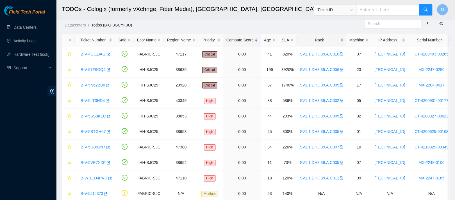
click at [315, 39] on div "Rack" at bounding box center [321, 40] width 43 height 6
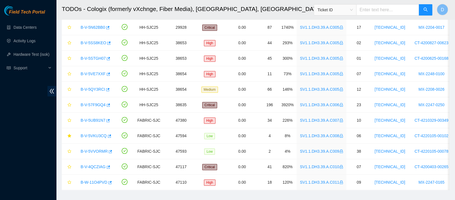
scroll to position [177, 0]
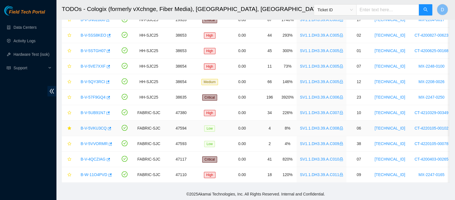
click at [97, 126] on link "B-V-5VKU3CQ" at bounding box center [94, 128] width 26 height 4
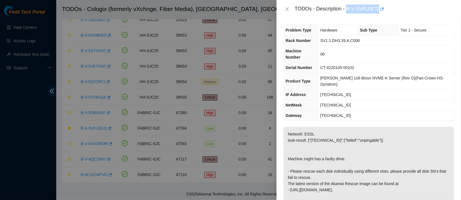
drag, startPoint x: 364, startPoint y: 8, endPoint x: 406, endPoint y: 9, distance: 42.2
click at [406, 9] on div "TODOs - Description - B-V-5VKU3CQ" at bounding box center [374, 8] width 160 height 9
copy div "B-V-5VKU3CQ"
click at [286, 8] on icon "close" at bounding box center [287, 8] width 3 height 3
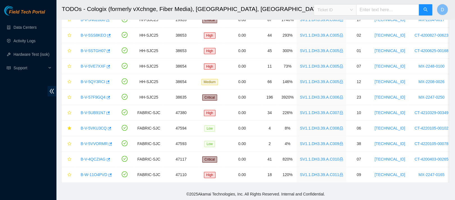
click at [352, 7] on span "Ticket ID" at bounding box center [335, 10] width 35 height 8
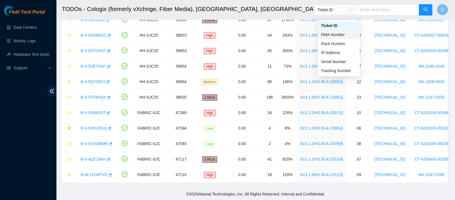
click at [384, 8] on input "text" at bounding box center [387, 9] width 63 height 11
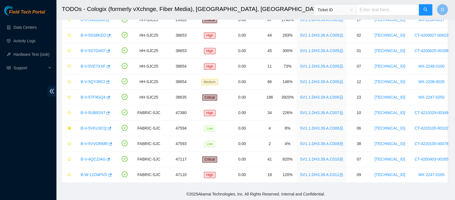
paste input "B-V-5VKU3CQ"
type input "B-V-5VKU3CQ"
click at [427, 5] on button "button" at bounding box center [425, 9] width 13 height 11
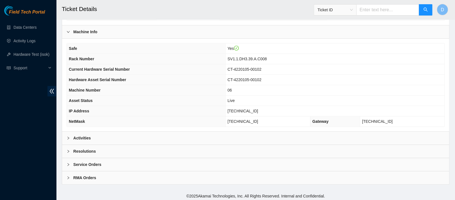
scroll to position [162, 0]
click at [69, 136] on icon "right" at bounding box center [68, 137] width 2 height 3
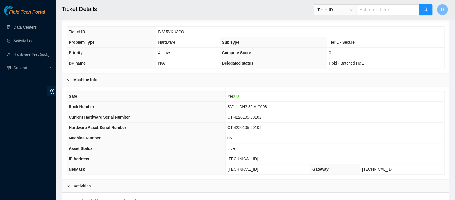
scroll to position [113, 0]
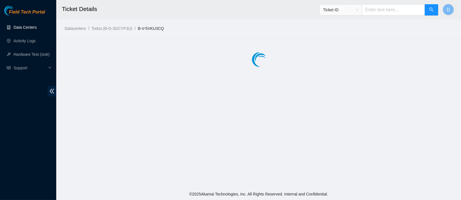
click at [36, 29] on link "Data Centers" at bounding box center [24, 27] width 23 height 4
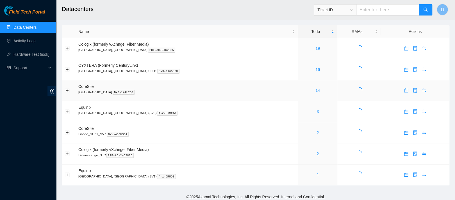
scroll to position [5, 0]
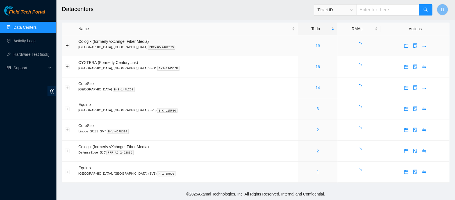
click at [316, 44] on link "19" at bounding box center [318, 45] width 4 height 4
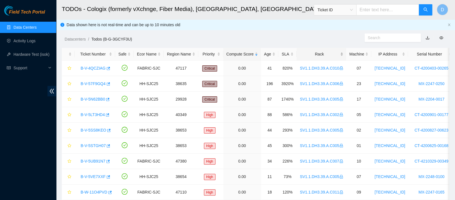
click at [304, 51] on div "Rack" at bounding box center [321, 54] width 43 height 6
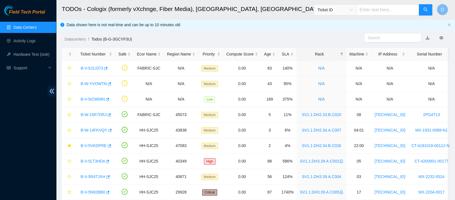
click at [37, 28] on link "Data Centers" at bounding box center [24, 27] width 23 height 4
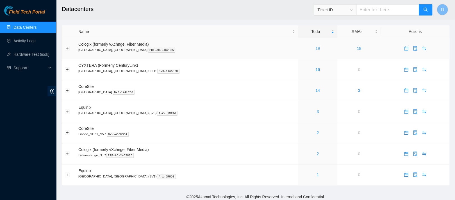
click at [316, 50] on link "19" at bounding box center [318, 48] width 4 height 4
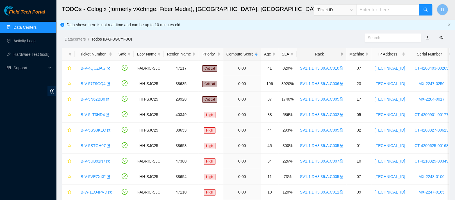
click at [316, 51] on div "Rack" at bounding box center [321, 54] width 43 height 6
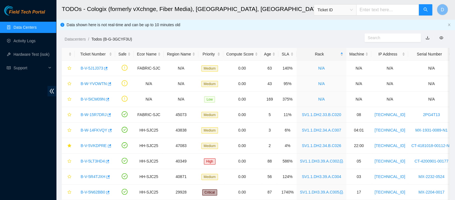
click at [28, 29] on link "Data Centers" at bounding box center [24, 27] width 23 height 4
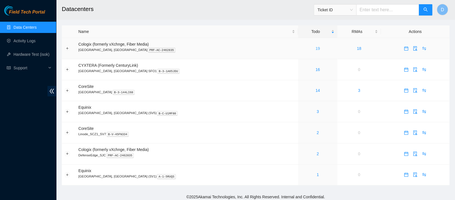
click at [316, 48] on link "19" at bounding box center [318, 48] width 4 height 4
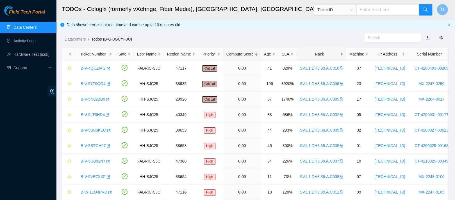
click at [322, 55] on div "Rack" at bounding box center [321, 54] width 43 height 6
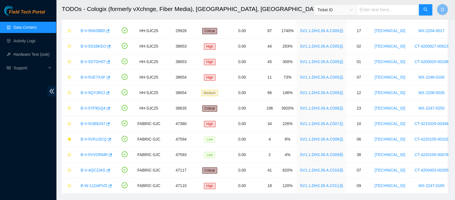
scroll to position [177, 0]
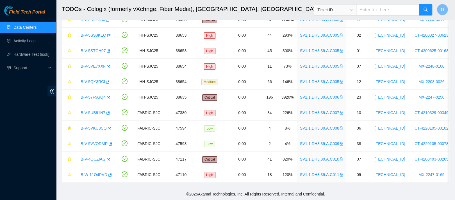
click at [34, 26] on link "Data Centers" at bounding box center [24, 27] width 23 height 4
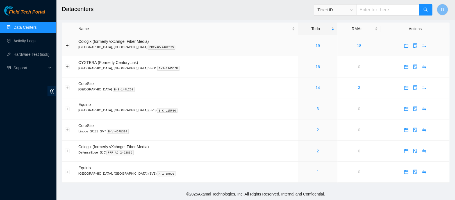
click at [299, 47] on td "19" at bounding box center [317, 45] width 39 height 21
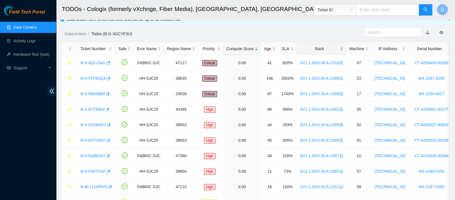
click at [315, 52] on div "Rack" at bounding box center [321, 49] width 43 height 6
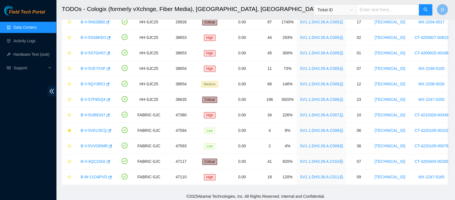
scroll to position [177, 0]
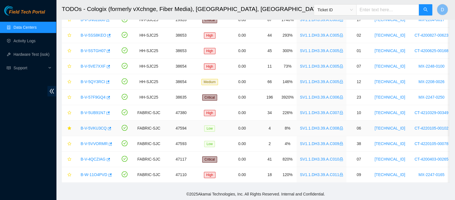
click at [89, 126] on link "B-V-5VKU3CQ" at bounding box center [94, 128] width 26 height 4
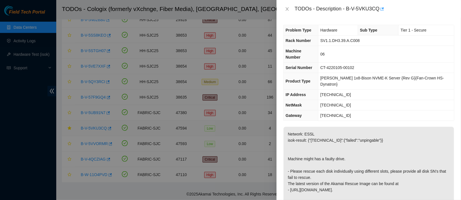
click at [291, 11] on button "Close" at bounding box center [287, 8] width 8 height 5
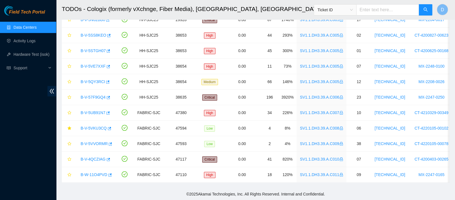
click at [34, 30] on link "Data Centers" at bounding box center [24, 27] width 23 height 4
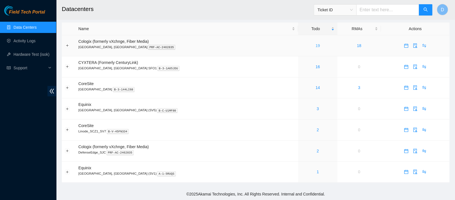
click at [316, 43] on link "19" at bounding box center [318, 45] width 4 height 4
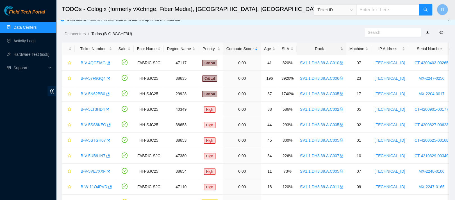
click at [318, 48] on div "Rack" at bounding box center [321, 49] width 43 height 6
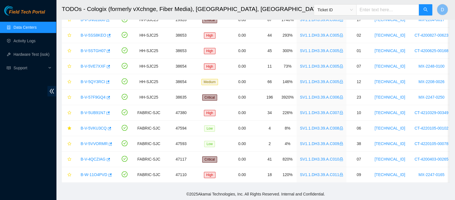
scroll to position [175, 0]
click at [97, 136] on td "B-V-5VVORMR" at bounding box center [95, 143] width 40 height 15
click at [97, 126] on link "B-V-5VKU3CQ" at bounding box center [94, 128] width 26 height 4
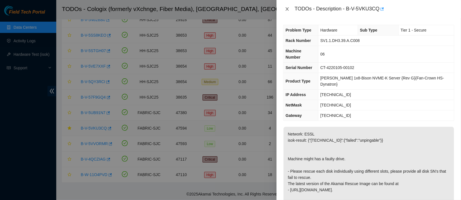
click at [285, 10] on icon "close" at bounding box center [287, 9] width 4 height 4
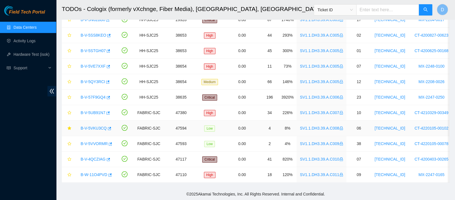
click at [96, 126] on link "B-V-5VKU3CQ" at bounding box center [94, 128] width 26 height 4
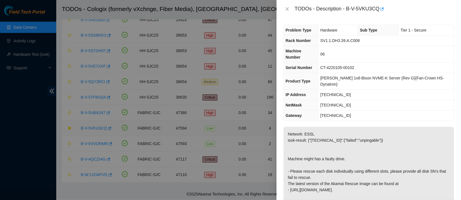
click at [288, 11] on button "Close" at bounding box center [287, 8] width 8 height 5
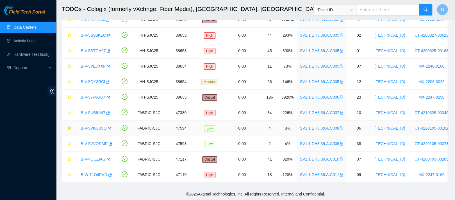
click at [94, 126] on link "B-V-5VKU3CQ" at bounding box center [94, 128] width 26 height 4
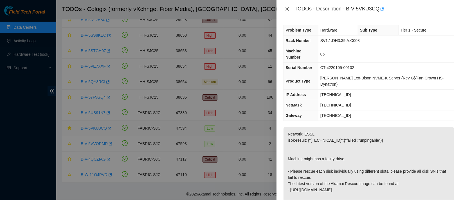
click at [285, 11] on icon "close" at bounding box center [287, 9] width 4 height 4
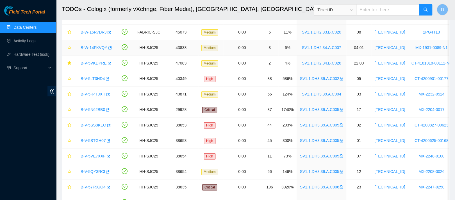
scroll to position [177, 0]
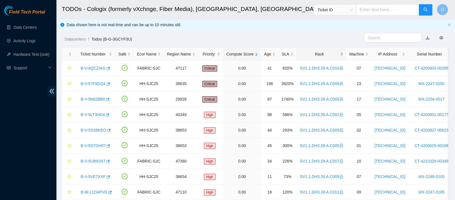
click at [305, 53] on div "Rack" at bounding box center [321, 54] width 43 height 6
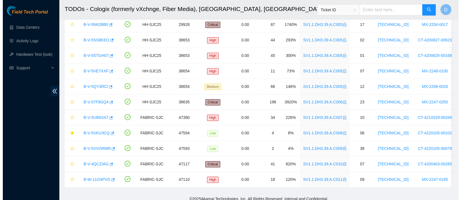
scroll to position [177, 0]
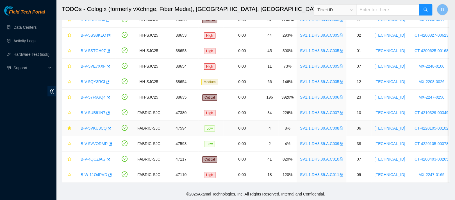
click at [95, 126] on link "B-V-5VKU3CQ" at bounding box center [94, 128] width 26 height 4
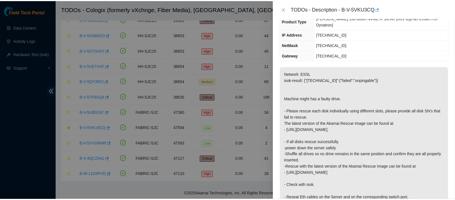
scroll to position [0, 0]
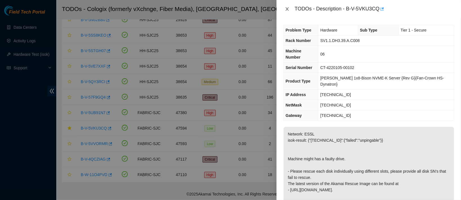
click at [290, 10] on button "Close" at bounding box center [287, 8] width 8 height 5
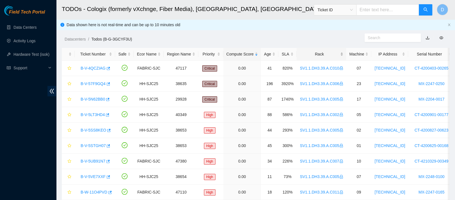
click at [319, 52] on div "Rack" at bounding box center [321, 54] width 43 height 6
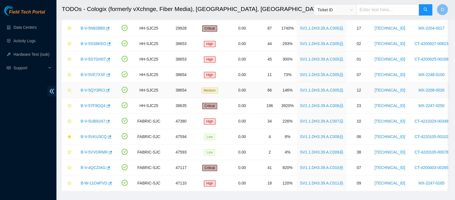
scroll to position [177, 0]
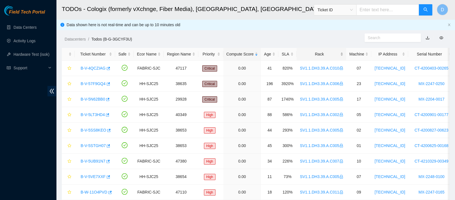
click at [325, 51] on div "Rack" at bounding box center [321, 54] width 43 height 6
click at [314, 52] on div "Rack" at bounding box center [321, 54] width 43 height 6
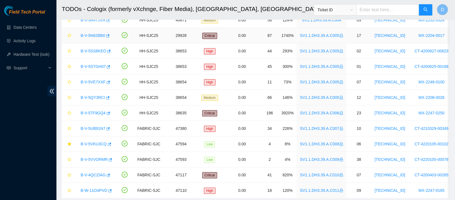
scroll to position [177, 0]
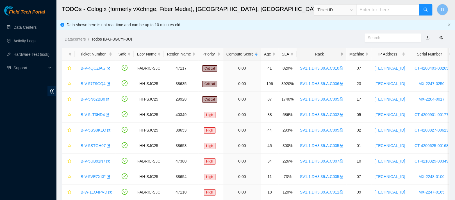
click at [319, 53] on div "Rack" at bounding box center [321, 54] width 43 height 6
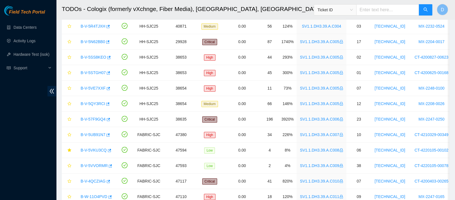
scroll to position [177, 0]
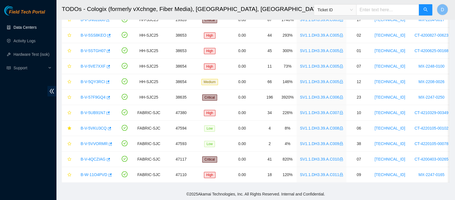
click at [29, 27] on link "Data Centers" at bounding box center [24, 27] width 23 height 4
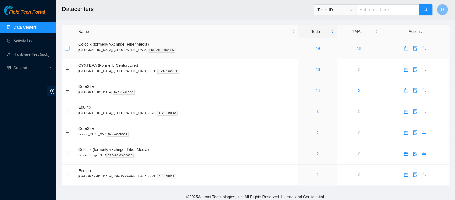
click at [67, 48] on button "Expand row" at bounding box center [67, 48] width 4 height 4
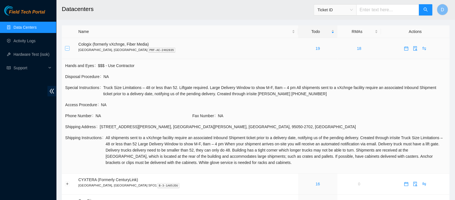
click at [67, 48] on button "Collapse row" at bounding box center [67, 48] width 4 height 4
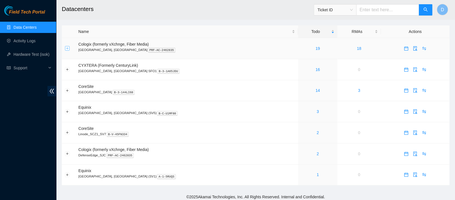
click at [67, 48] on button "Expand row" at bounding box center [67, 48] width 4 height 4
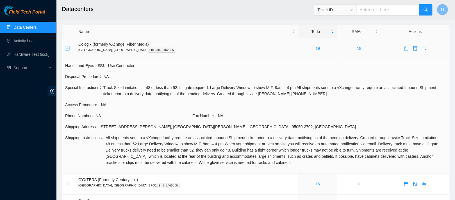
click at [67, 48] on button "Collapse row" at bounding box center [67, 48] width 4 height 4
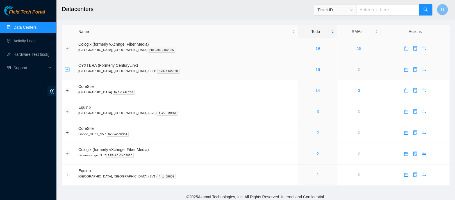
click at [69, 69] on button "Expand row" at bounding box center [67, 69] width 4 height 4
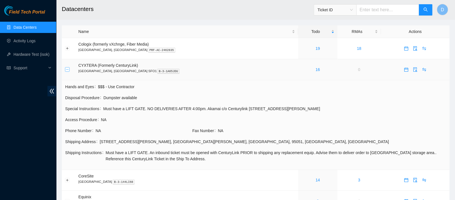
click at [67, 71] on button "Collapse row" at bounding box center [67, 69] width 4 height 4
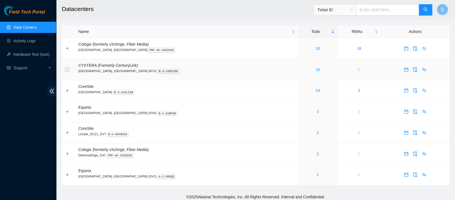
click at [67, 71] on button "Expand row" at bounding box center [67, 69] width 4 height 4
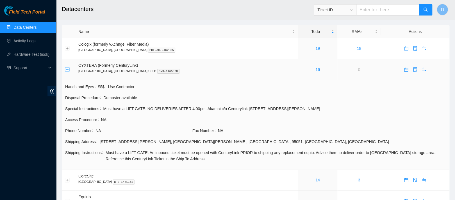
click at [66, 70] on button "Collapse row" at bounding box center [67, 69] width 4 height 4
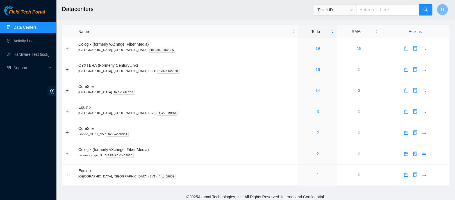
click at [37, 29] on link "Data Centers" at bounding box center [24, 27] width 23 height 4
click at [316, 49] on link "19" at bounding box center [318, 48] width 4 height 4
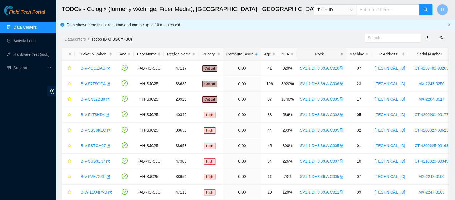
click at [315, 57] on div "Rack" at bounding box center [321, 54] width 43 height 6
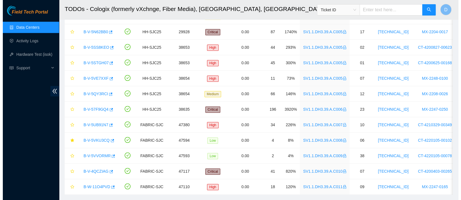
scroll to position [177, 0]
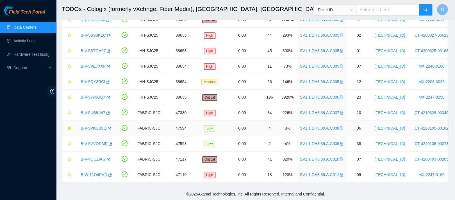
click at [93, 126] on link "B-V-5VKU3CQ" at bounding box center [94, 128] width 26 height 4
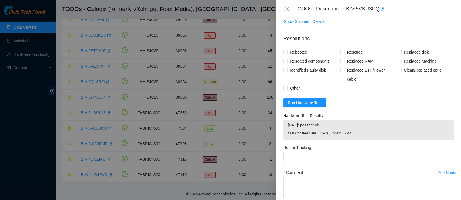
scroll to position [327, 0]
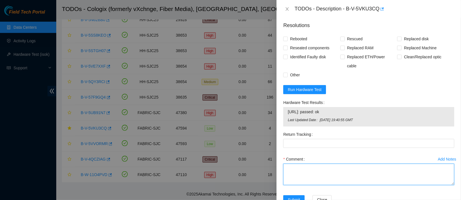
click at [376, 163] on textarea "Comment" at bounding box center [368, 173] width 171 height 21
paste textarea "got approval from nie to work this essl ticket contacted nocc to confirm that t…"
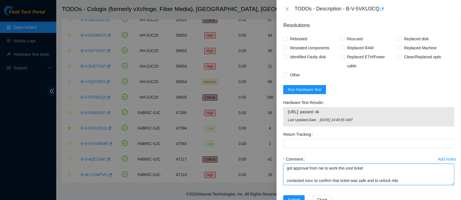
scroll to position [159, 0]
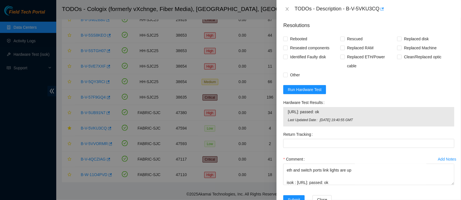
drag, startPoint x: 332, startPoint y: 95, endPoint x: 287, endPoint y: 101, distance: 45.4
click at [287, 107] on div "23.203.167.9: passed: ok Last Updated Date Mon, 22 Sep 2025 19:40:55 GMT" at bounding box center [368, 116] width 171 height 19
copy tbody "23.203.167.9: passed: ok"
drag, startPoint x: 342, startPoint y: 159, endPoint x: 296, endPoint y: 157, distance: 45.6
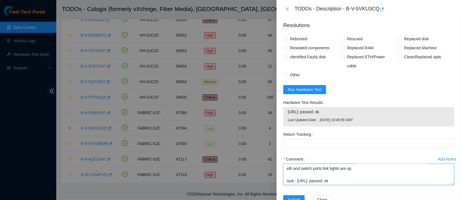
click at [296, 163] on textarea "got approval from nie to work this essl ticket contacted nocc to confirm that t…" at bounding box center [368, 173] width 171 height 21
paste textarea "9"
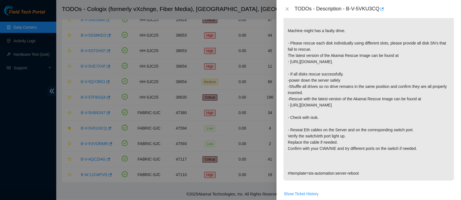
scroll to position [0, 0]
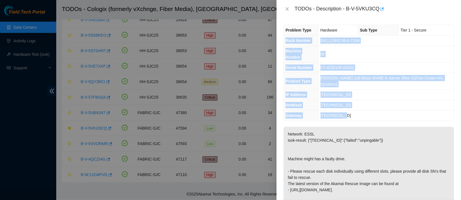
drag, startPoint x: 286, startPoint y: 39, endPoint x: 361, endPoint y: 102, distance: 97.6
click at [361, 102] on tbody "Problem Type Hardware Sub Type Tier 1 - Secure Rack Number SV1.1.DH3.39.A.C008 …" at bounding box center [368, 72] width 170 height 95
copy tbody "Rack Number SV1.1.DH3.39.A.C008 Machine Number 06 Serial Number CT-4220105-0010…"
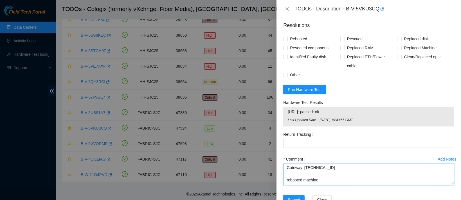
scroll to position [131, 0]
drag, startPoint x: 286, startPoint y: 154, endPoint x: 329, endPoint y: 153, distance: 42.5
click at [329, 163] on textarea "got approval from nie to work this essl ticket contacted nocc to confirm that t…" at bounding box center [368, 173] width 171 height 21
paste textarea "06 Serial Number CT-4220105-00102 Product Type Ciara 1x8-Bison NVME-K Server {R…"
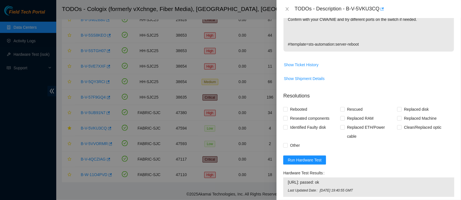
scroll to position [253, 0]
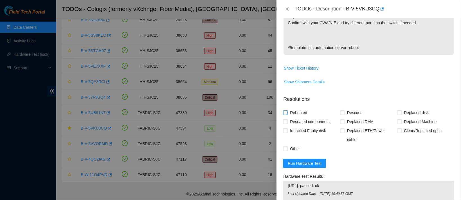
type textarea "got approval from nie to work this essl ticket contacted nocc to confirm that t…"
click at [294, 108] on span "Rebooted" at bounding box center [299, 112] width 22 height 9
click at [287, 110] on input "Rebooted" at bounding box center [285, 112] width 4 height 4
checkbox input "true"
click at [292, 117] on span "Reseated components" at bounding box center [310, 121] width 44 height 9
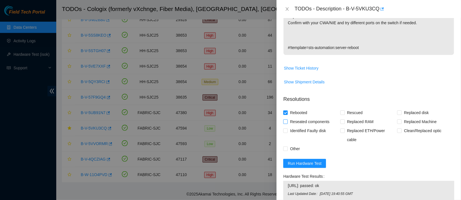
click at [287, 119] on input "Reseated components" at bounding box center [285, 121] width 4 height 4
checkbox input "true"
click at [353, 108] on span "Rescued" at bounding box center [355, 112] width 20 height 9
click at [344, 110] on input "Rescued" at bounding box center [342, 112] width 4 height 4
checkbox input "true"
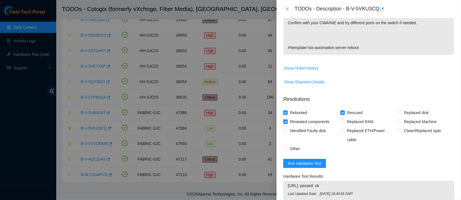
scroll to position [327, 0]
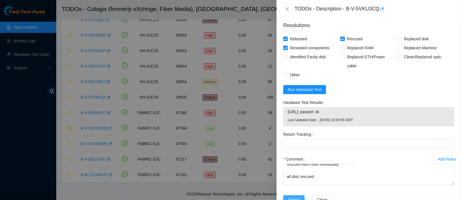
click at [294, 196] on span "Submit" at bounding box center [294, 199] width 12 height 6
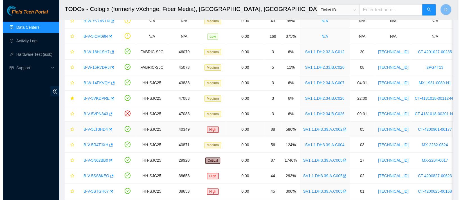
scroll to position [69, 0]
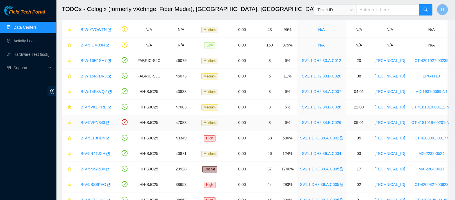
click at [93, 122] on link "B-V-5VPN343" at bounding box center [93, 122] width 24 height 4
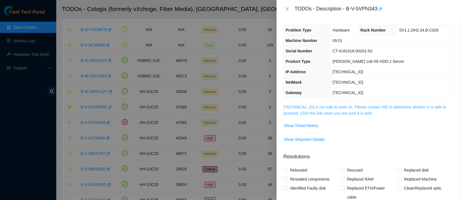
click at [295, 112] on link "23.40.191.21 is not safe to work on. Please contact NIE to determine whether it…" at bounding box center [364, 110] width 162 height 11
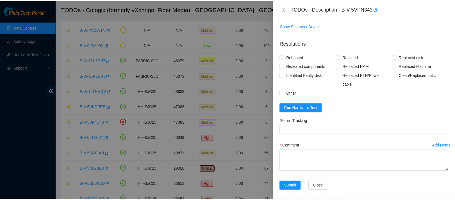
scroll to position [199, 0]
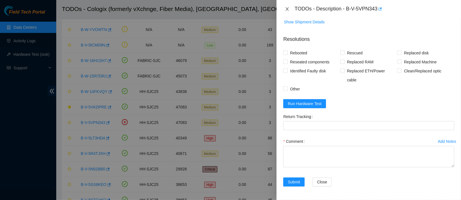
click at [287, 8] on icon "close" at bounding box center [287, 8] width 3 height 3
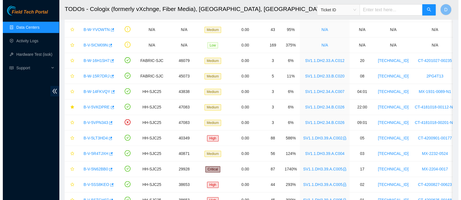
scroll to position [137, 0]
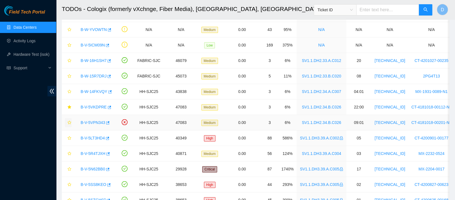
click at [69, 119] on button "button" at bounding box center [68, 122] width 7 height 9
click at [88, 75] on link "B-W-15R7DRJ" at bounding box center [94, 76] width 26 height 4
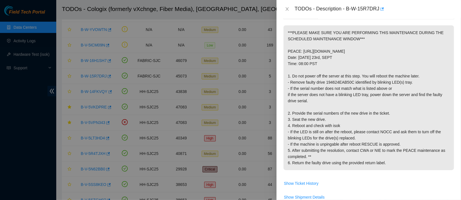
scroll to position [102, 0]
click at [287, 8] on icon "close" at bounding box center [287, 8] width 3 height 3
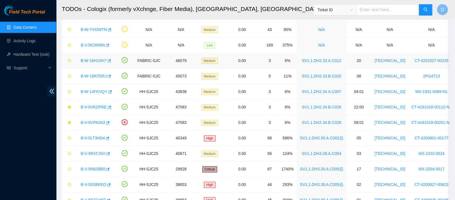
click at [86, 62] on link "B-W-16H1SH7" at bounding box center [94, 60] width 26 height 4
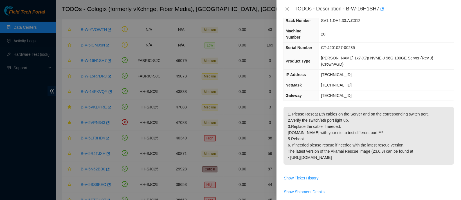
scroll to position [0, 0]
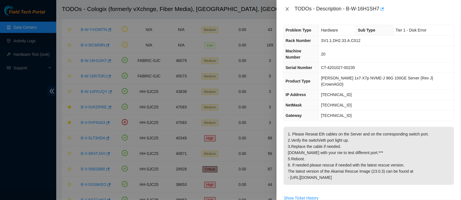
click at [287, 7] on icon "close" at bounding box center [287, 9] width 4 height 4
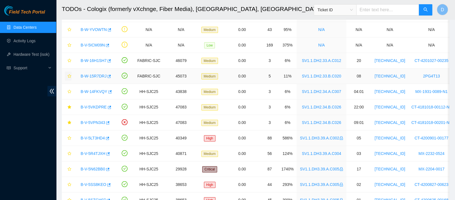
click at [69, 74] on icon "star" at bounding box center [69, 76] width 4 height 4
click at [71, 74] on icon "star" at bounding box center [69, 76] width 4 height 4
click at [70, 62] on icon "star" at bounding box center [69, 60] width 4 height 4
click at [100, 62] on link "B-W-16H1SH7" at bounding box center [94, 60] width 26 height 4
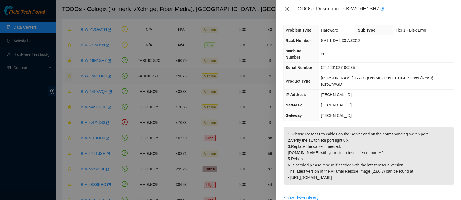
click at [286, 11] on button "Close" at bounding box center [287, 8] width 8 height 5
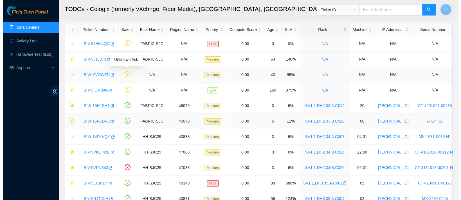
scroll to position [24, 0]
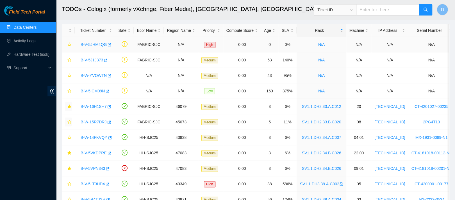
click at [94, 42] on link "B-V-5JHM4QG" at bounding box center [94, 44] width 26 height 4
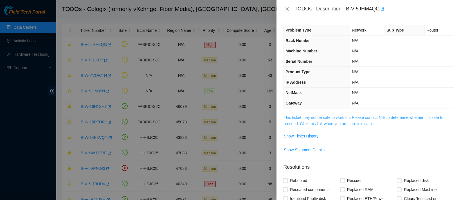
click at [308, 116] on link "This ticket may not be safe to work on. Please contact NIE to determine whether…" at bounding box center [363, 120] width 160 height 11
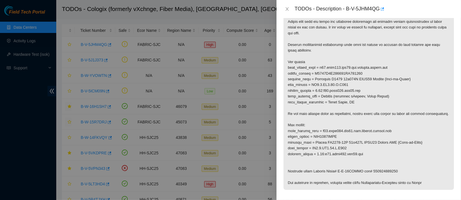
scroll to position [0, 0]
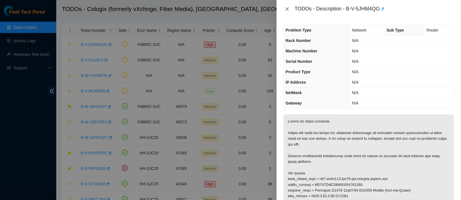
click at [286, 10] on icon "close" at bounding box center [287, 9] width 4 height 4
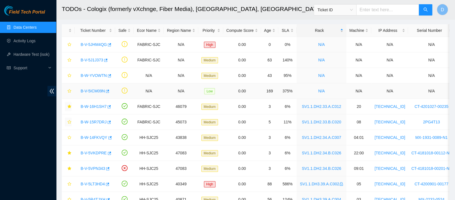
click at [91, 90] on link "B-V-5ICM09N" at bounding box center [93, 91] width 24 height 4
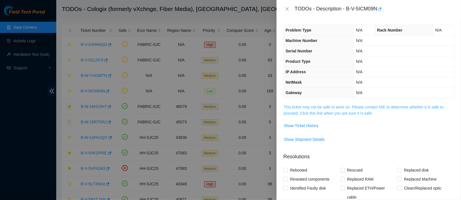
click at [323, 107] on link "This ticket may not be safe to work on. Please contact NIE to determine whether…" at bounding box center [363, 110] width 160 height 11
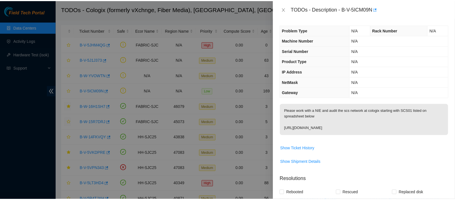
scroll to position [6, 0]
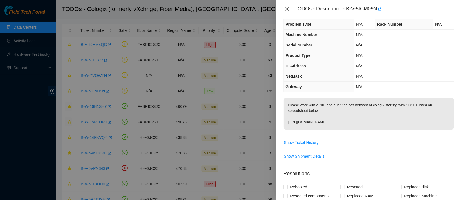
click at [284, 10] on button "Close" at bounding box center [287, 8] width 8 height 5
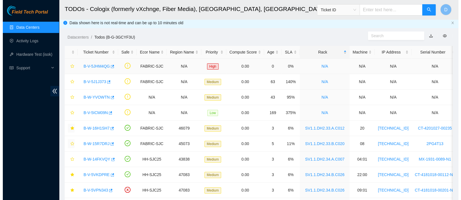
scroll to position [1, 0]
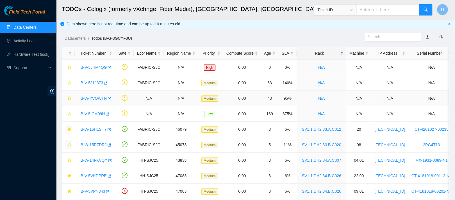
click at [95, 98] on link "B-W-YVOWTN" at bounding box center [94, 98] width 26 height 4
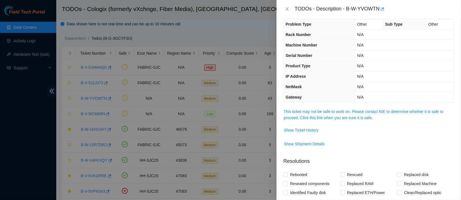
click at [302, 106] on div "Problem Type Other Sub Type Other Rack Number N/A Machine Number N/A Serial Num…" at bounding box center [368, 109] width 184 height 182
click at [302, 109] on link "This ticket may not be safe to work on. Please contact NIE to determine whether…" at bounding box center [363, 114] width 160 height 11
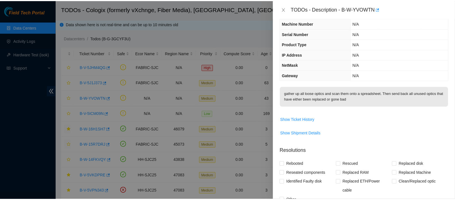
scroll to position [0, 0]
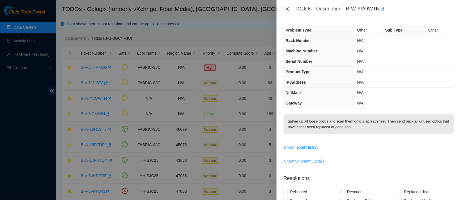
click at [289, 7] on icon "close" at bounding box center [287, 9] width 4 height 4
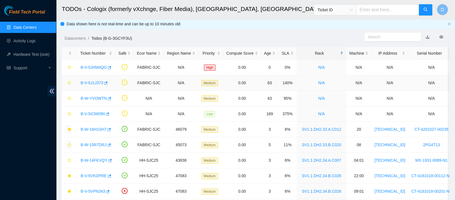
click at [98, 81] on link "B-V-5J1J373" at bounding box center [92, 82] width 22 height 4
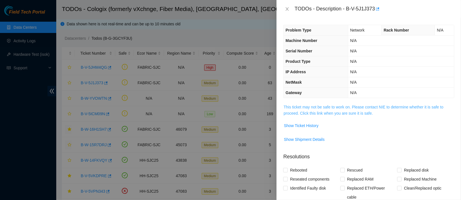
click at [300, 115] on span "This ticket may not be safe to work on. Please contact NIE to determine whether…" at bounding box center [368, 110] width 170 height 12
click at [315, 112] on link "This ticket may not be safe to work on. Please contact NIE to determine whether…" at bounding box center [363, 110] width 160 height 11
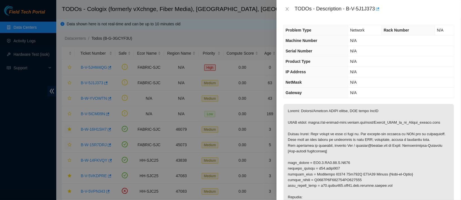
click at [288, 5] on div "TODOs - Description - B-V-5J1J373" at bounding box center [368, 8] width 171 height 9
click at [288, 7] on icon "close" at bounding box center [287, 8] width 3 height 3
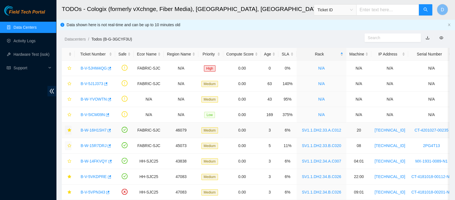
click at [92, 128] on link "B-W-16H1SH7" at bounding box center [94, 130] width 26 height 4
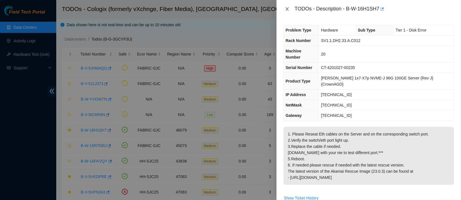
click at [287, 11] on icon "close" at bounding box center [287, 9] width 4 height 4
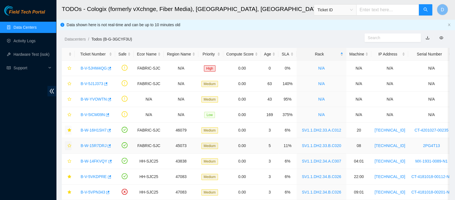
click at [91, 145] on link "B-W-15R7DRJ" at bounding box center [94, 145] width 26 height 4
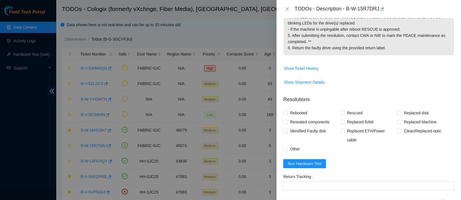
scroll to position [198, 0]
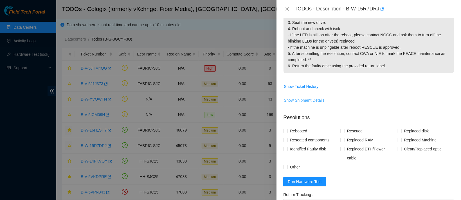
click at [297, 105] on button "Show Shipment Details" at bounding box center [303, 100] width 41 height 9
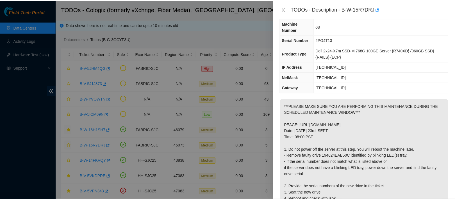
scroll to position [0, 0]
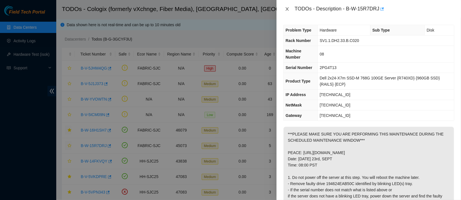
click at [285, 8] on icon "close" at bounding box center [287, 9] width 4 height 4
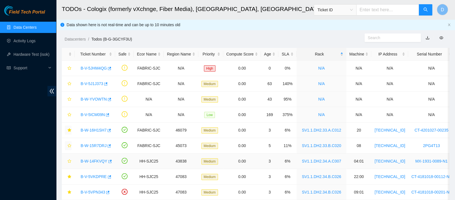
click at [81, 161] on link "B-W-14FKVQY" at bounding box center [94, 161] width 27 height 4
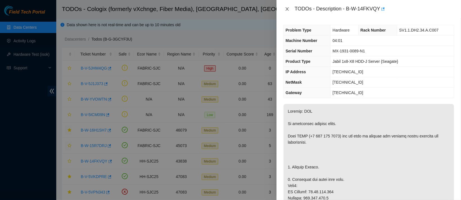
click at [288, 11] on icon "close" at bounding box center [287, 9] width 4 height 4
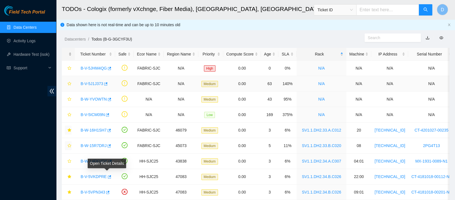
scroll to position [0, 0]
click at [37, 29] on link "Data Centers" at bounding box center [24, 27] width 23 height 4
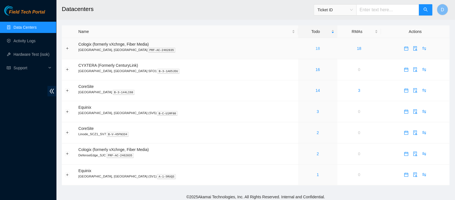
click at [316, 49] on link "18" at bounding box center [318, 48] width 4 height 4
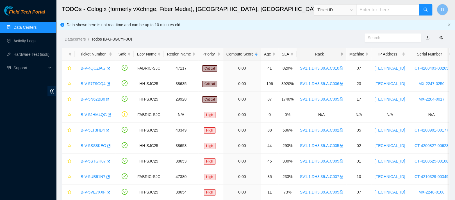
click at [321, 57] on div "Rack" at bounding box center [321, 54] width 43 height 6
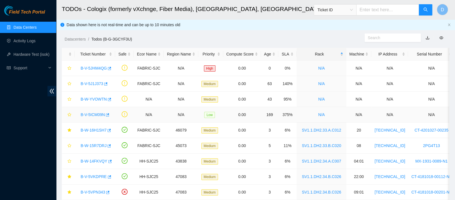
click at [90, 121] on td "B-V-5ICM09N" at bounding box center [95, 114] width 40 height 15
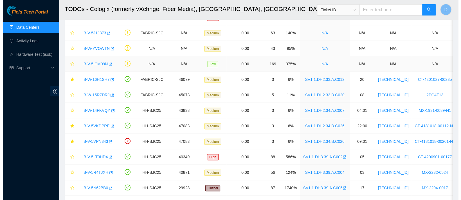
scroll to position [51, 0]
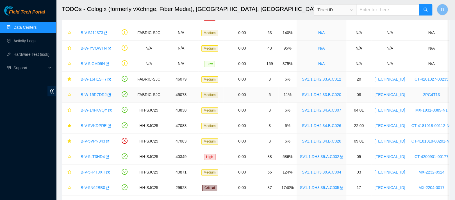
click at [94, 99] on td "B-W-15R7DRJ" at bounding box center [95, 94] width 40 height 15
click at [99, 94] on link "B-W-15R7DRJ" at bounding box center [94, 94] width 26 height 4
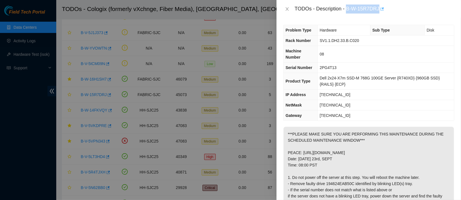
drag, startPoint x: 363, startPoint y: 6, endPoint x: 409, endPoint y: 10, distance: 45.9
click at [409, 10] on div "TODOs - Description - B-W-15R7DRJ" at bounding box center [374, 8] width 160 height 9
copy div "B-W-15R7DRJ"
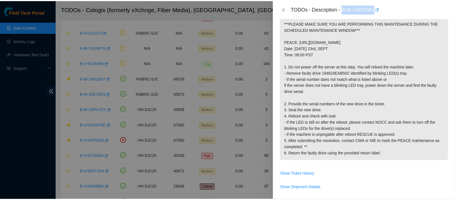
scroll to position [111, 0]
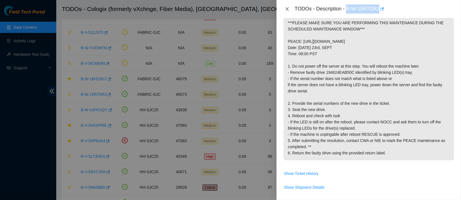
click at [284, 10] on button "Close" at bounding box center [287, 8] width 8 height 5
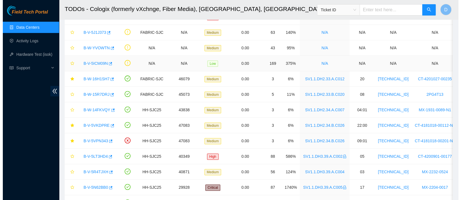
scroll to position [0, 0]
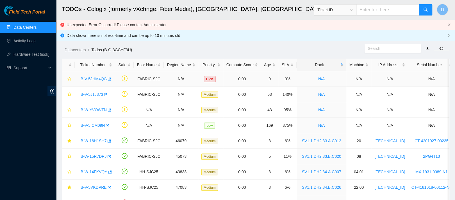
drag, startPoint x: 95, startPoint y: 79, endPoint x: 137, endPoint y: 66, distance: 44.3
click at [95, 79] on link "B-V-5JHM4QG" at bounding box center [94, 78] width 26 height 4
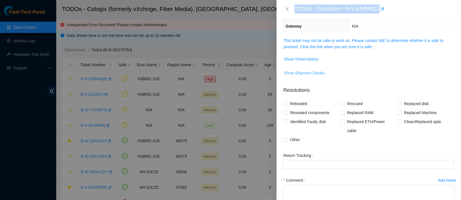
scroll to position [74, 0]
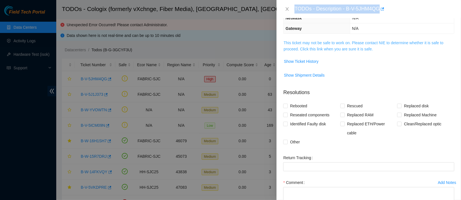
click at [327, 48] on link "This ticket may not be safe to work on. Please contact NIE to determine whether…" at bounding box center [363, 45] width 160 height 11
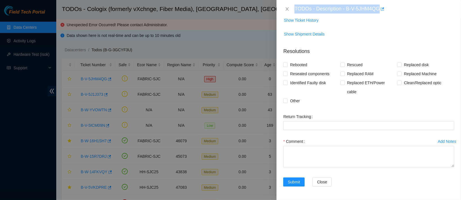
scroll to position [319, 0]
click at [301, 23] on span "Show Ticket History" at bounding box center [301, 20] width 35 height 6
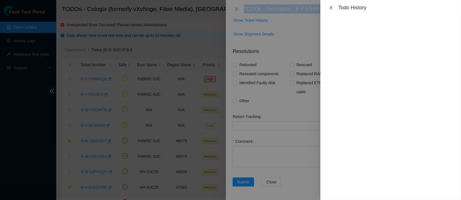
click at [332, 6] on icon "close" at bounding box center [331, 7] width 4 height 4
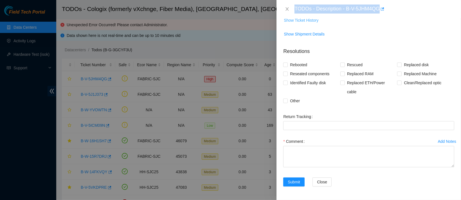
click at [301, 23] on span "Show Ticket History" at bounding box center [301, 20] width 35 height 6
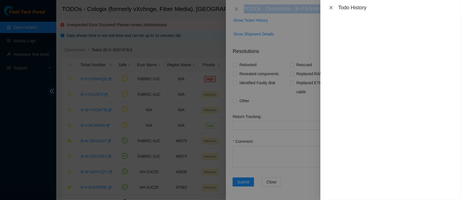
click at [332, 8] on icon "close" at bounding box center [331, 7] width 4 height 4
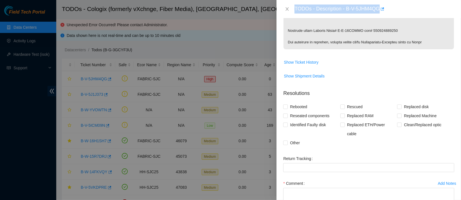
scroll to position [271, 0]
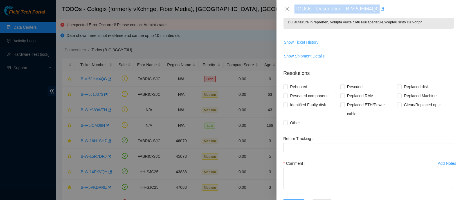
click at [306, 45] on span "Show Ticket History" at bounding box center [301, 42] width 35 height 6
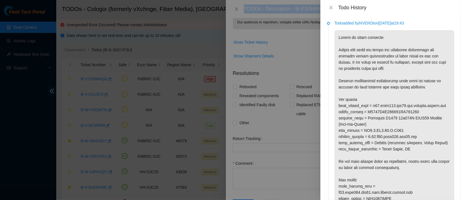
click at [369, 25] on p "Todo added by NVERDI on 2025-09-22 at 19:43" at bounding box center [394, 23] width 120 height 6
click at [369, 23] on p "Todo added by NVERDI on 2025-09-22 at 19:43" at bounding box center [394, 23] width 120 height 6
click at [332, 10] on icon "close" at bounding box center [331, 7] width 4 height 4
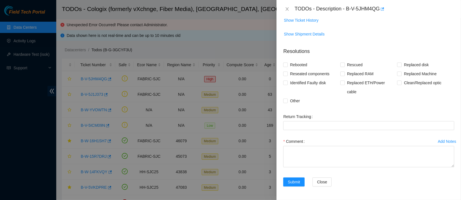
scroll to position [370, 0]
click at [308, 23] on span "Show Ticket History" at bounding box center [301, 20] width 35 height 6
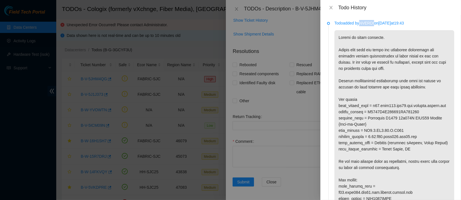
drag, startPoint x: 362, startPoint y: 23, endPoint x: 376, endPoint y: 24, distance: 13.8
click at [376, 24] on p "Todo added by NVERDI on 2025-09-22 at 19:43" at bounding box center [394, 23] width 120 height 6
copy p "NVERDI"
click at [330, 6] on icon "close" at bounding box center [331, 7] width 4 height 4
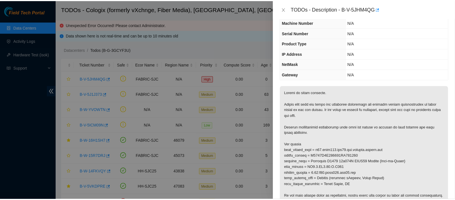
scroll to position [11, 0]
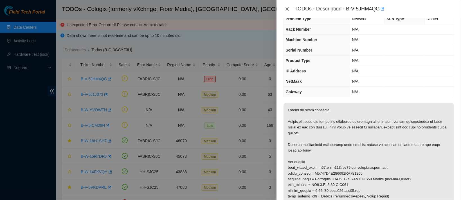
click at [288, 7] on icon "close" at bounding box center [287, 8] width 3 height 3
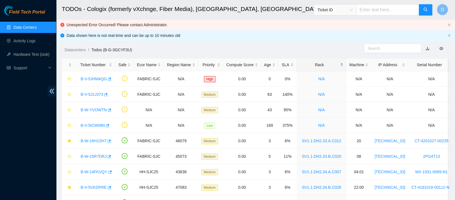
click at [37, 28] on link "Data Centers" at bounding box center [24, 27] width 23 height 4
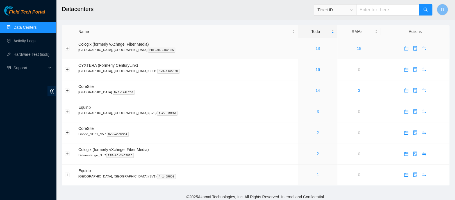
click at [316, 47] on link "18" at bounding box center [318, 48] width 4 height 4
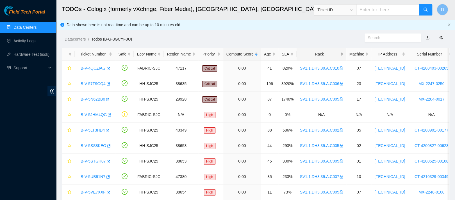
click at [324, 52] on div "Rack" at bounding box center [321, 54] width 43 height 6
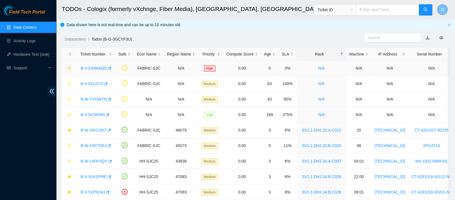
click at [70, 68] on icon "star" at bounding box center [69, 68] width 4 height 4
click at [87, 69] on link "B-V-5JHM4QG" at bounding box center [94, 68] width 26 height 4
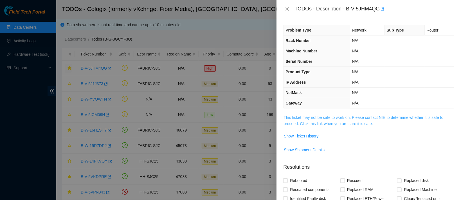
click at [311, 118] on link "This ticket may not be safe to work on. Please contact NIE to determine whether…" at bounding box center [363, 120] width 160 height 11
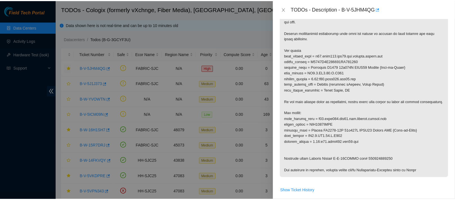
scroll to position [124, 0]
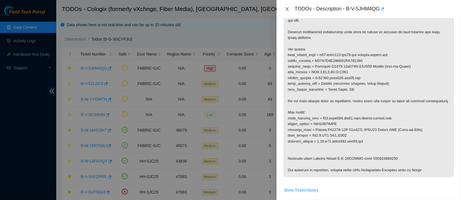
click at [288, 7] on icon "close" at bounding box center [287, 9] width 4 height 4
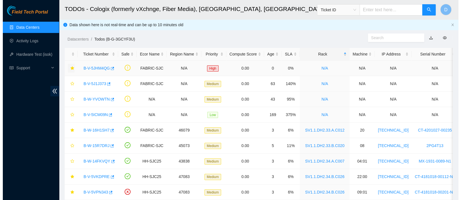
scroll to position [125, 0]
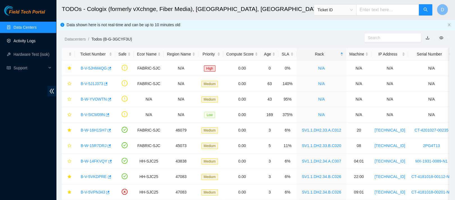
click at [36, 43] on link "Activity Logs" at bounding box center [24, 41] width 22 height 4
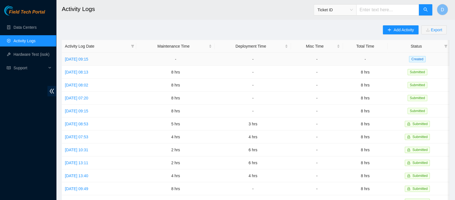
click at [85, 55] on td "[DATE] 09:15" at bounding box center [99, 59] width 74 height 13
click at [88, 62] on td "[DATE] 09:15" at bounding box center [99, 59] width 74 height 13
click at [88, 59] on link "[DATE] 09:15" at bounding box center [76, 59] width 23 height 4
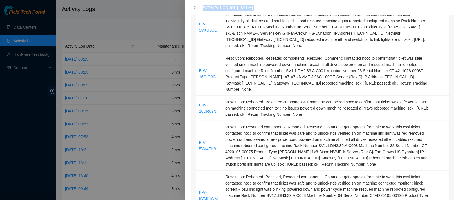
scroll to position [329, 0]
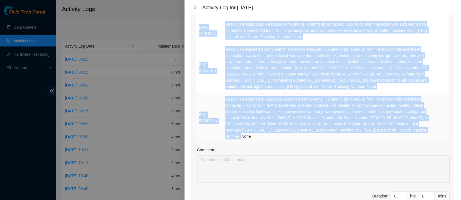
drag, startPoint x: 198, startPoint y: 41, endPoint x: 290, endPoint y: 121, distance: 122.3
copy tbody "B-W-16IOJ47 Resolution: Rebooted, Rescued, Reseated components, Comment: contac…"
click at [402, 193] on span "up" at bounding box center [403, 194] width 3 height 3
type input "1"
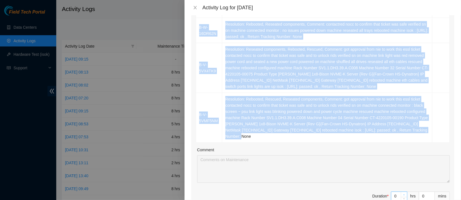
type input "1"
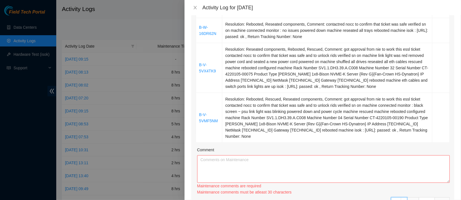
type input "2"
click at [402, 198] on span "up" at bounding box center [403, 199] width 3 height 3
click at [401, 197] on span "Increase Value" at bounding box center [404, 199] width 6 height 5
type input "3"
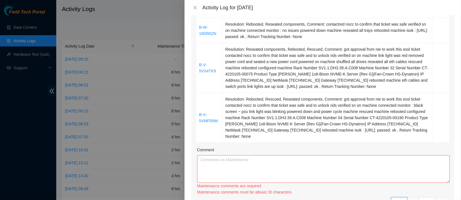
type input "3"
click at [400, 182] on div "Maintenance comments are required Maintenance comments must be atleast 60 chara…" at bounding box center [323, 188] width 252 height 12
type input "4"
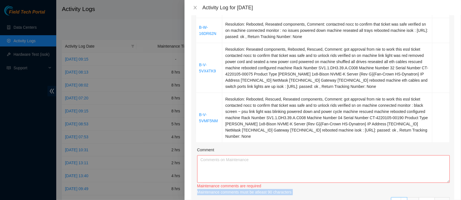
click at [402, 198] on span "up" at bounding box center [403, 199] width 3 height 3
type input "5"
type input "6"
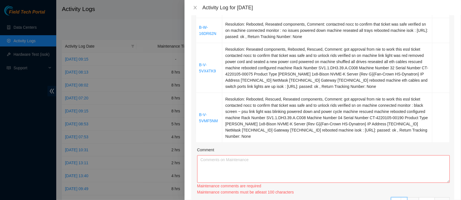
type input "6"
click at [402, 198] on span "up" at bounding box center [403, 199] width 3 height 3
type input "7"
click at [402, 198] on span "up" at bounding box center [403, 199] width 3 height 3
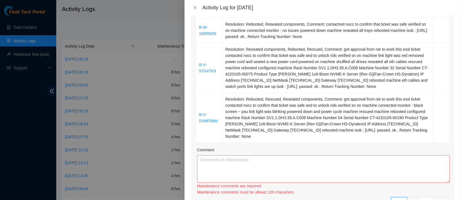
type input "8"
click at [402, 198] on span "up" at bounding box center [403, 199] width 3 height 3
click at [360, 155] on textarea "Comment" at bounding box center [323, 169] width 252 height 28
paste textarea "B-W-16IOJ47 Resolution: Rebooted, Rescued, Reseated components, Comment: contac…"
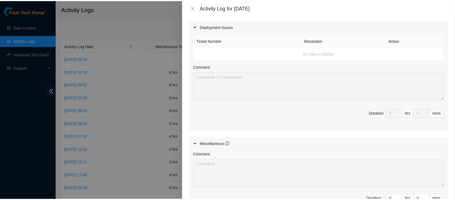
scroll to position [593, 0]
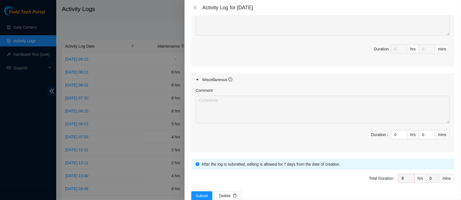
type textarea "B-W-16IOJ47 Resolution: Rebooted, Rescued, Reseated components, Comment: contac…"
click at [200, 192] on span "Submit" at bounding box center [202, 195] width 12 height 6
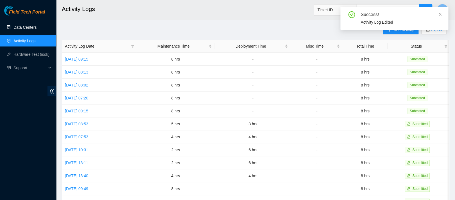
click at [35, 30] on link "Data Centers" at bounding box center [24, 27] width 23 height 4
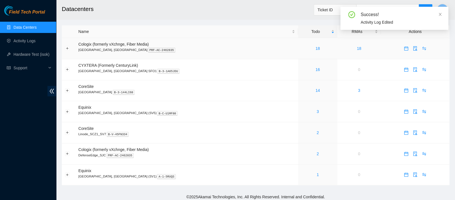
click at [301, 48] on div "18" at bounding box center [317, 48] width 33 height 6
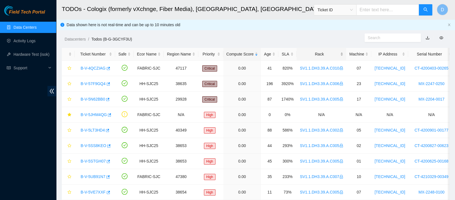
click at [304, 51] on div "Rack" at bounding box center [321, 54] width 43 height 6
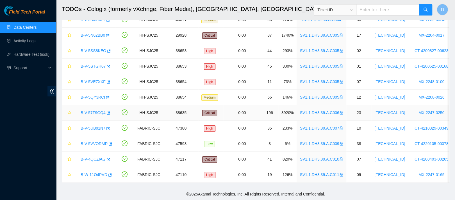
scroll to position [195, 0]
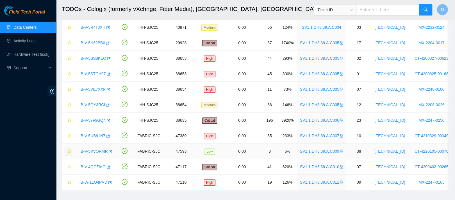
click at [70, 150] on icon "star" at bounding box center [69, 151] width 4 height 4
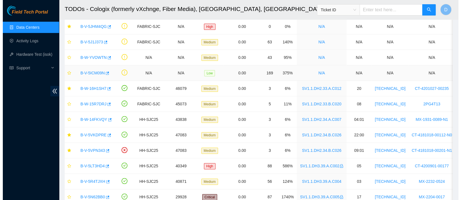
scroll to position [0, 0]
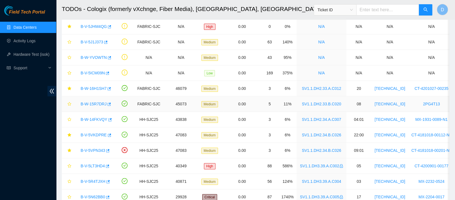
click at [97, 102] on link "B-W-15R7DRJ" at bounding box center [94, 103] width 26 height 4
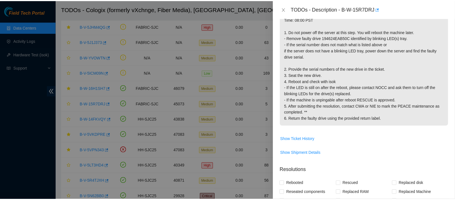
scroll to position [146, 0]
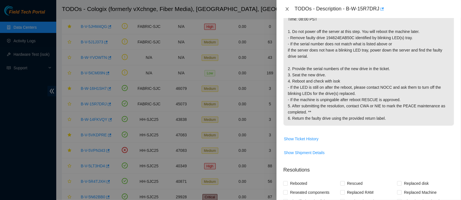
click at [288, 9] on icon "close" at bounding box center [287, 9] width 4 height 4
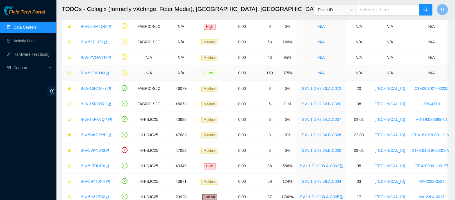
scroll to position [148, 0]
click at [68, 117] on icon "star" at bounding box center [69, 119] width 4 height 4
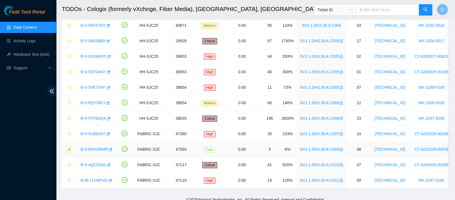
scroll to position [207, 0]
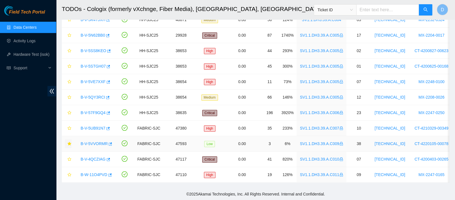
click at [35, 29] on link "Data Centers" at bounding box center [24, 27] width 23 height 4
